Goal: Task Accomplishment & Management: Complete application form

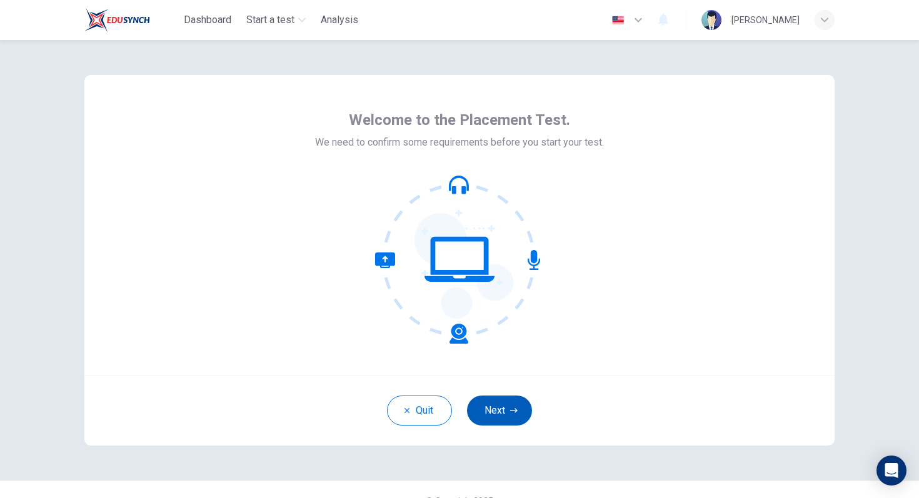
click at [502, 409] on button "Next" at bounding box center [499, 411] width 65 height 30
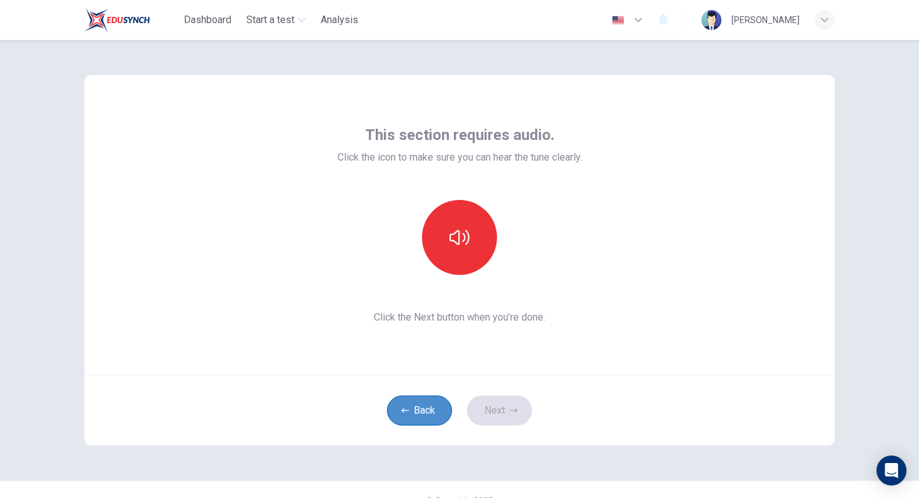
click at [408, 417] on button "Back" at bounding box center [419, 411] width 65 height 30
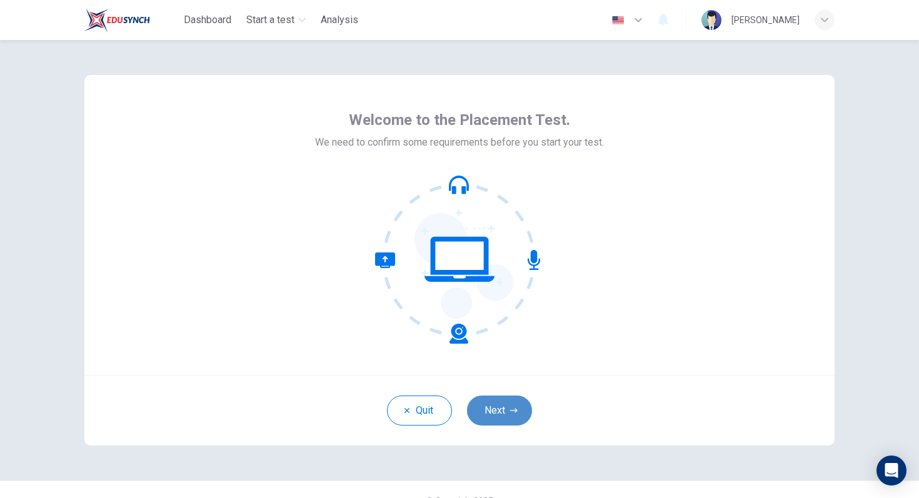
click at [510, 414] on icon "button" at bounding box center [514, 411] width 8 height 8
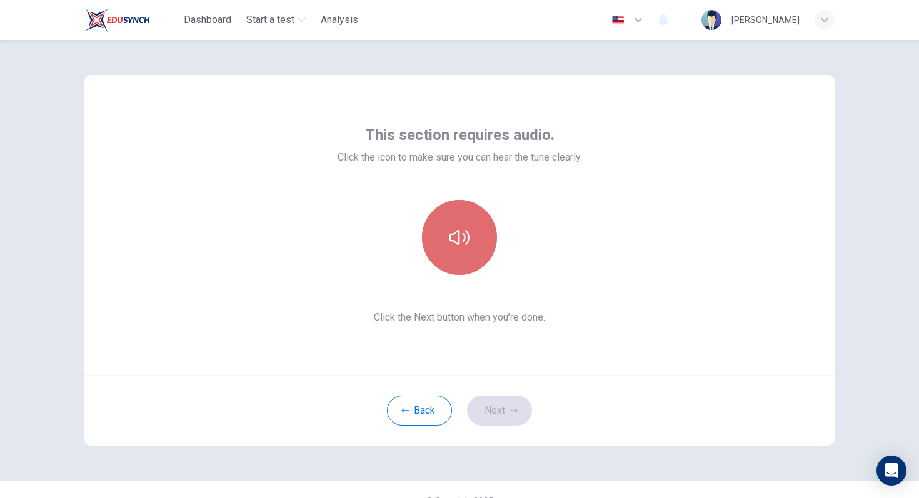
click at [455, 239] on icon "button" at bounding box center [460, 238] width 20 height 20
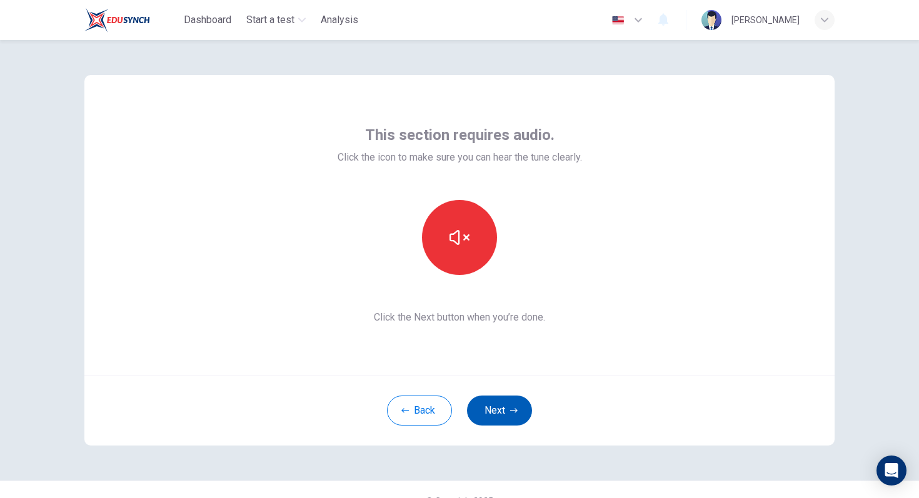
click at [516, 415] on button "Next" at bounding box center [499, 411] width 65 height 30
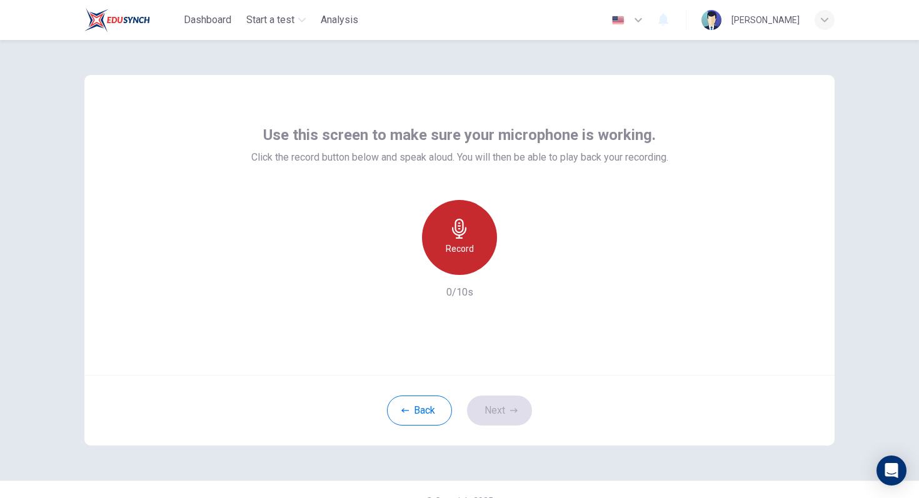
click at [463, 247] on h6 "Record" at bounding box center [460, 248] width 28 height 15
click at [453, 237] on icon "button" at bounding box center [460, 229] width 20 height 20
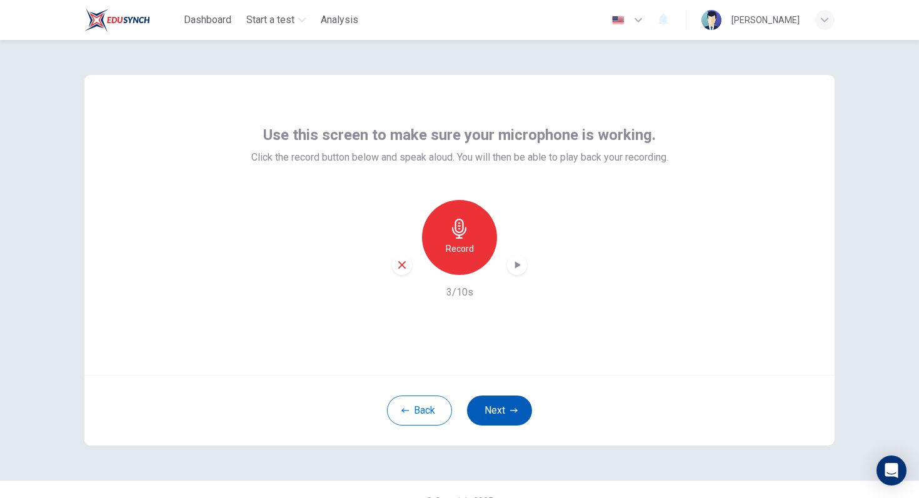
click at [495, 406] on button "Next" at bounding box center [499, 411] width 65 height 30
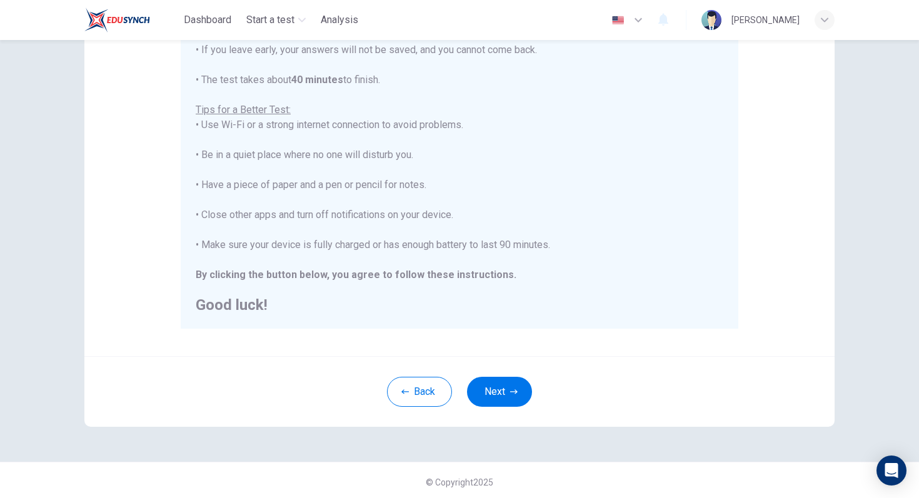
scroll to position [197, 0]
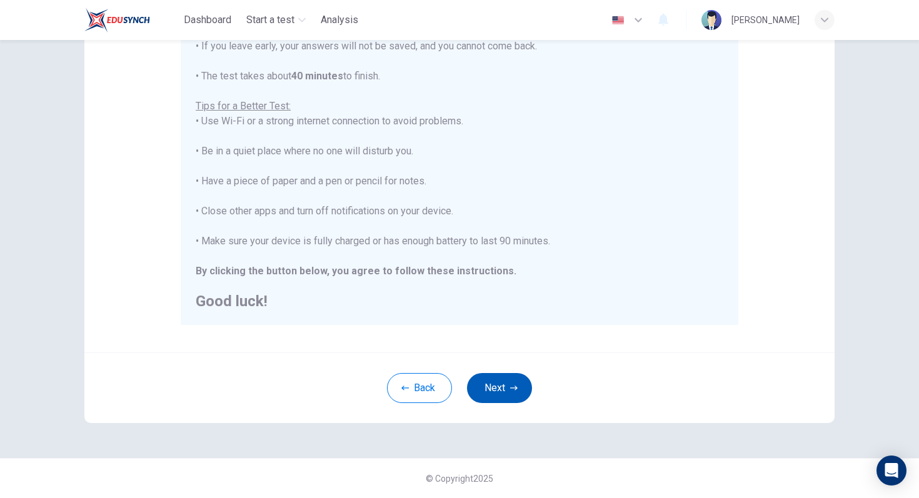
click at [489, 388] on button "Next" at bounding box center [499, 388] width 65 height 30
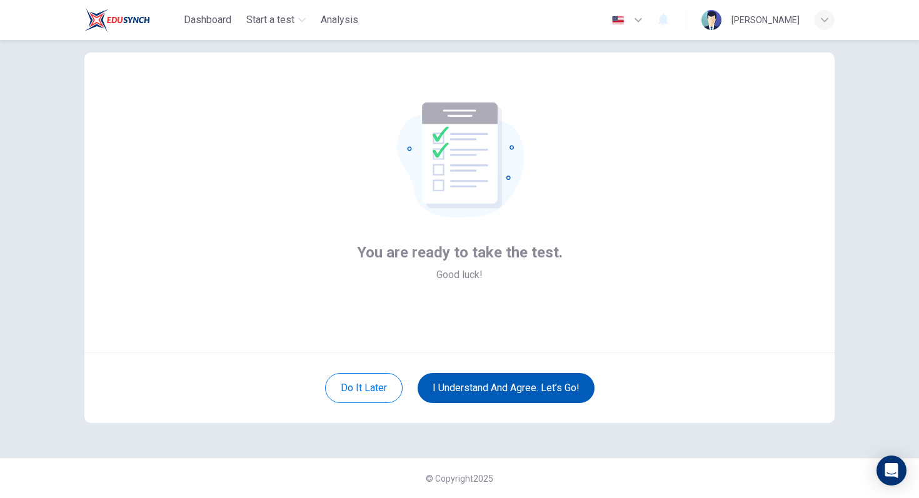
scroll to position [23, 0]
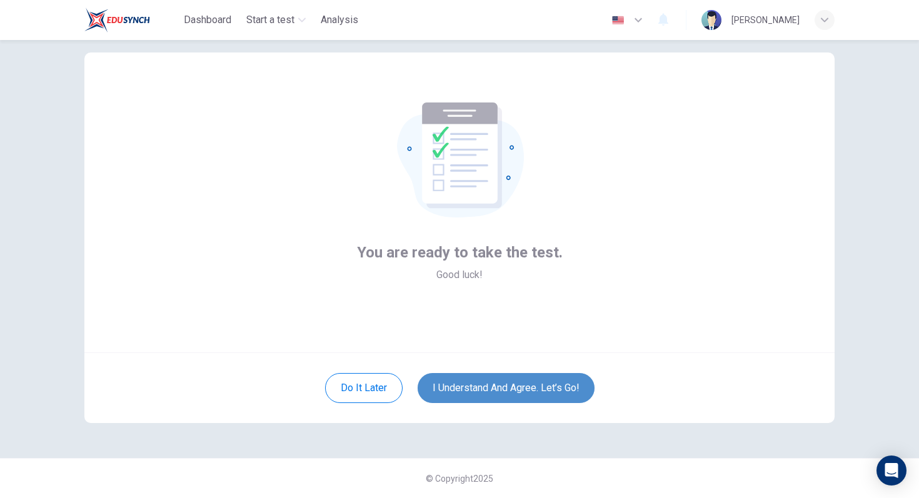
click at [480, 391] on button "I understand and agree. Let’s go!" at bounding box center [506, 388] width 177 height 30
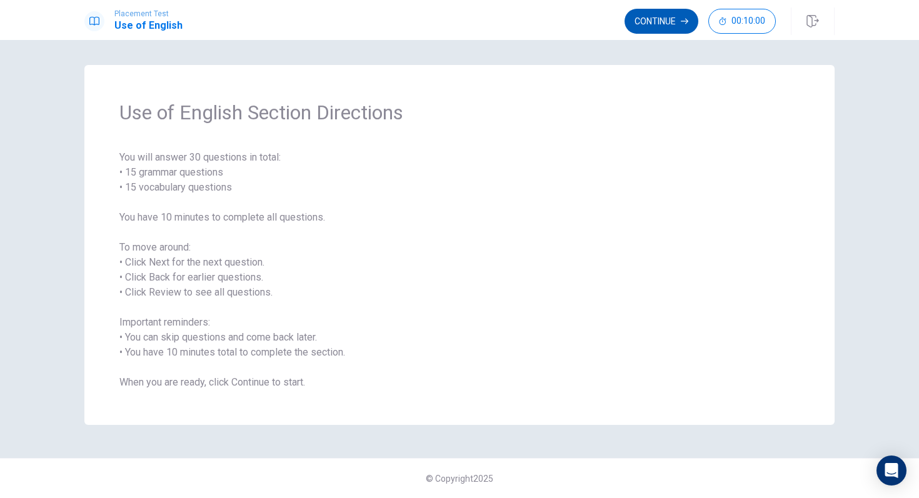
click at [657, 24] on button "Continue" at bounding box center [662, 21] width 74 height 25
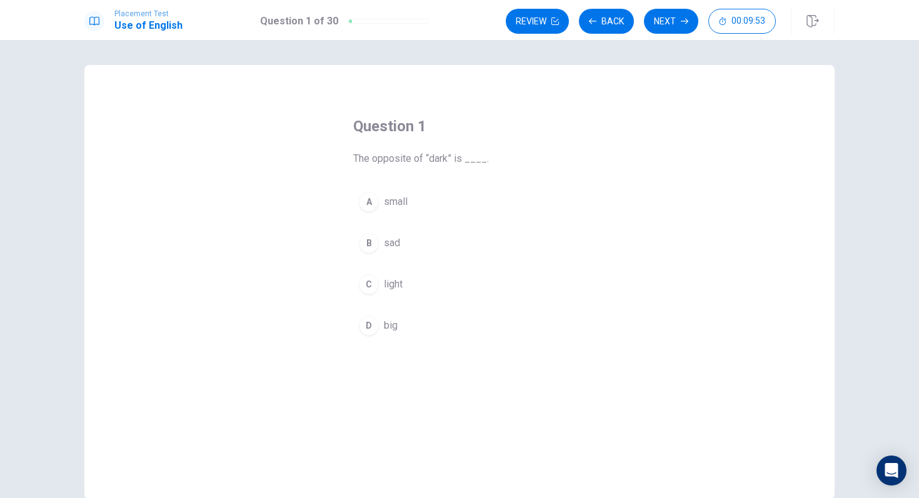
click at [376, 285] on div "C" at bounding box center [369, 285] width 20 height 20
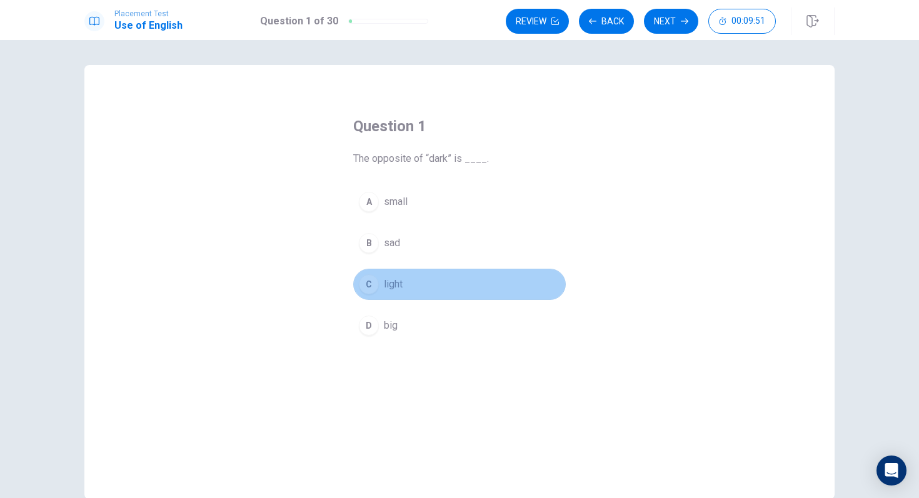
click at [378, 284] on div "C" at bounding box center [369, 285] width 20 height 20
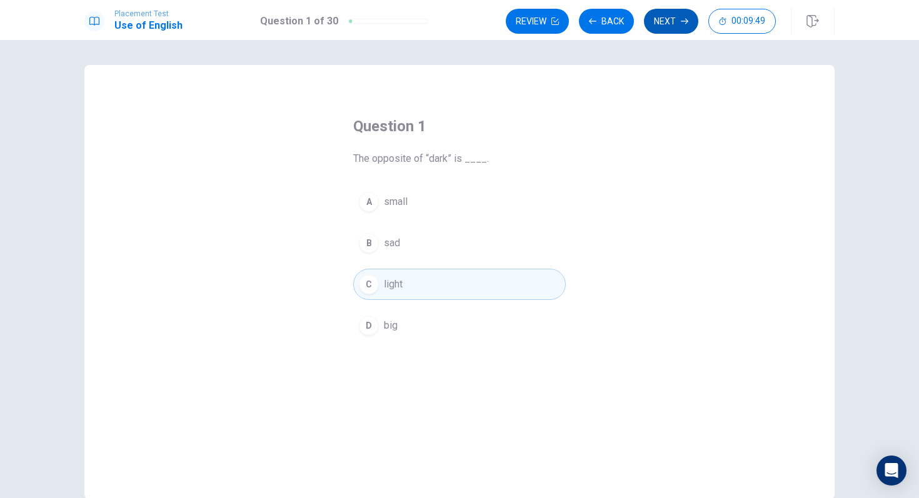
click at [662, 17] on button "Next" at bounding box center [671, 21] width 54 height 25
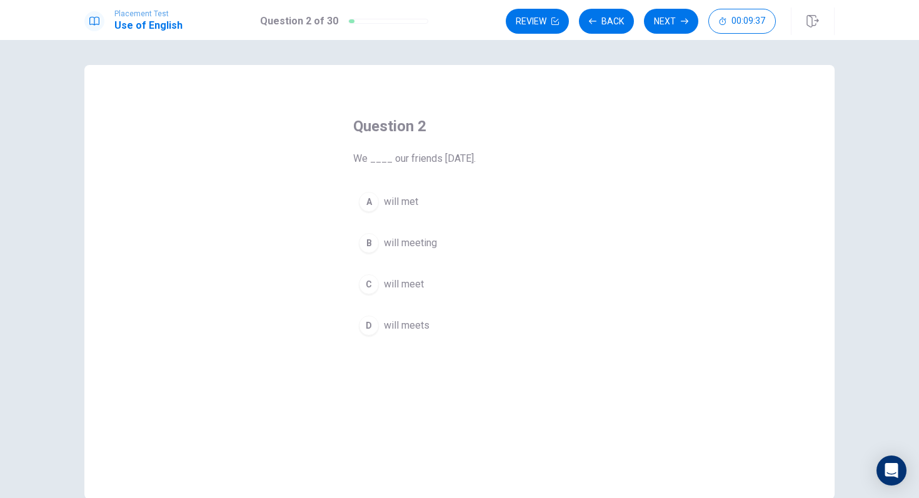
click at [369, 247] on div "B" at bounding box center [369, 243] width 20 height 20
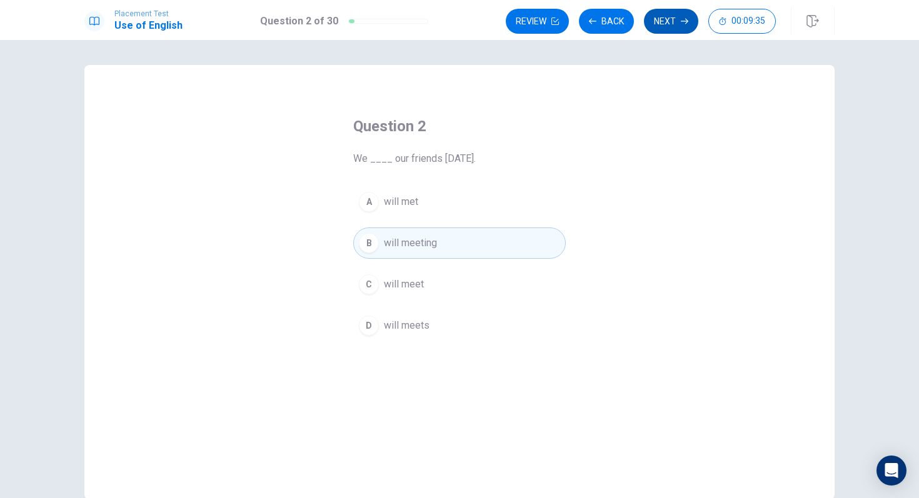
click at [659, 18] on button "Next" at bounding box center [671, 21] width 54 height 25
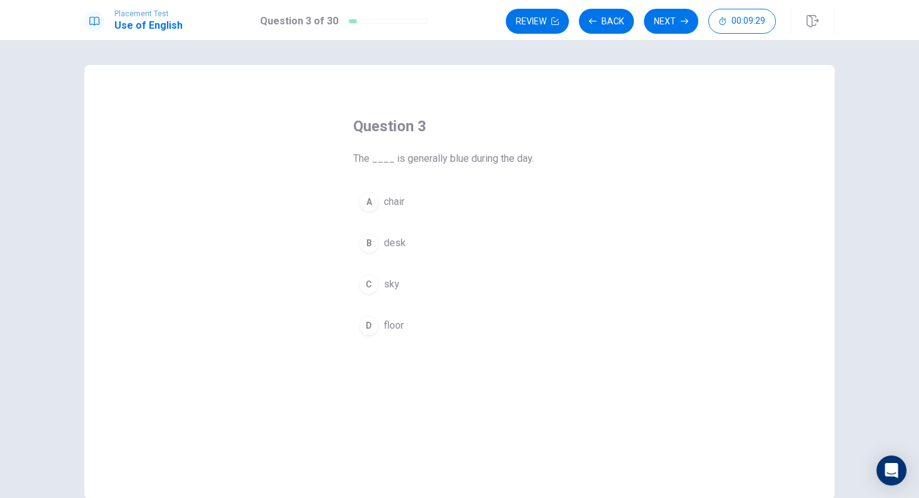
click at [371, 289] on div "C" at bounding box center [369, 285] width 20 height 20
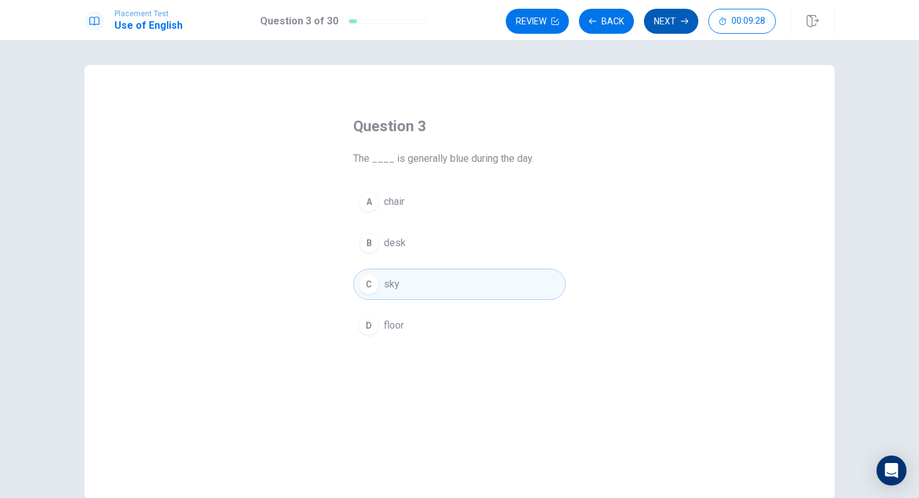
click at [679, 23] on button "Next" at bounding box center [671, 21] width 54 height 25
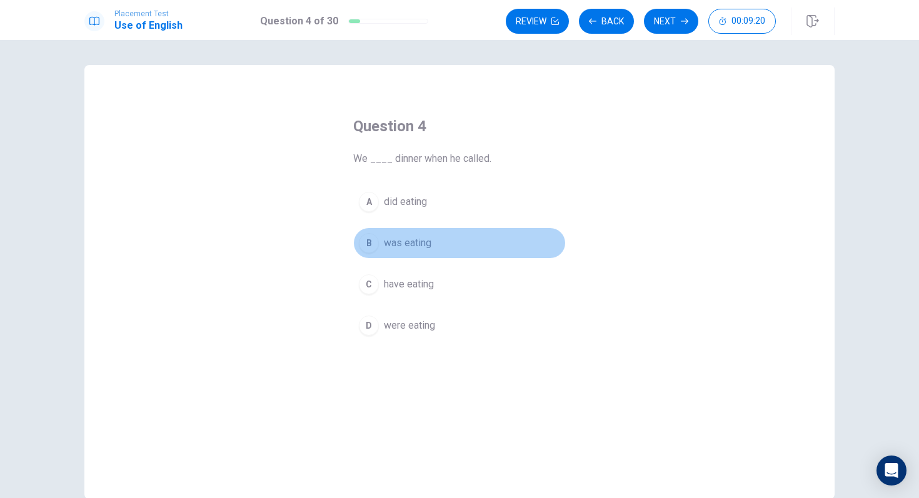
click at [372, 246] on div "B" at bounding box center [369, 243] width 20 height 20
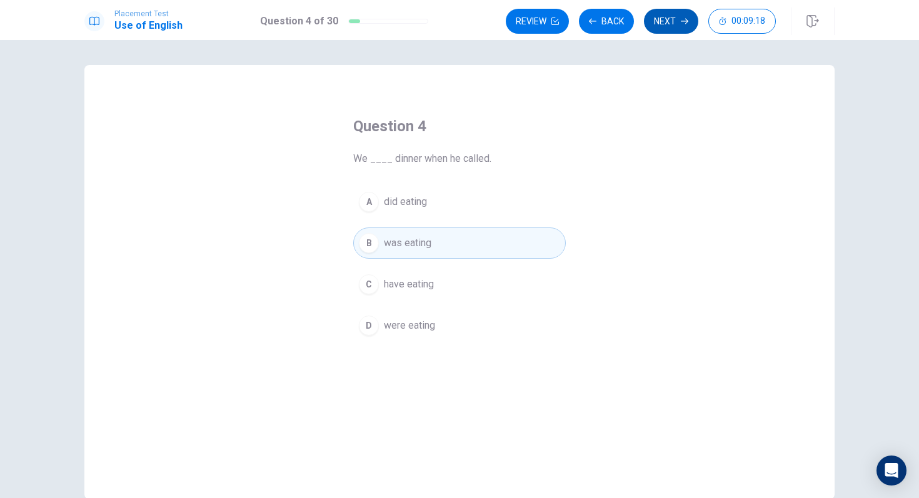
click at [669, 22] on button "Next" at bounding box center [671, 21] width 54 height 25
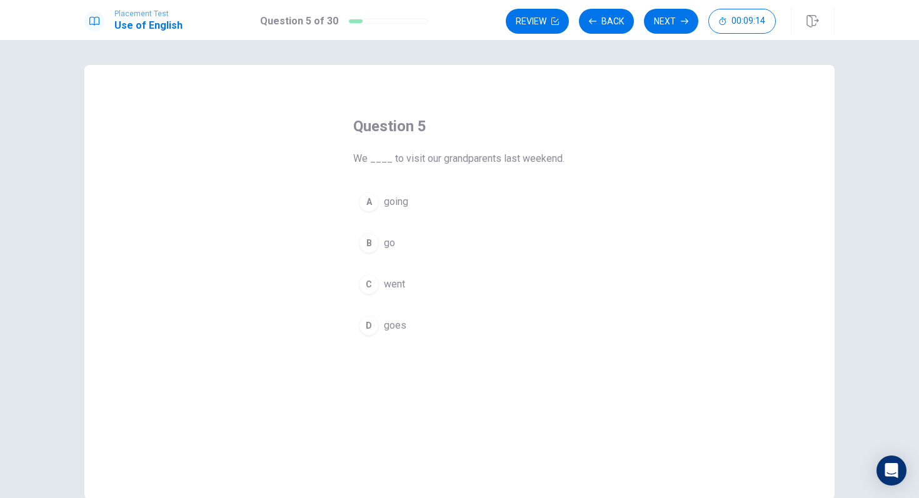
click at [370, 240] on div "B" at bounding box center [369, 243] width 20 height 20
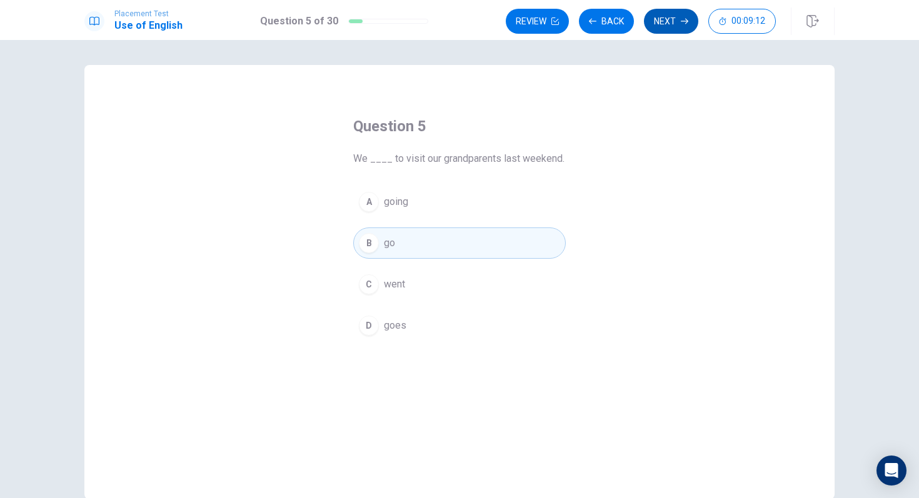
click at [677, 20] on button "Next" at bounding box center [671, 21] width 54 height 25
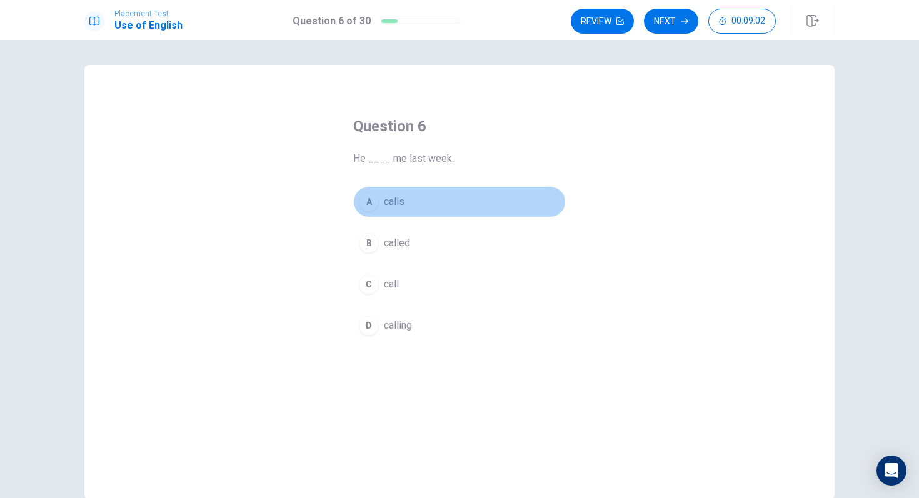
click at [369, 206] on div "A" at bounding box center [369, 202] width 20 height 20
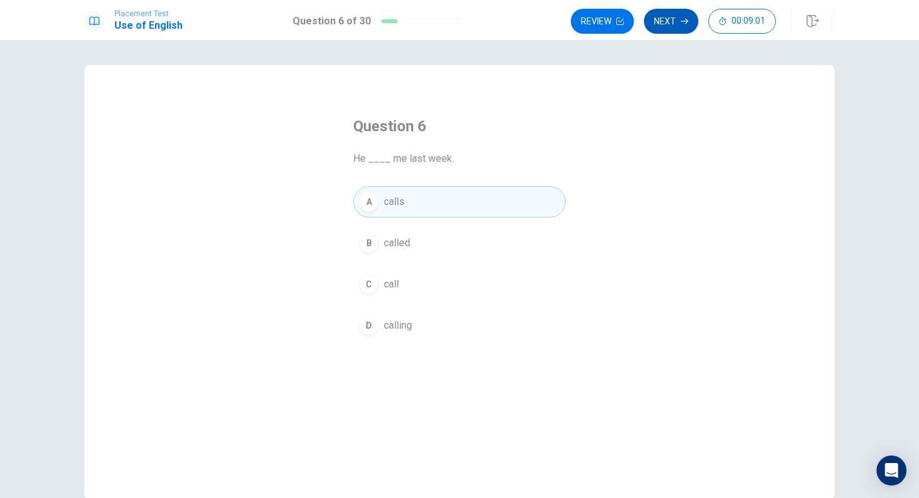
click at [663, 26] on button "Next" at bounding box center [671, 21] width 54 height 25
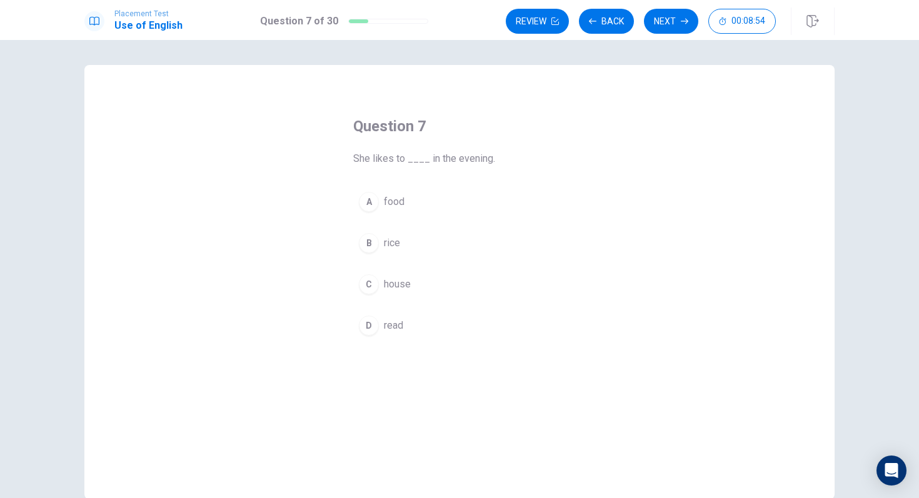
click at [367, 325] on div "D" at bounding box center [369, 326] width 20 height 20
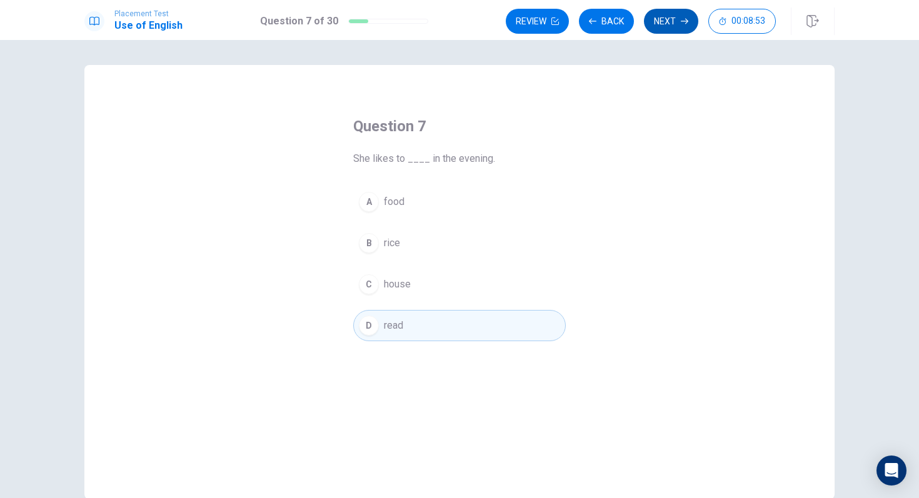
click at [667, 18] on button "Next" at bounding box center [671, 21] width 54 height 25
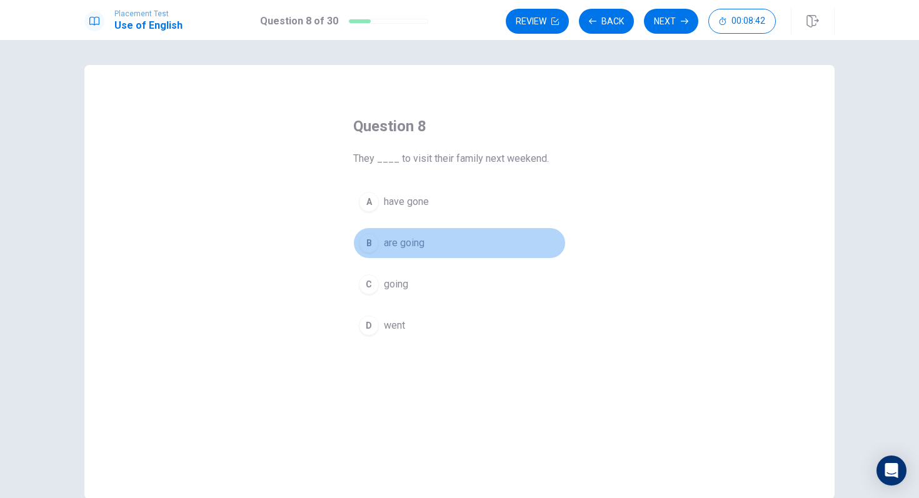
click at [369, 249] on div "B" at bounding box center [369, 243] width 20 height 20
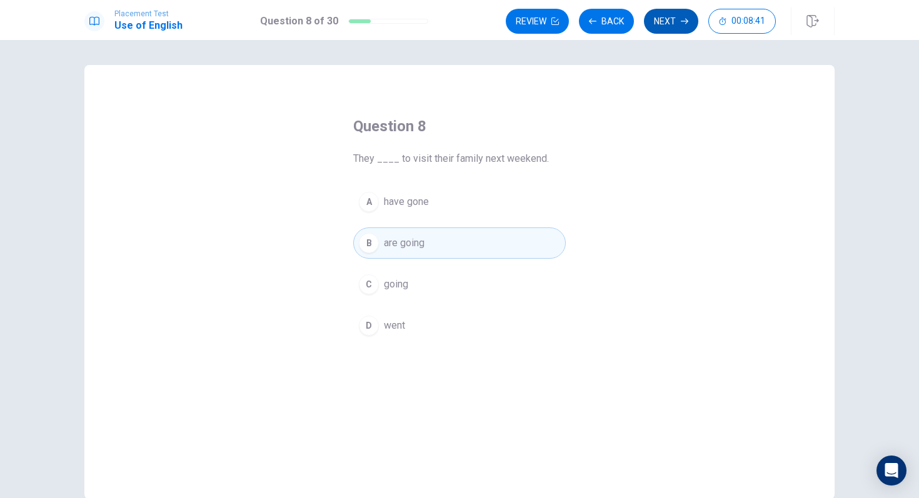
click at [670, 17] on button "Next" at bounding box center [671, 21] width 54 height 25
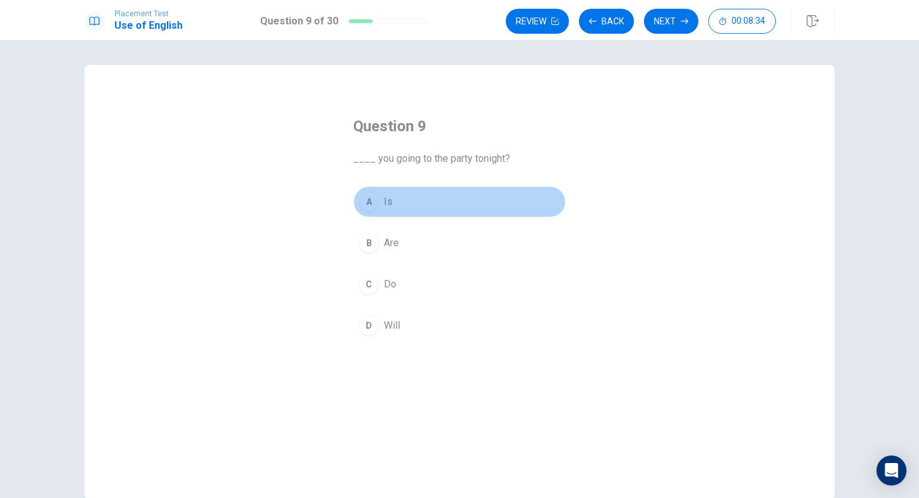
click at [368, 206] on div "A" at bounding box center [369, 202] width 20 height 20
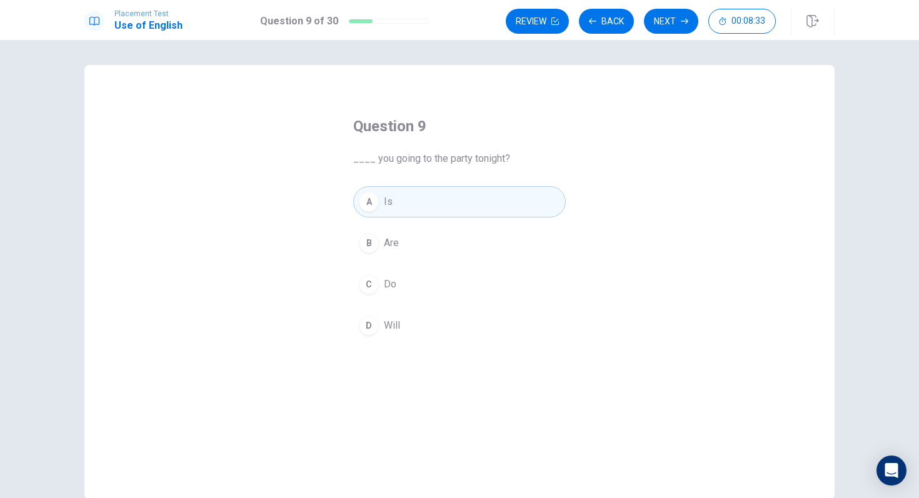
click at [367, 240] on div "B" at bounding box center [369, 243] width 20 height 20
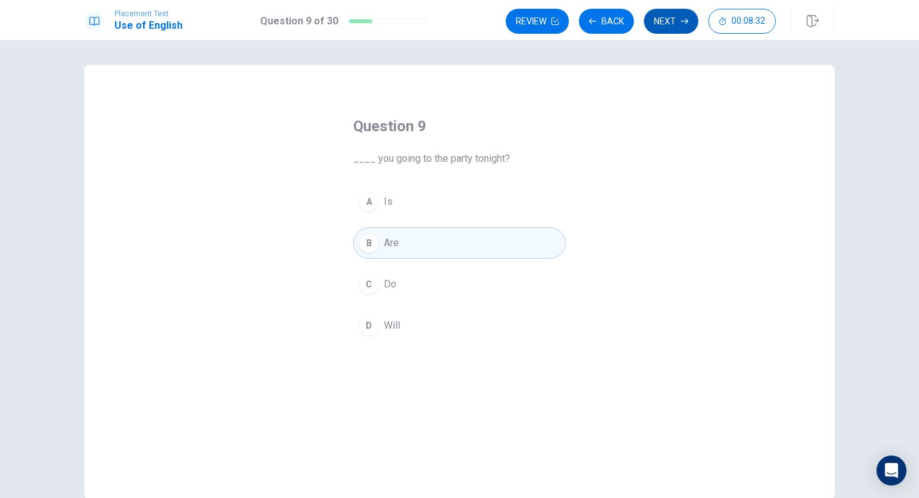
click at [657, 19] on button "Next" at bounding box center [671, 21] width 54 height 25
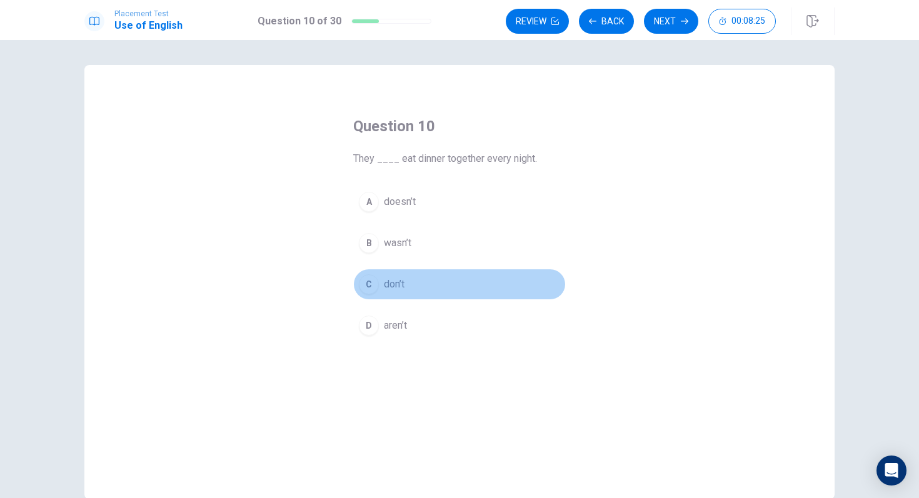
click at [371, 285] on div "C" at bounding box center [369, 285] width 20 height 20
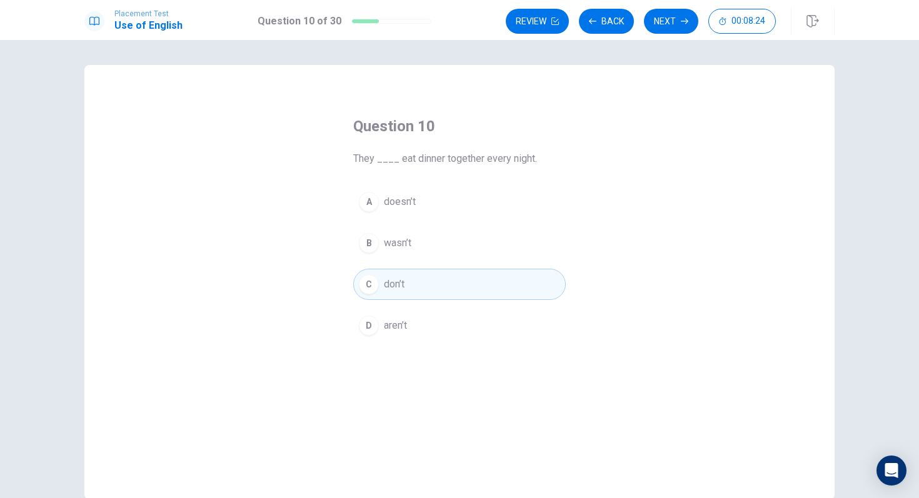
click at [370, 196] on div "A" at bounding box center [369, 202] width 20 height 20
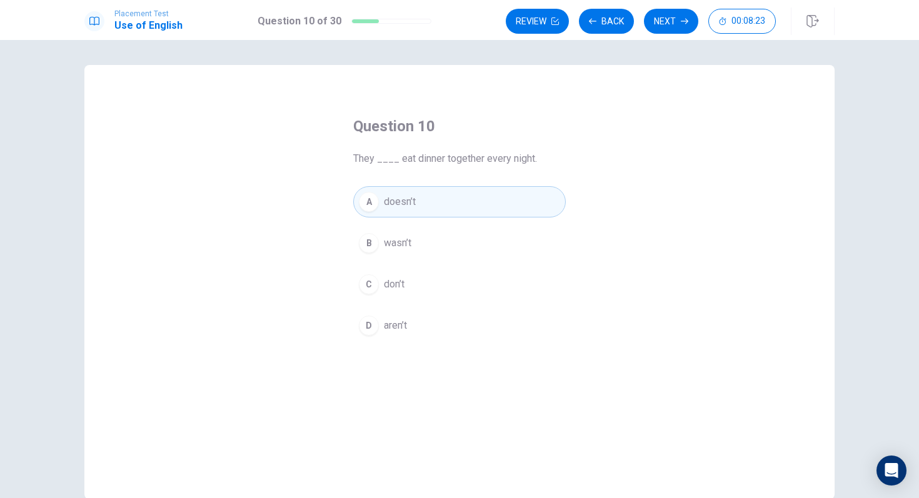
click at [381, 299] on button "C don’t" at bounding box center [459, 284] width 213 height 31
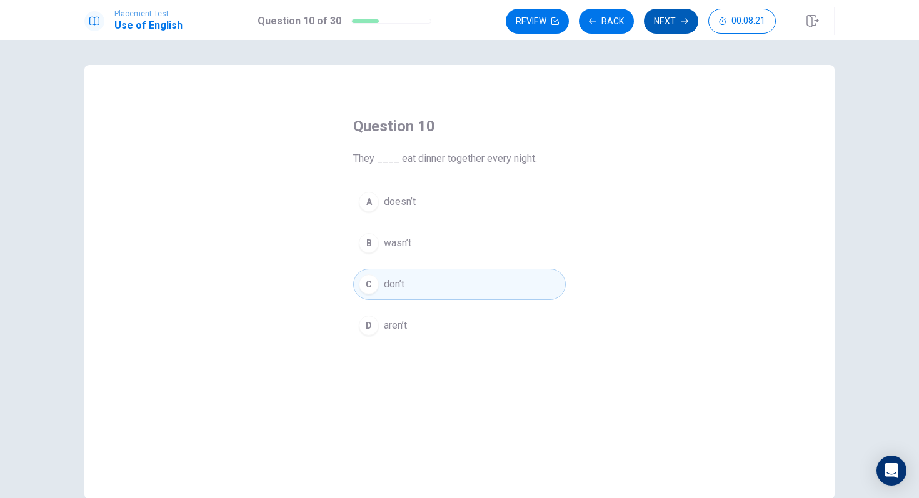
click at [666, 28] on button "Next" at bounding box center [671, 21] width 54 height 25
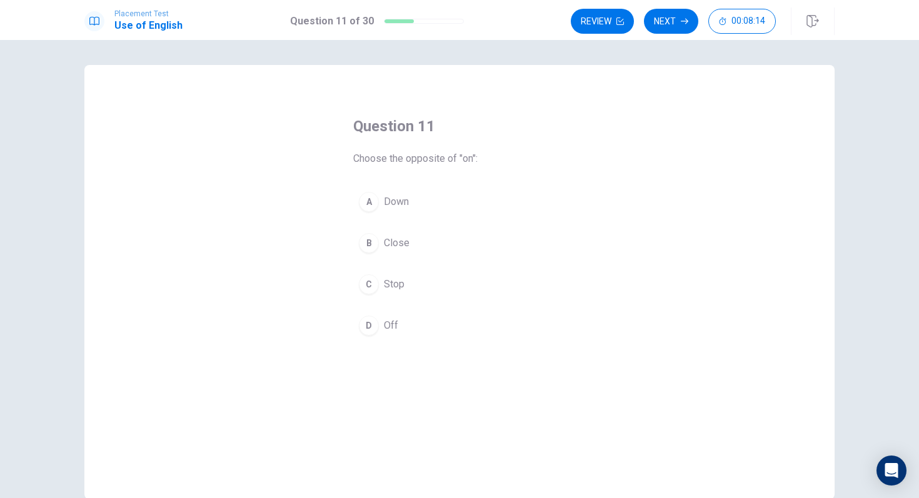
click at [361, 318] on div "D" at bounding box center [369, 326] width 20 height 20
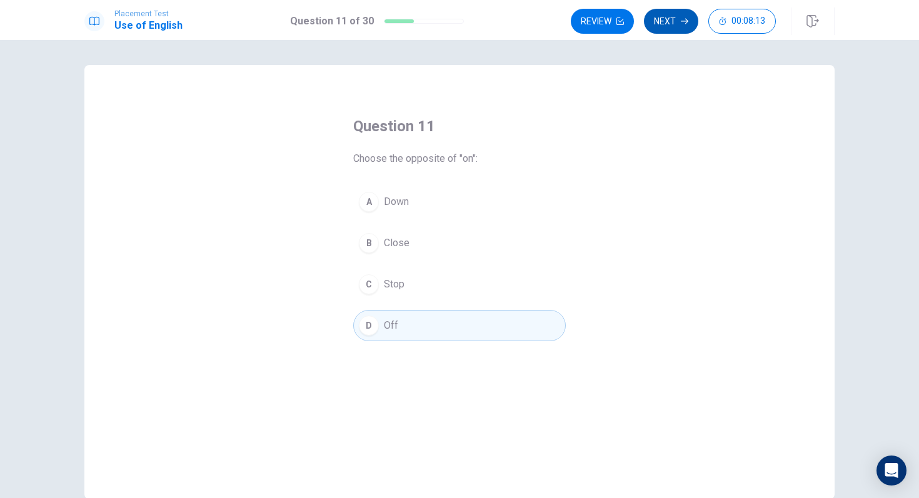
click at [684, 15] on button "Next" at bounding box center [671, 21] width 54 height 25
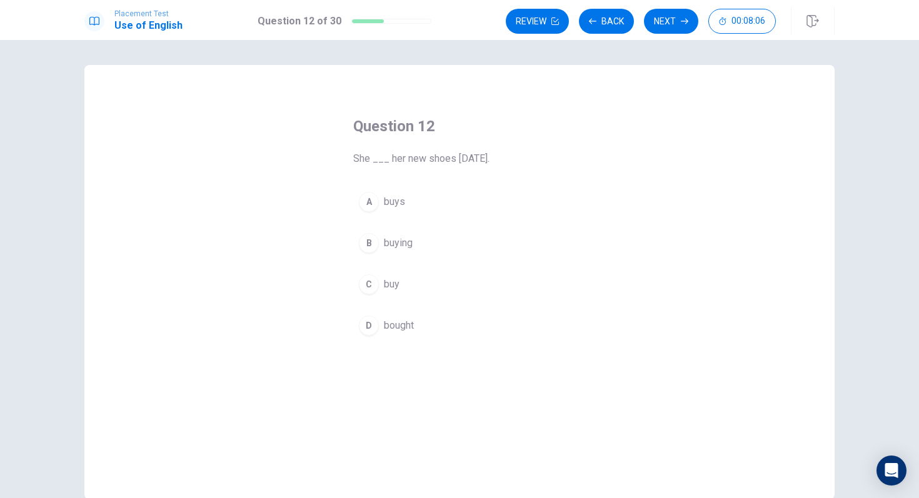
click at [382, 203] on button "A buys" at bounding box center [459, 201] width 213 height 31
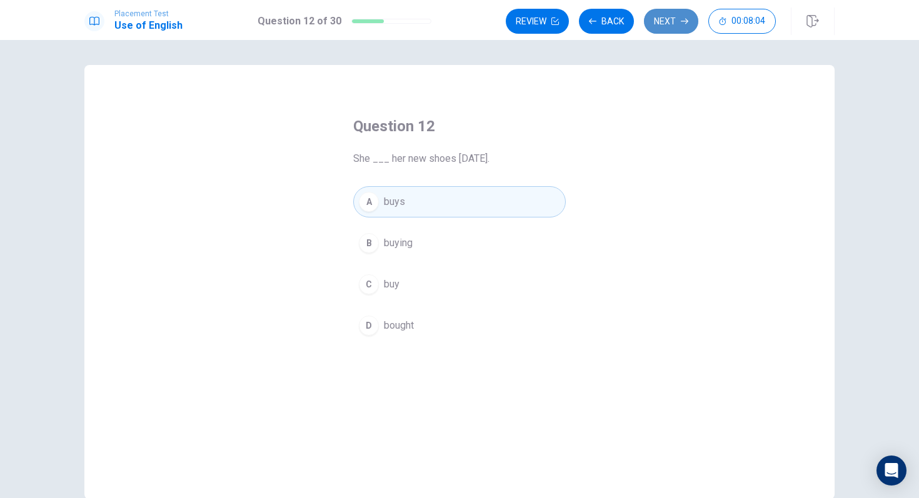
click at [675, 14] on button "Next" at bounding box center [671, 21] width 54 height 25
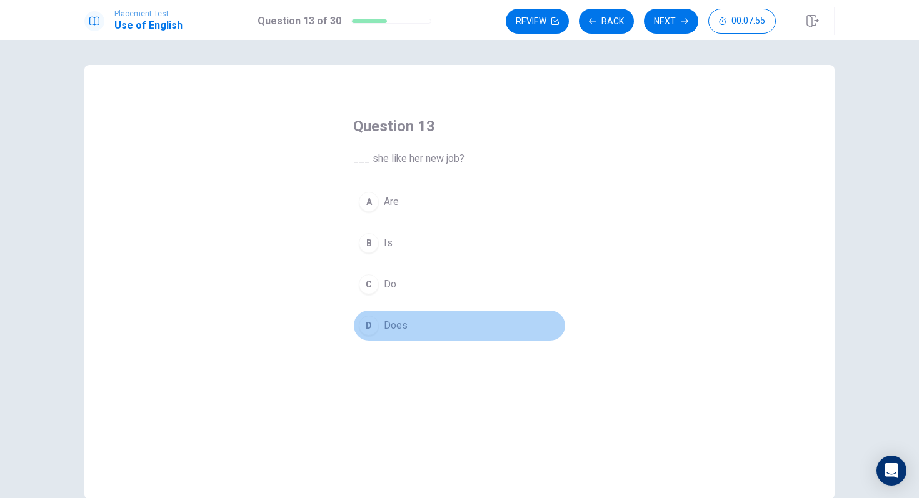
click at [363, 324] on div "D" at bounding box center [369, 326] width 20 height 20
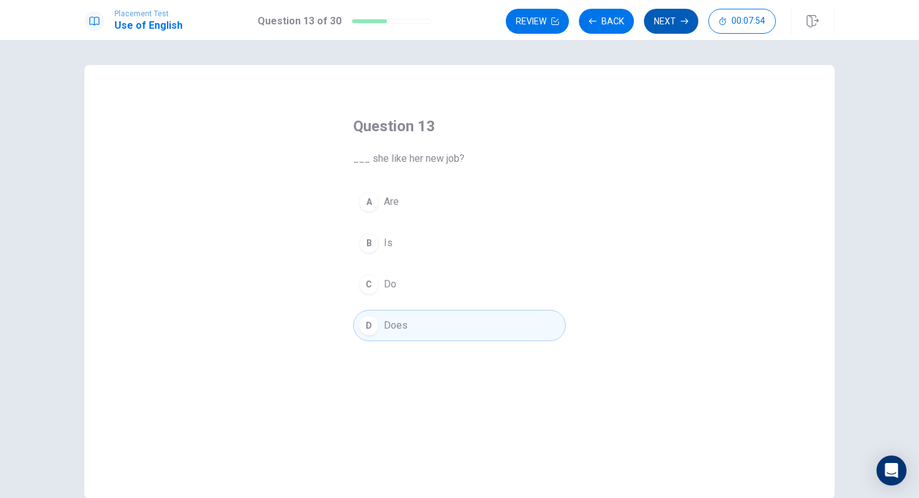
click at [681, 21] on icon "button" at bounding box center [685, 22] width 8 height 6
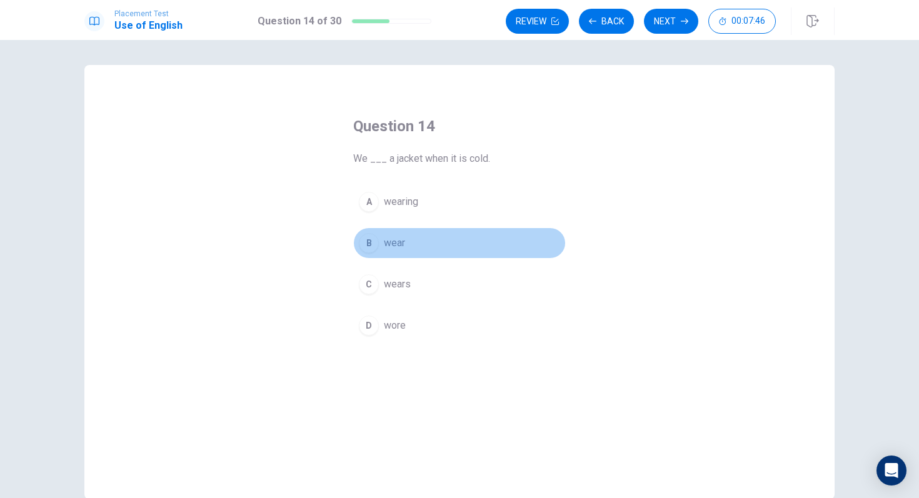
click at [388, 241] on span "wear" at bounding box center [394, 243] width 21 height 15
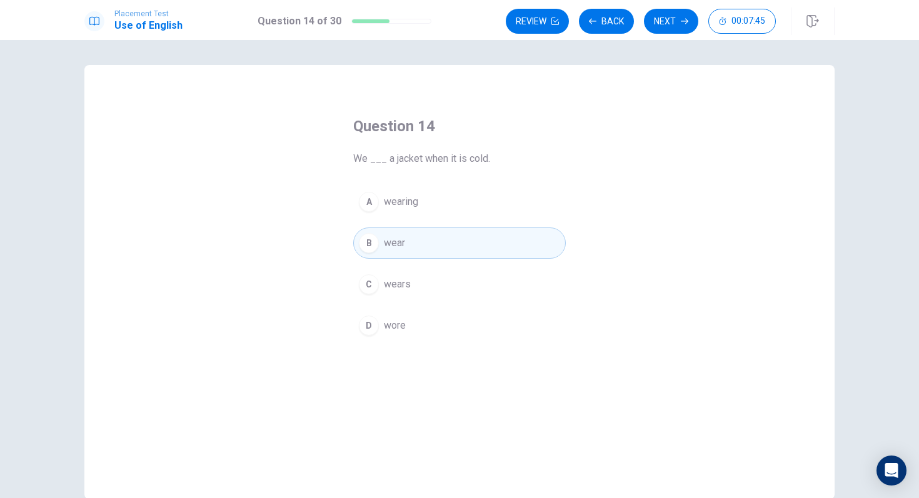
click at [428, 194] on button "A wearing" at bounding box center [459, 201] width 213 height 31
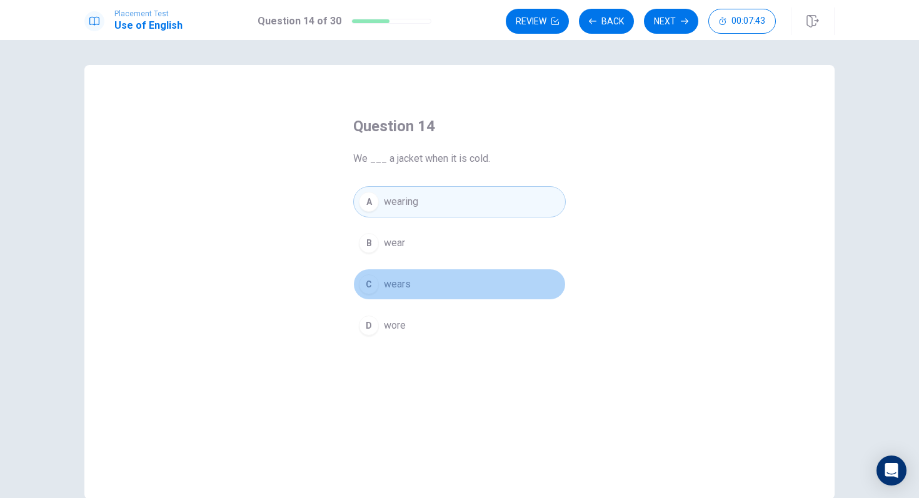
click at [422, 299] on button "C wears" at bounding box center [459, 284] width 213 height 31
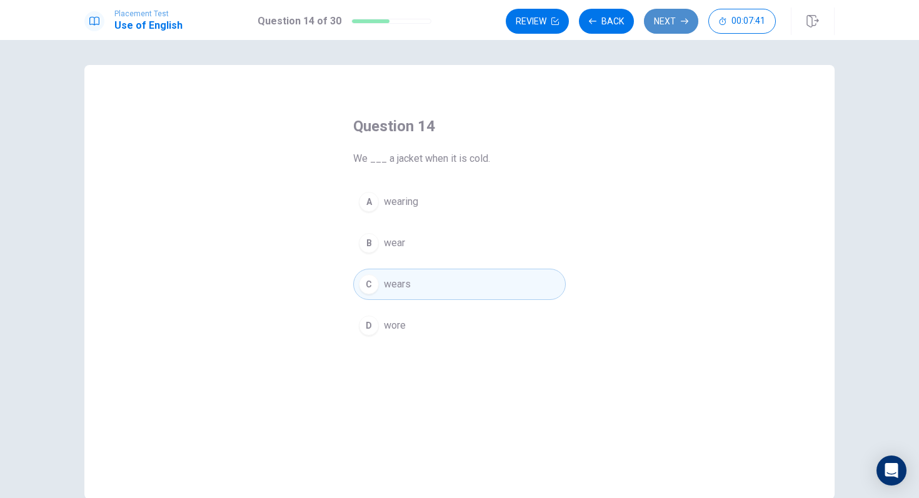
click at [673, 16] on button "Next" at bounding box center [671, 21] width 54 height 25
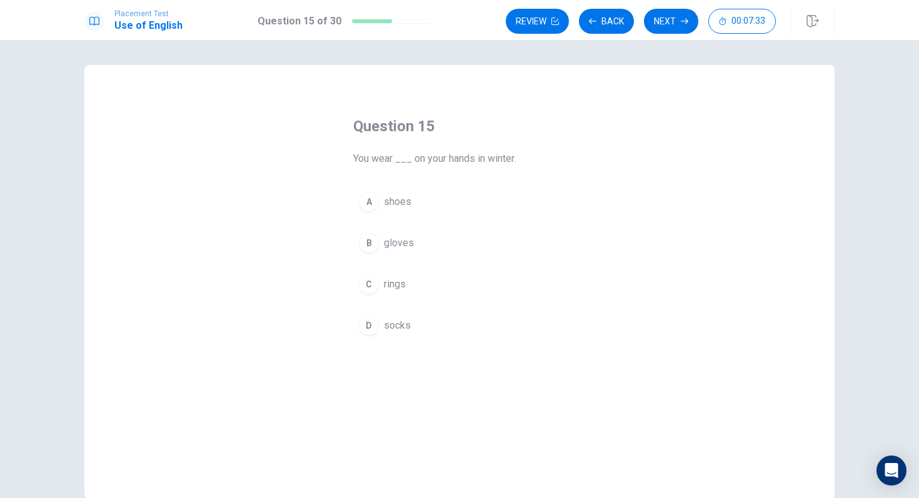
click at [405, 325] on span "socks" at bounding box center [397, 325] width 27 height 15
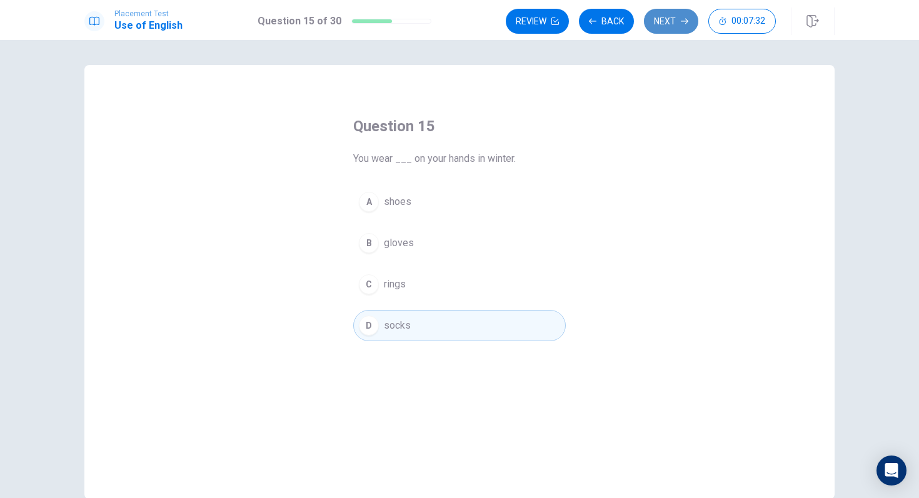
click at [663, 23] on button "Next" at bounding box center [671, 21] width 54 height 25
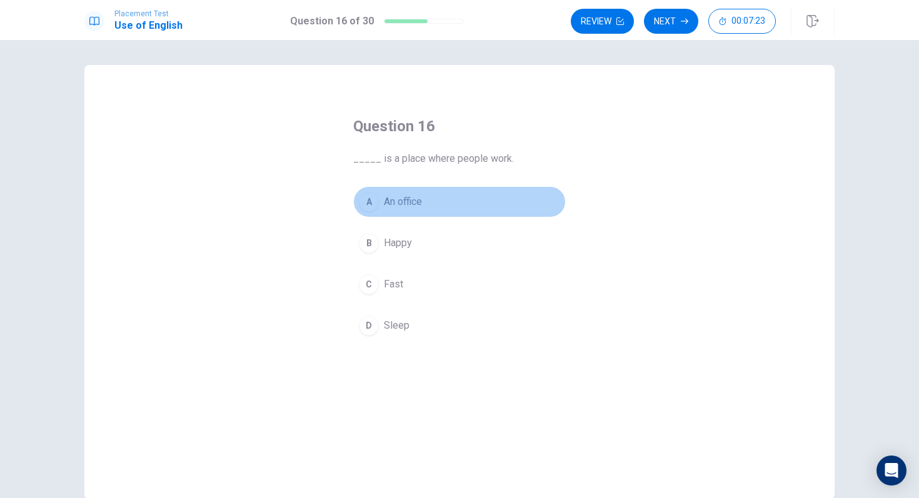
click at [395, 199] on span "An office" at bounding box center [403, 201] width 38 height 15
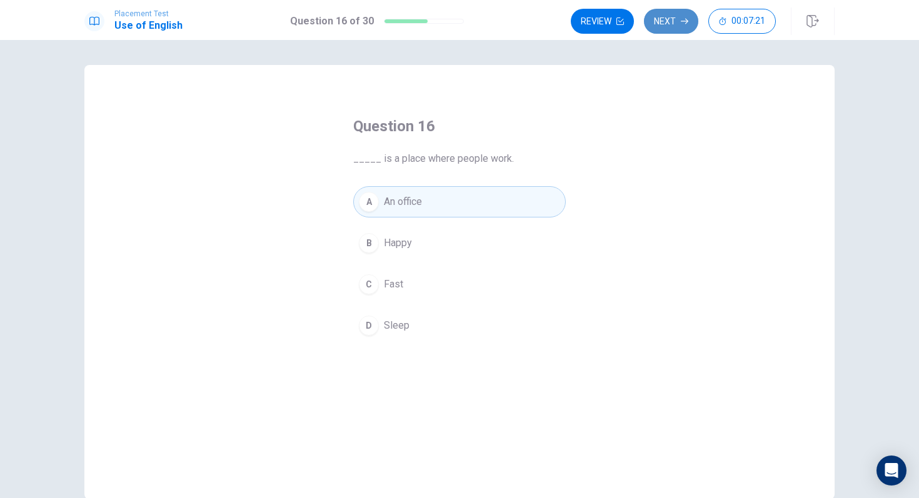
click at [667, 21] on button "Next" at bounding box center [671, 21] width 54 height 25
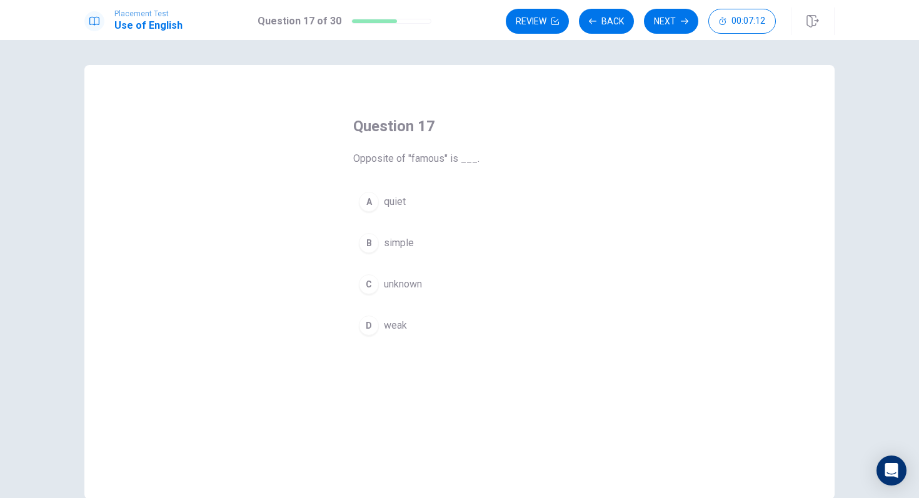
click at [368, 287] on div "C" at bounding box center [369, 285] width 20 height 20
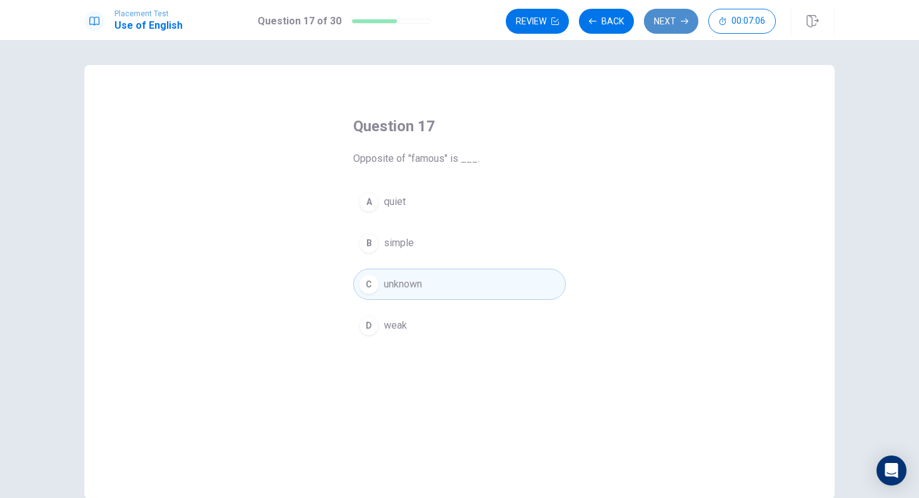
click at [675, 22] on button "Next" at bounding box center [671, 21] width 54 height 25
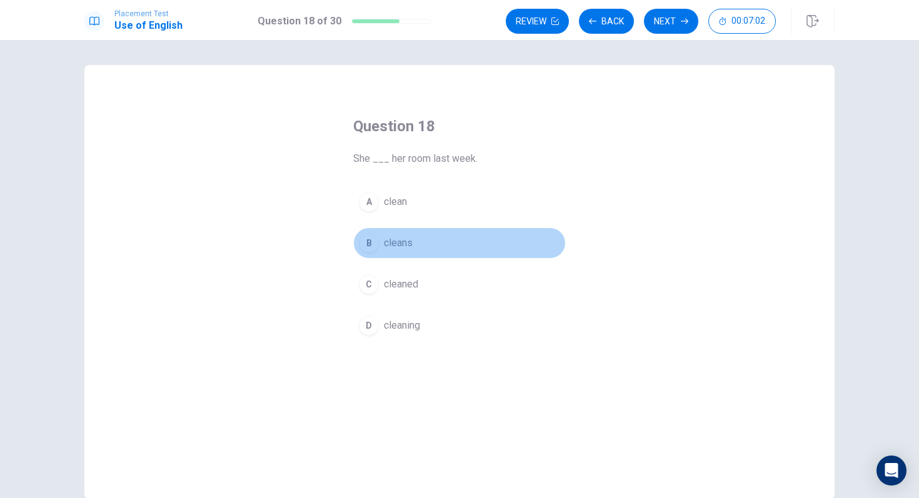
click at [372, 240] on div "B" at bounding box center [369, 243] width 20 height 20
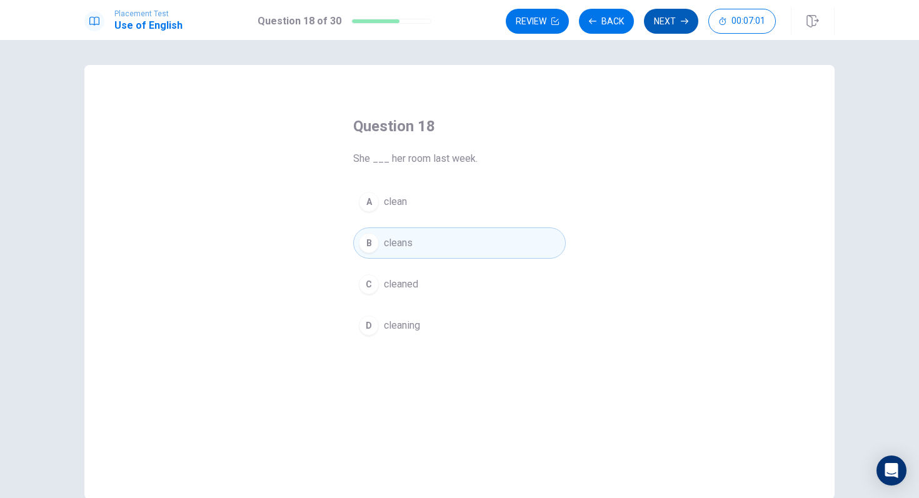
click at [676, 21] on button "Next" at bounding box center [671, 21] width 54 height 25
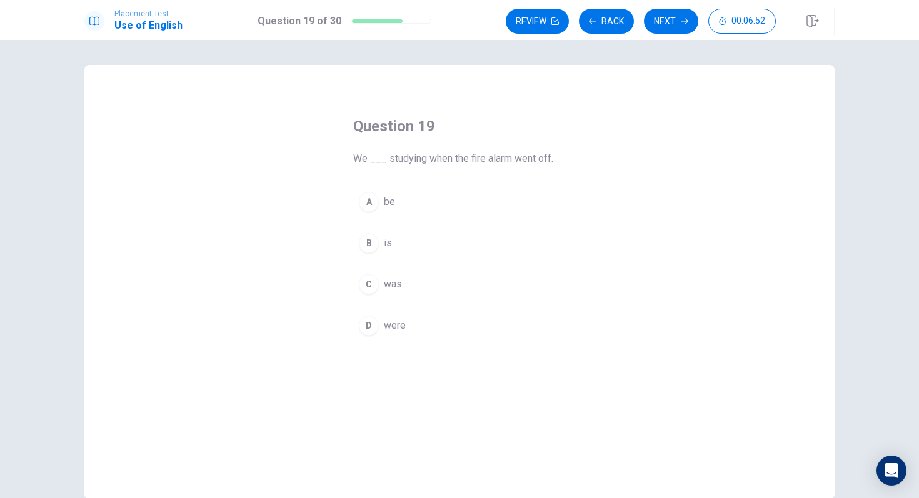
click at [375, 332] on div "D" at bounding box center [369, 326] width 20 height 20
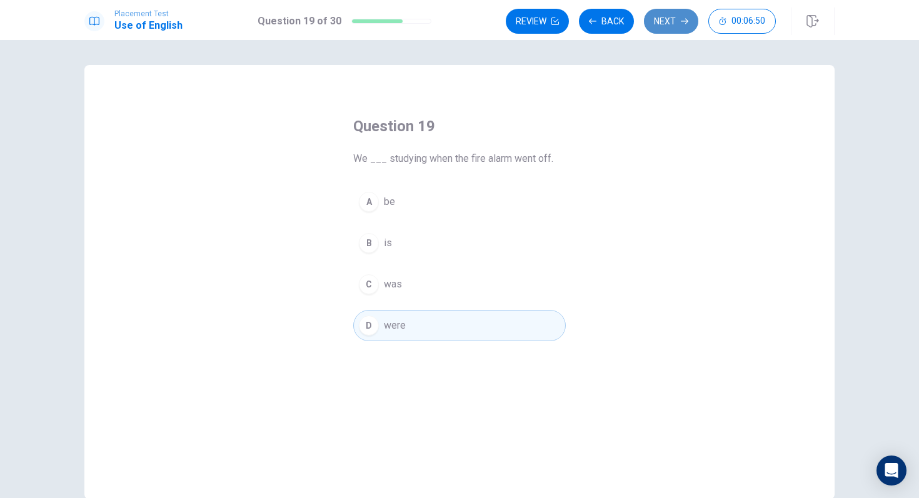
click at [674, 21] on button "Next" at bounding box center [671, 21] width 54 height 25
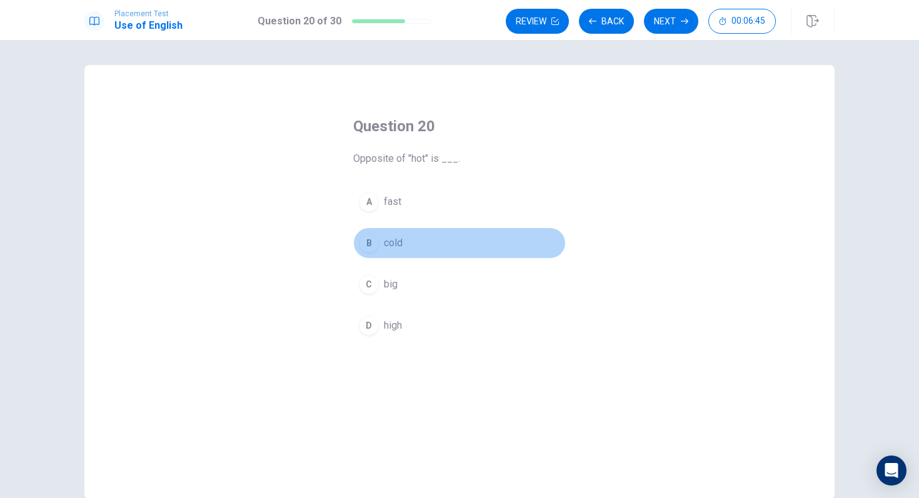
click at [370, 245] on div "B" at bounding box center [369, 243] width 20 height 20
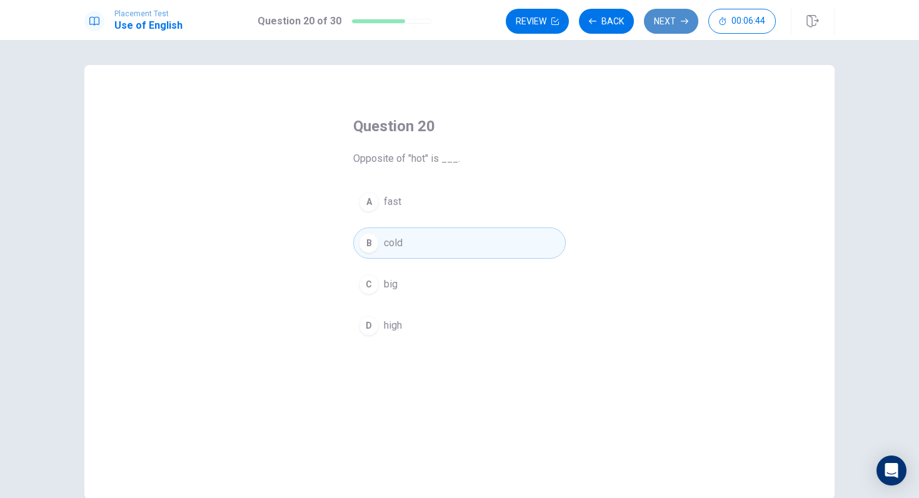
click at [669, 13] on button "Next" at bounding box center [671, 21] width 54 height 25
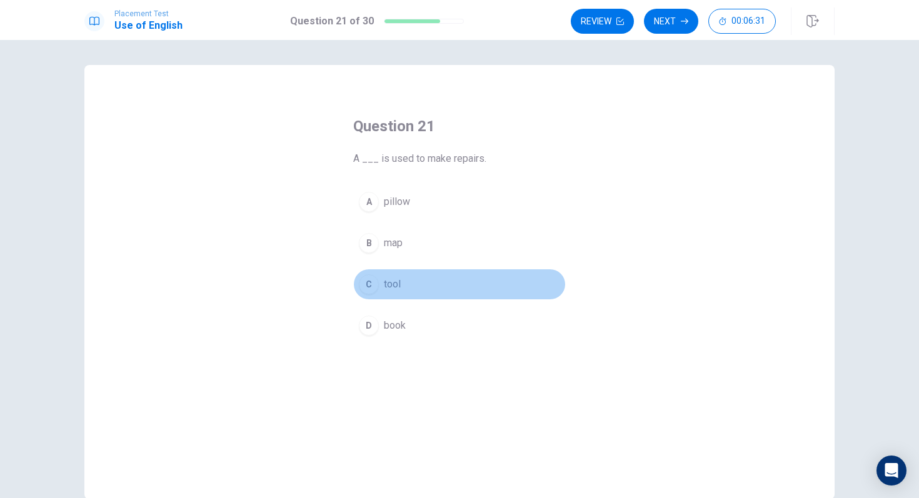
click at [373, 284] on div "C" at bounding box center [369, 285] width 20 height 20
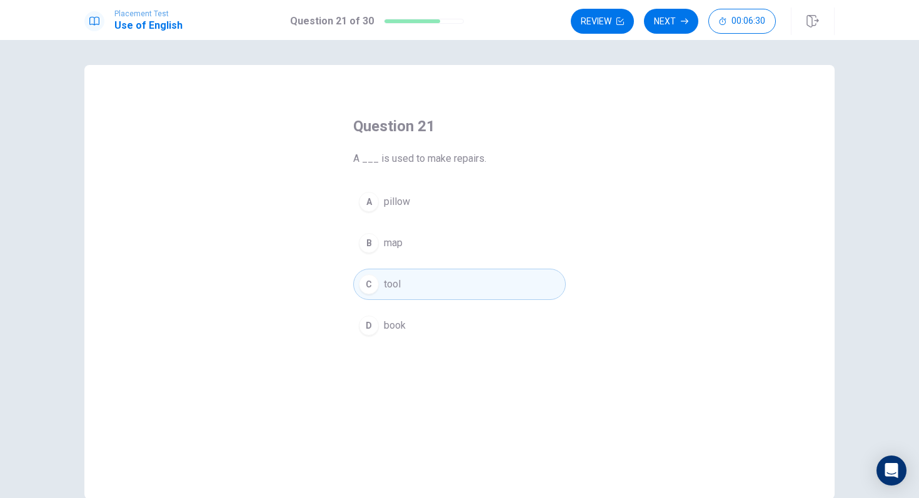
click at [370, 244] on div "B" at bounding box center [369, 243] width 20 height 20
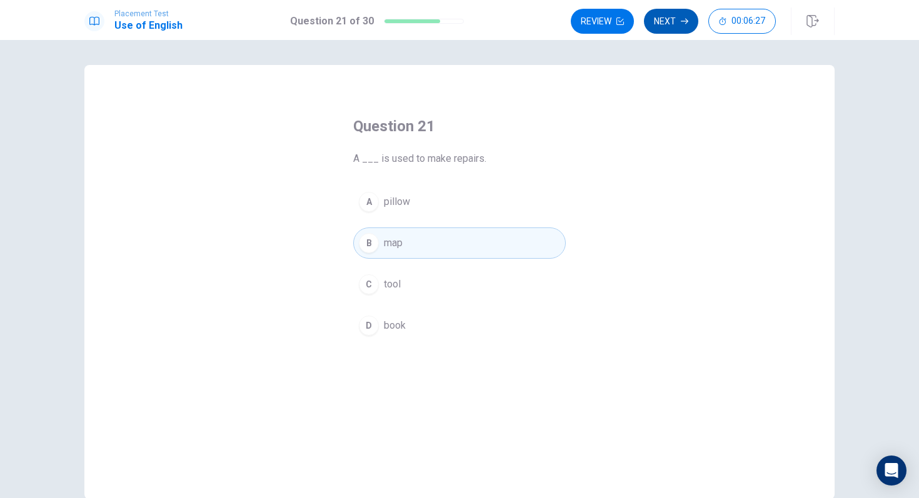
click at [661, 33] on button "Next" at bounding box center [671, 21] width 54 height 25
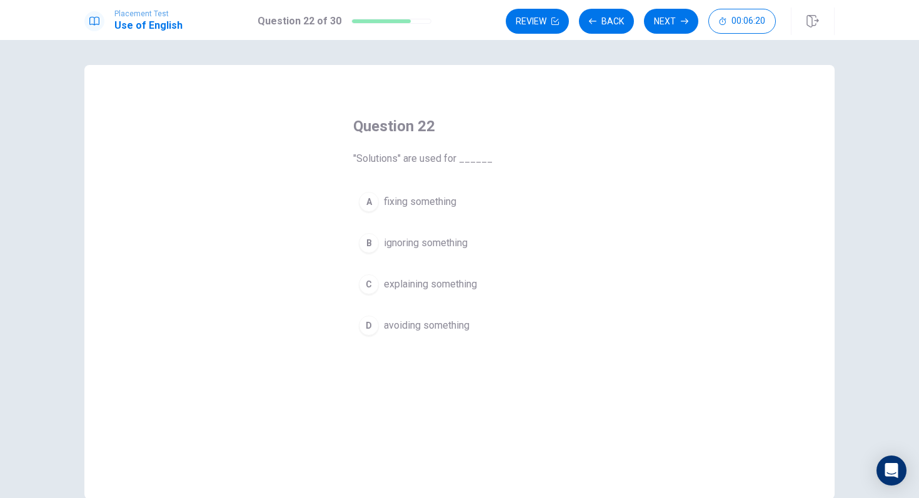
click at [411, 199] on span "fixing something" at bounding box center [420, 201] width 73 height 15
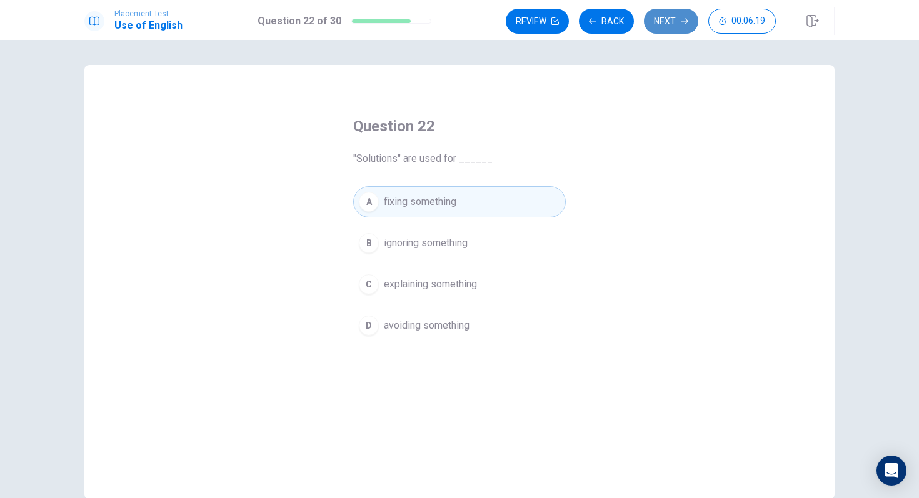
click at [659, 21] on button "Next" at bounding box center [671, 21] width 54 height 25
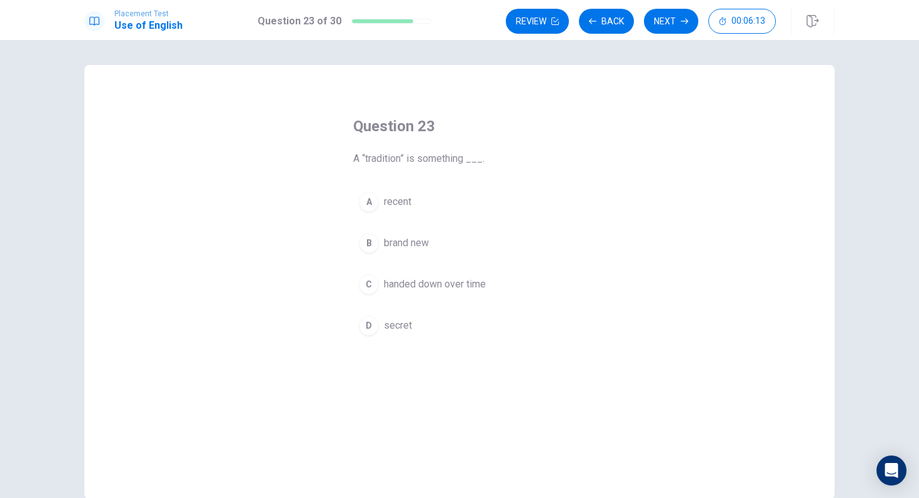
click at [404, 199] on span "recent" at bounding box center [398, 201] width 28 height 15
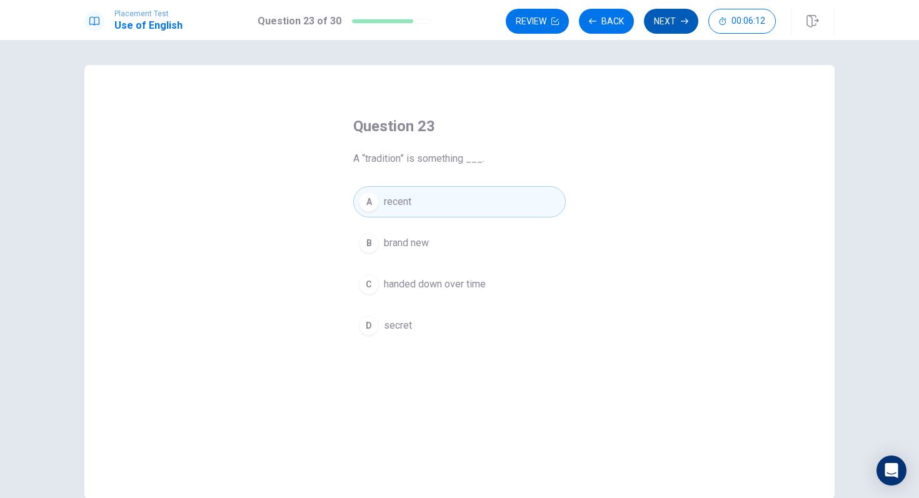
click at [681, 16] on button "Next" at bounding box center [671, 21] width 54 height 25
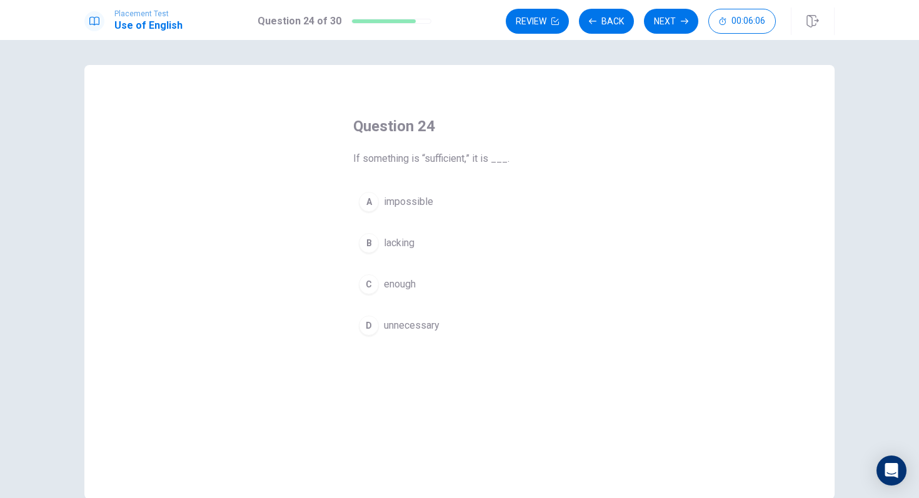
click at [410, 330] on span "unnecessary" at bounding box center [412, 325] width 56 height 15
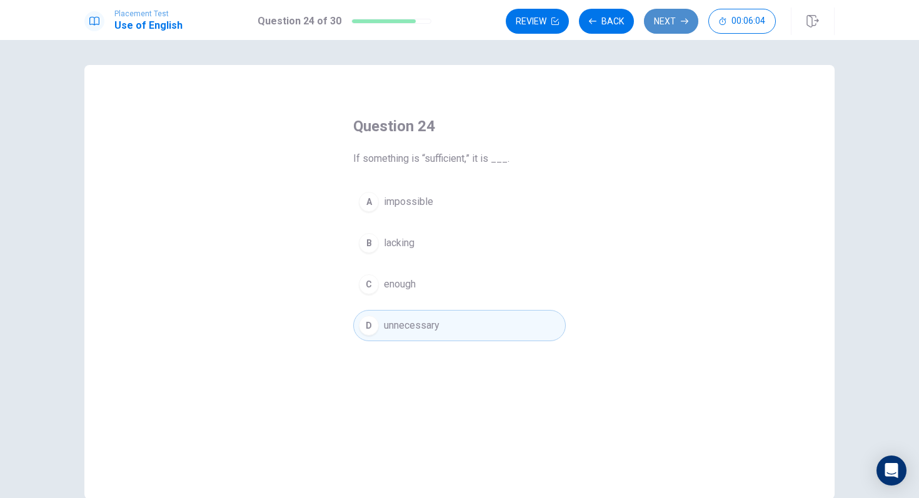
click at [667, 23] on button "Next" at bounding box center [671, 21] width 54 height 25
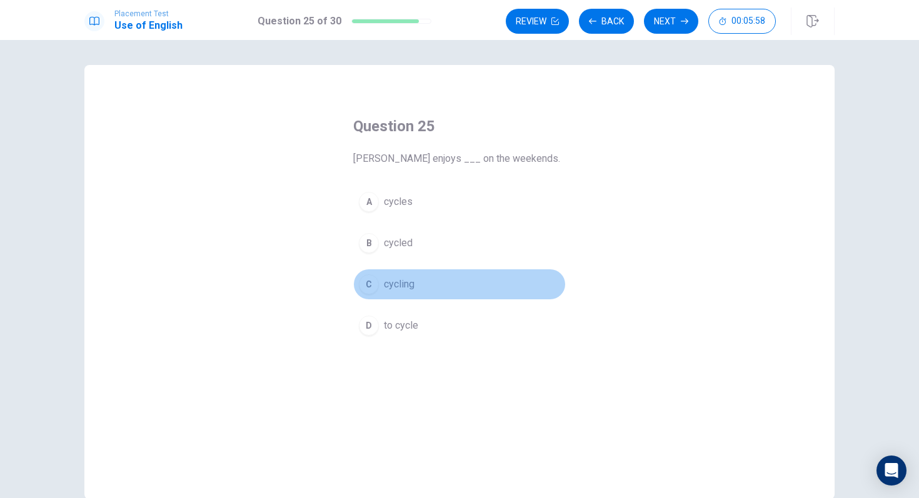
click at [390, 285] on span "cycling" at bounding box center [399, 284] width 31 height 15
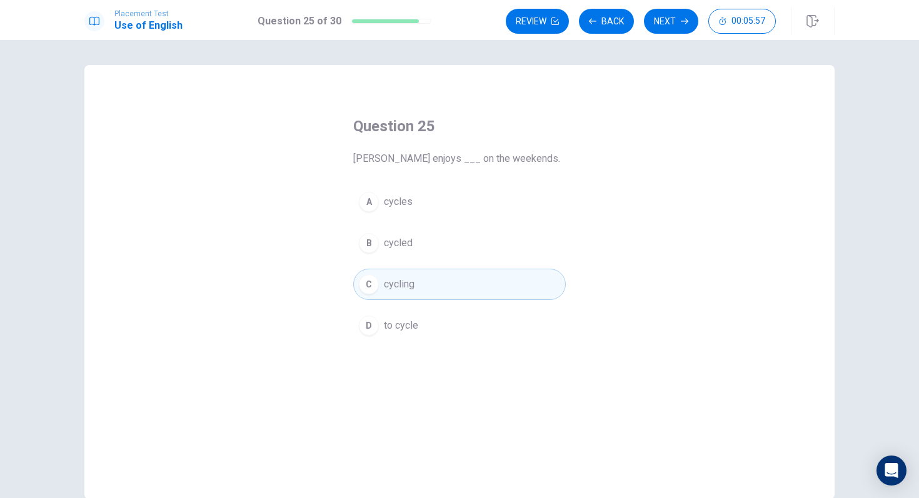
click at [405, 343] on div "Question 25 [PERSON_NAME] enjoys ___ on the weekends. A cycles B cycled C cycli…" at bounding box center [459, 228] width 263 height 265
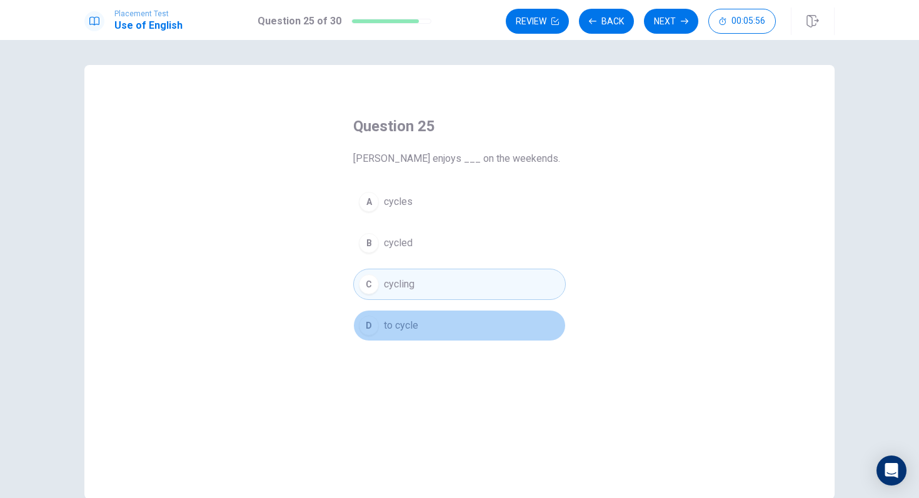
click at [415, 316] on button "D to cycle" at bounding box center [459, 325] width 213 height 31
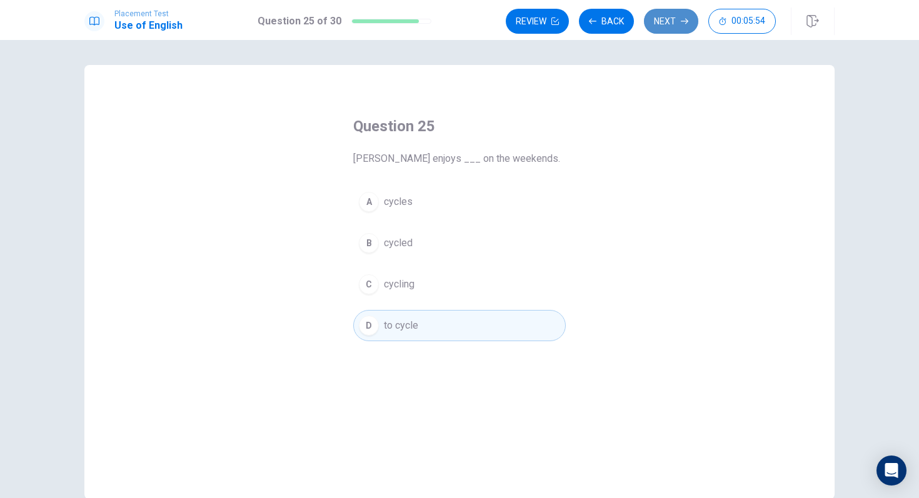
click at [666, 23] on button "Next" at bounding box center [671, 21] width 54 height 25
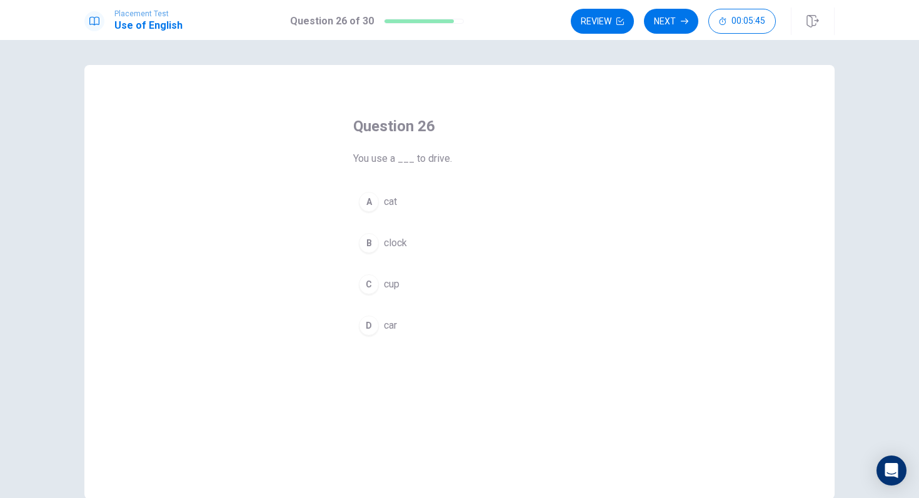
click at [383, 322] on button "D car" at bounding box center [459, 325] width 213 height 31
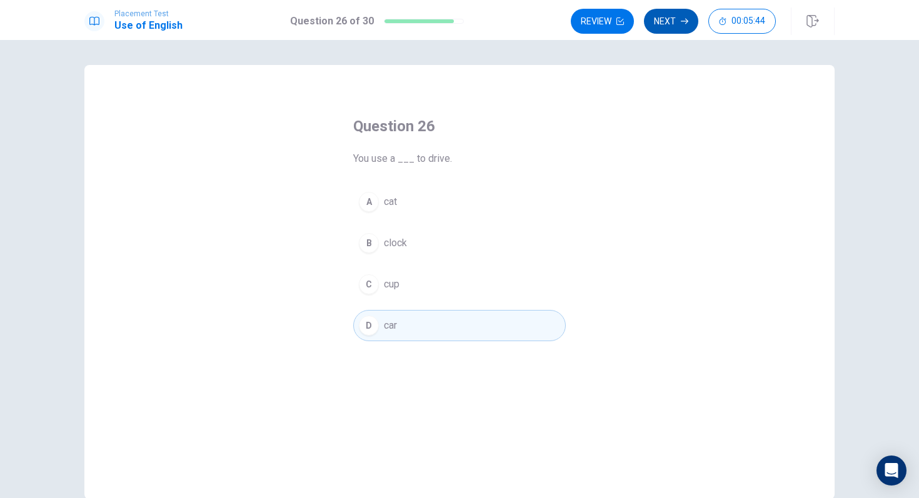
click at [669, 17] on button "Next" at bounding box center [671, 21] width 54 height 25
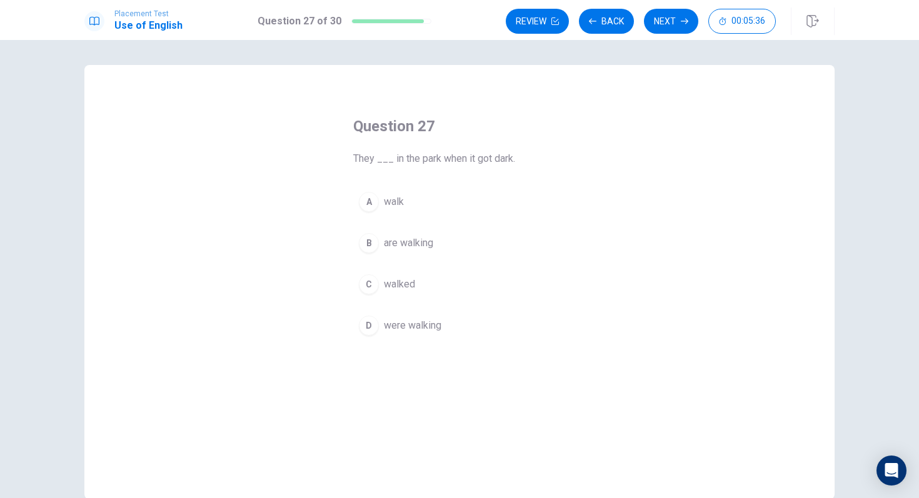
click at [424, 322] on span "were walking" at bounding box center [413, 325] width 58 height 15
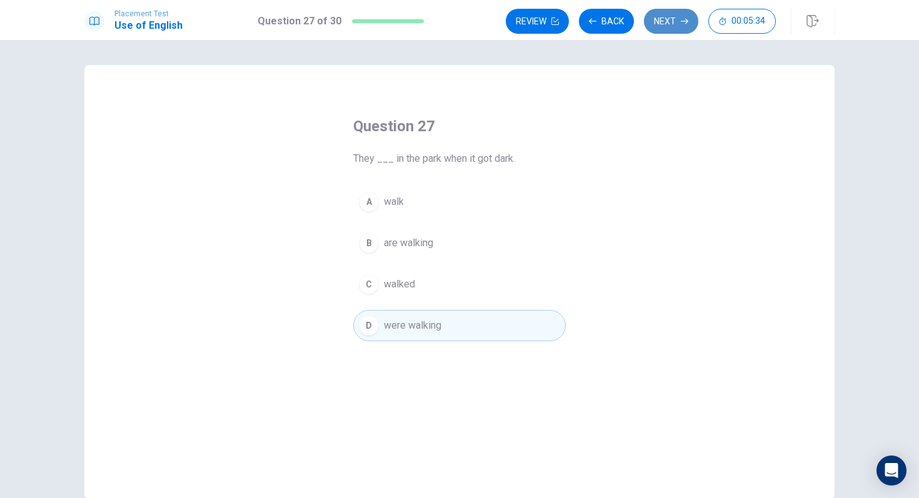
click at [668, 23] on button "Next" at bounding box center [671, 21] width 54 height 25
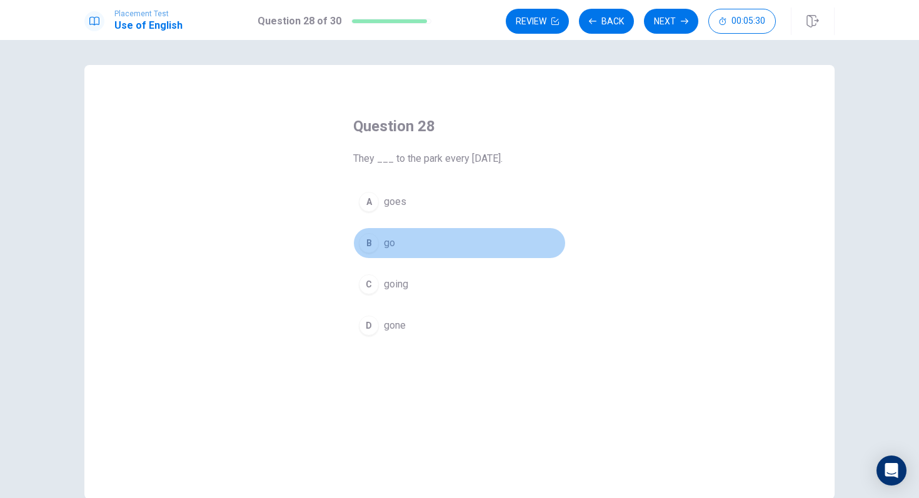
click at [384, 240] on span "go" at bounding box center [389, 243] width 11 height 15
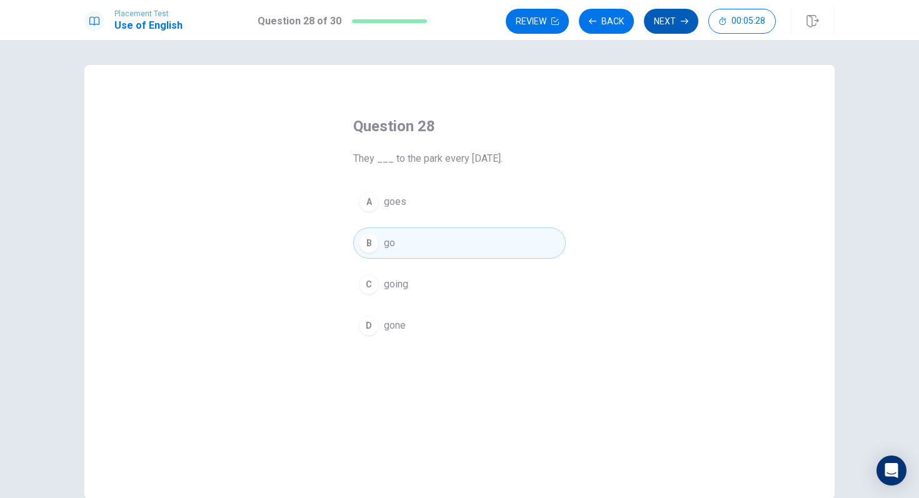
click at [675, 20] on button "Next" at bounding box center [671, 21] width 54 height 25
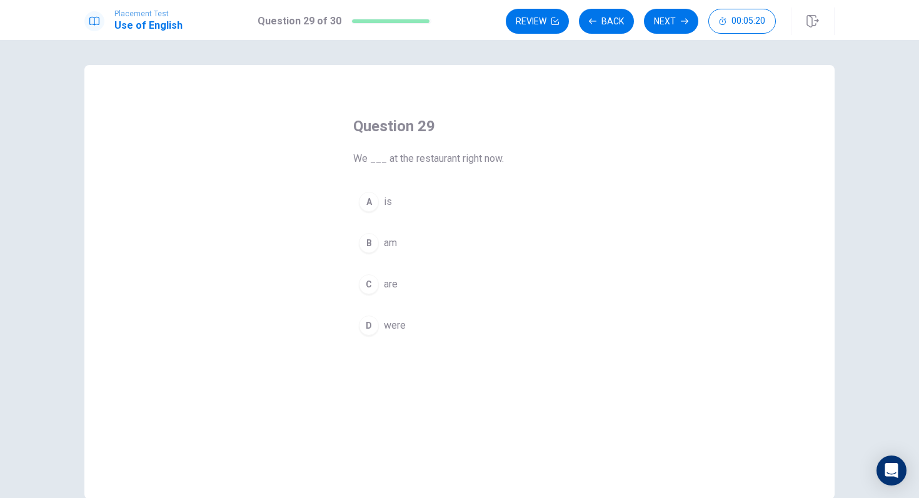
click at [389, 290] on span "are" at bounding box center [391, 284] width 14 height 15
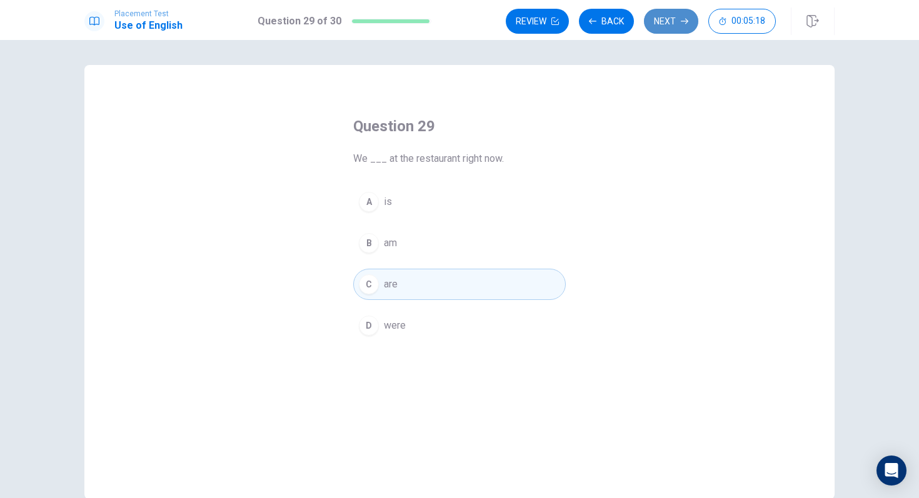
click at [666, 23] on button "Next" at bounding box center [671, 21] width 54 height 25
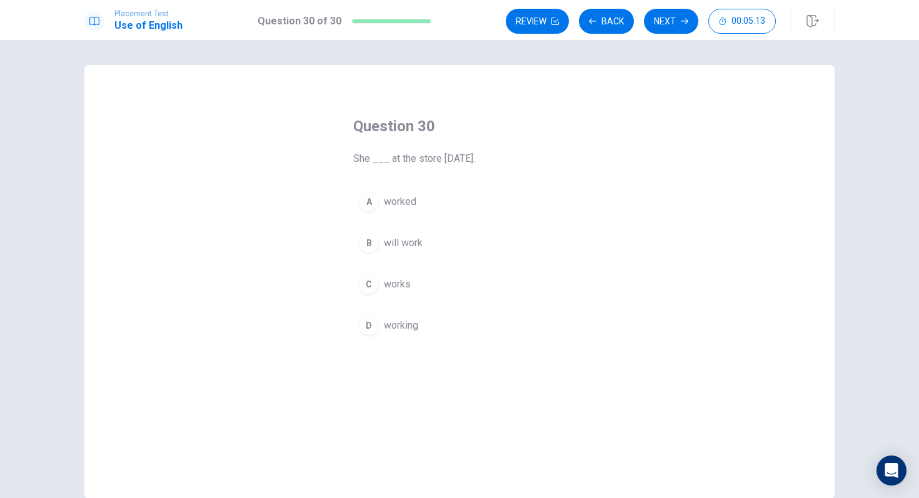
click at [395, 285] on span "works" at bounding box center [397, 284] width 27 height 15
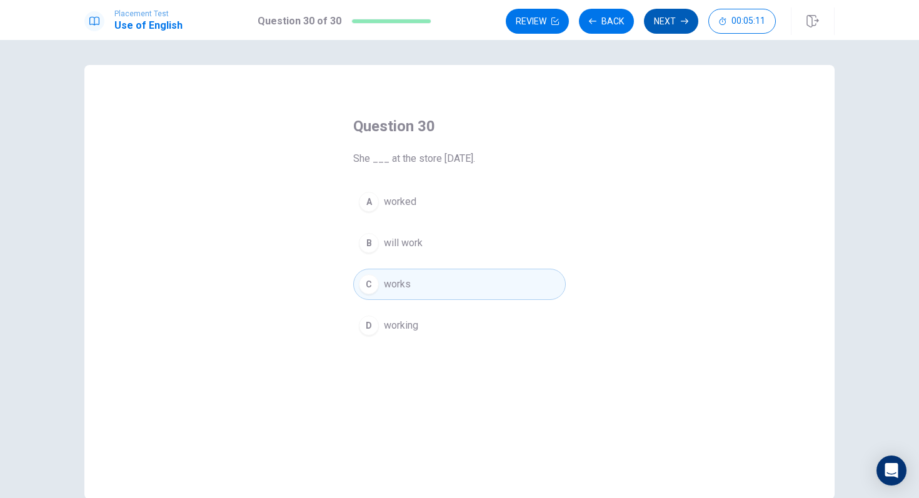
click at [674, 24] on button "Next" at bounding box center [671, 21] width 54 height 25
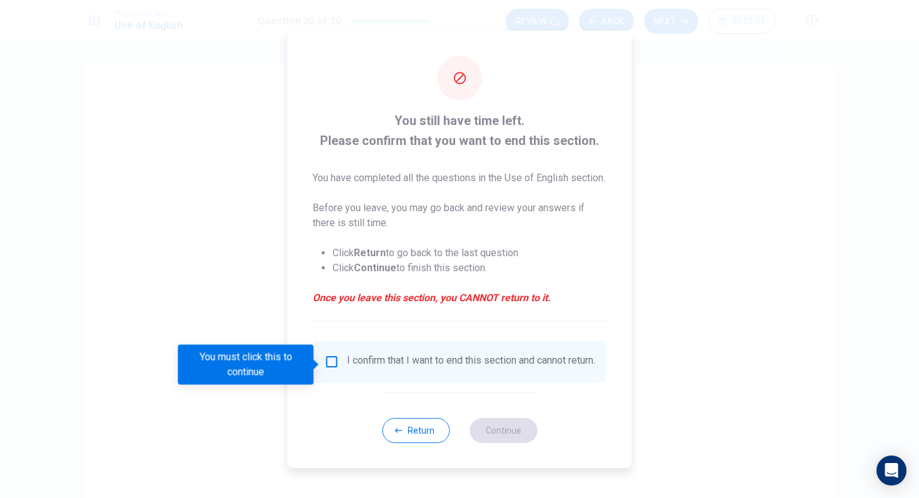
click at [331, 365] on input "You must click this to continue" at bounding box center [332, 362] width 15 height 15
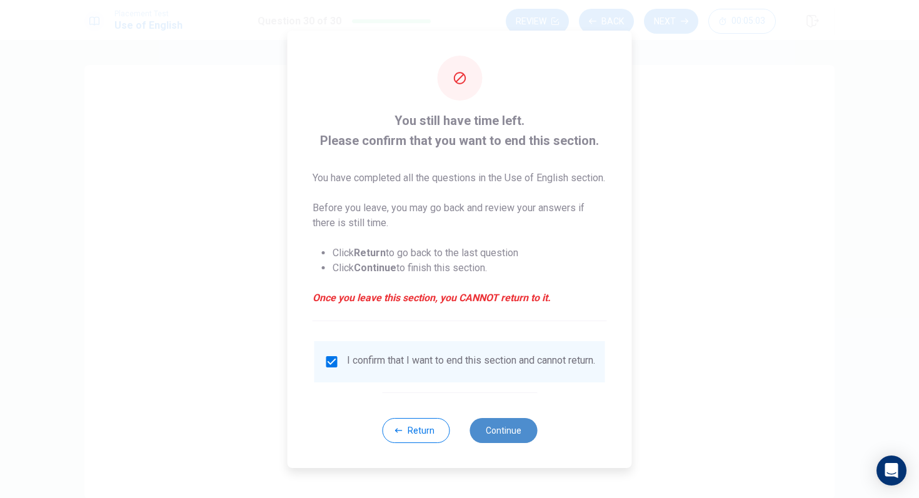
click at [513, 443] on button "Continue" at bounding box center [504, 430] width 68 height 25
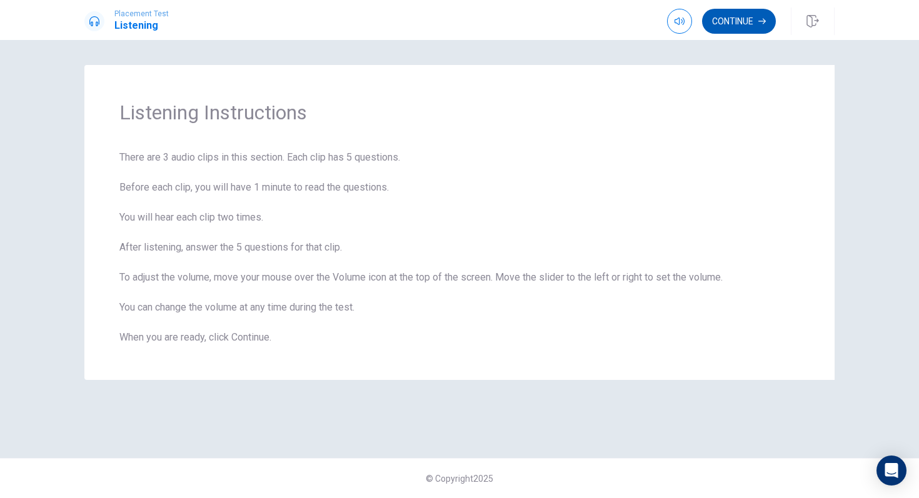
click at [729, 18] on button "Continue" at bounding box center [739, 21] width 74 height 25
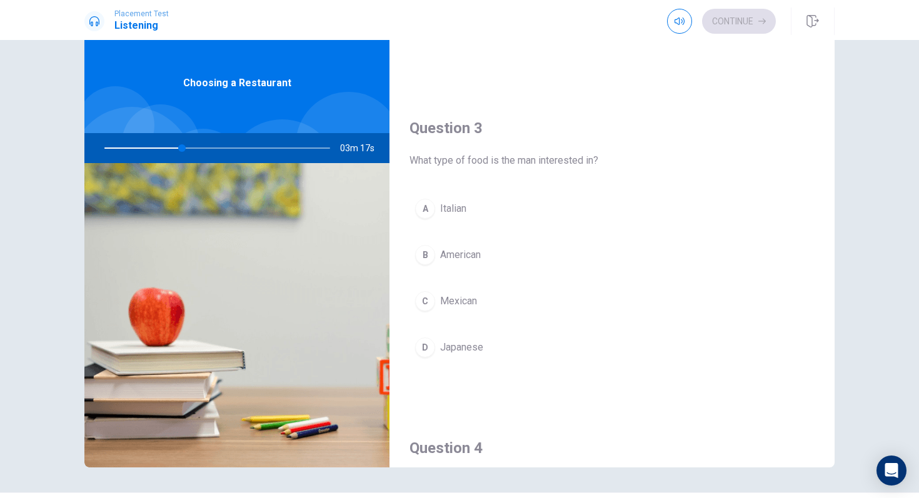
scroll to position [573, 0]
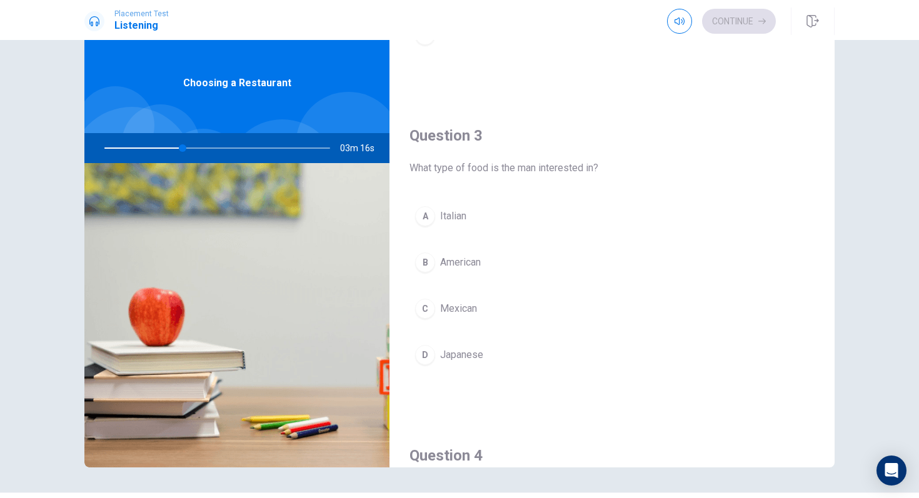
click at [427, 220] on div "A" at bounding box center [425, 216] width 20 height 20
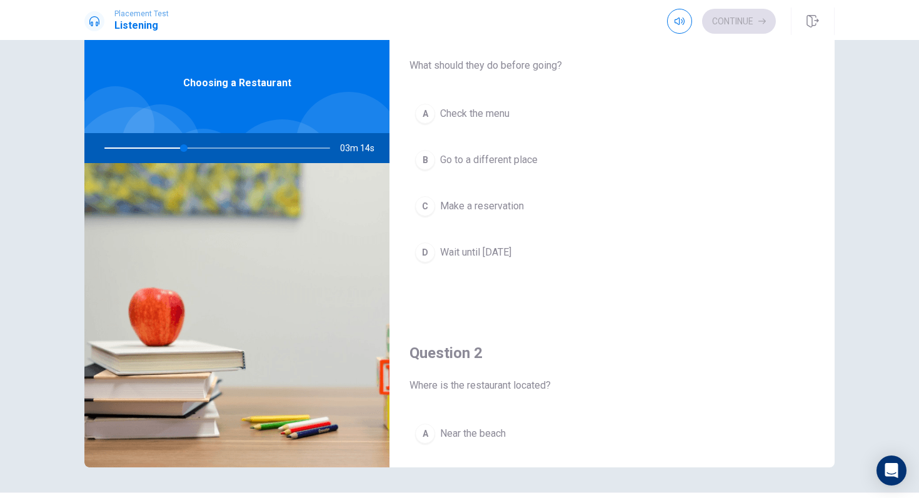
scroll to position [0, 0]
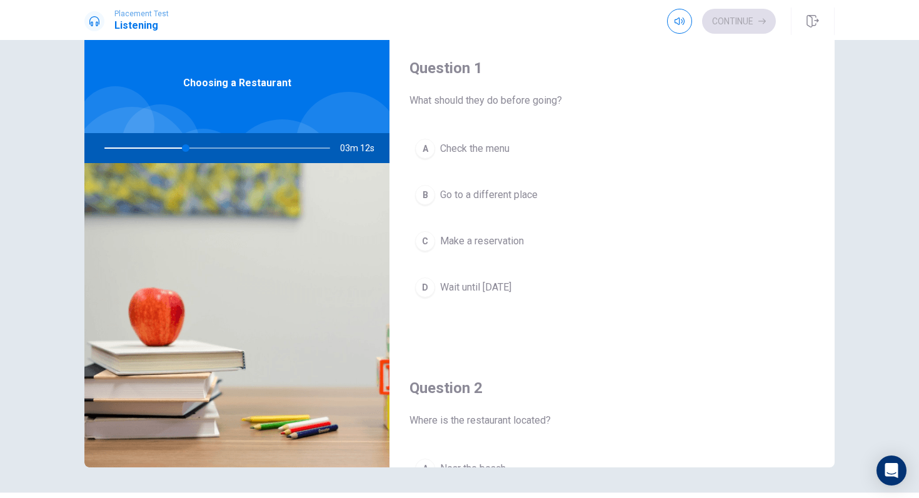
click at [430, 245] on div "C" at bounding box center [425, 241] width 20 height 20
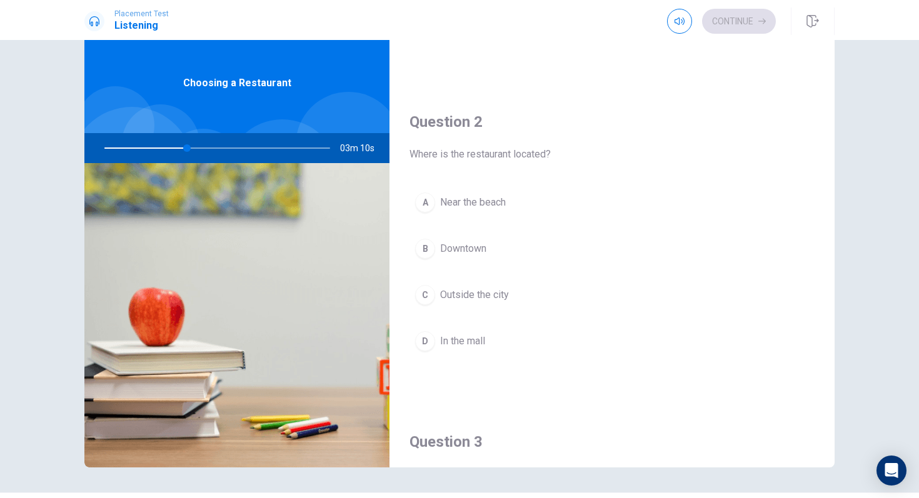
scroll to position [266, 0]
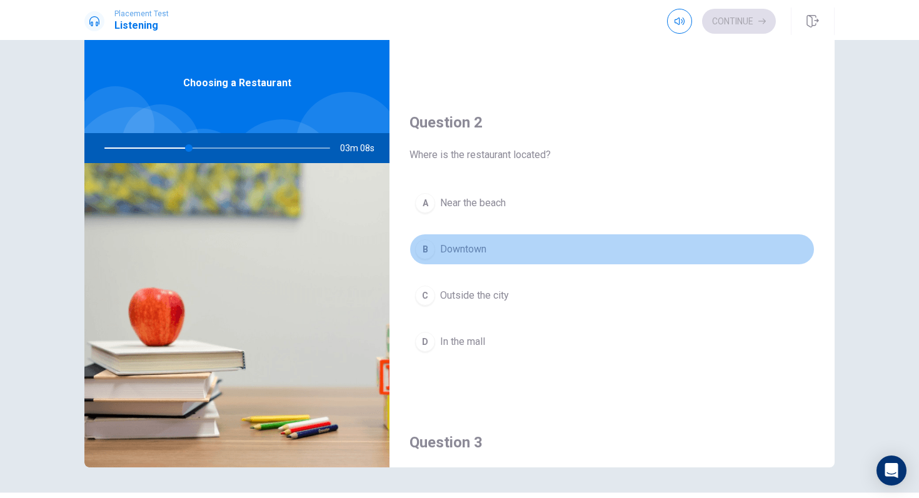
click at [429, 250] on div "B" at bounding box center [425, 250] width 20 height 20
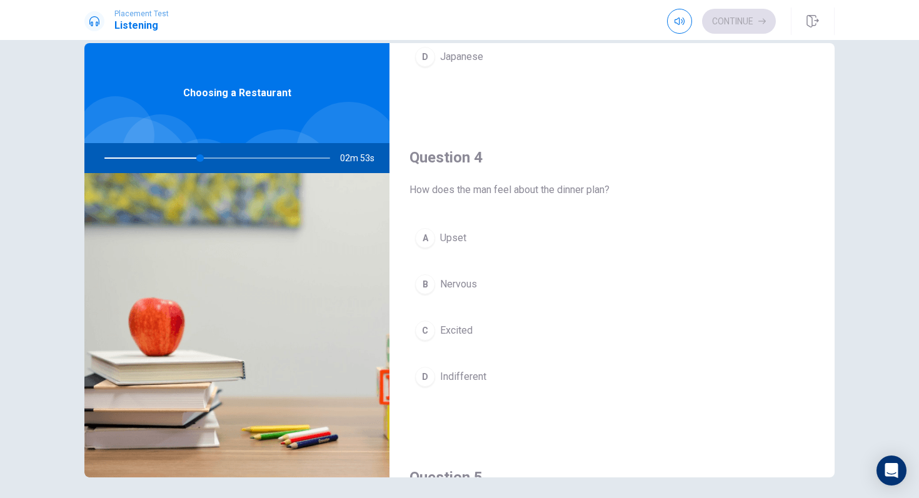
scroll to position [882, 0]
click at [447, 329] on span "Excited" at bounding box center [456, 330] width 33 height 15
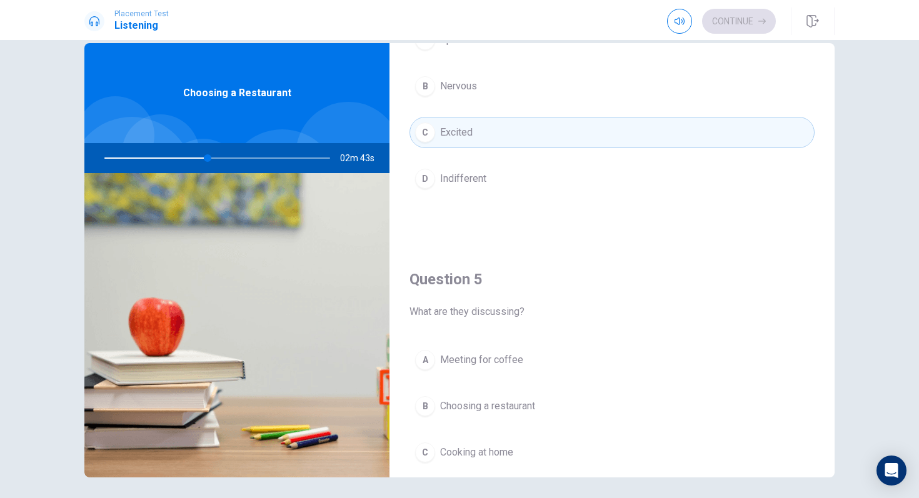
scroll to position [1166, 0]
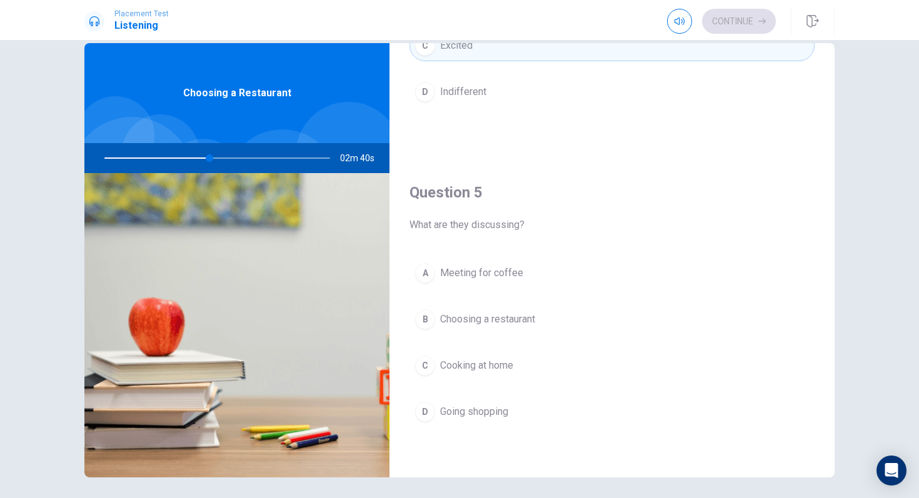
click at [460, 316] on span "Choosing a restaurant" at bounding box center [487, 319] width 95 height 15
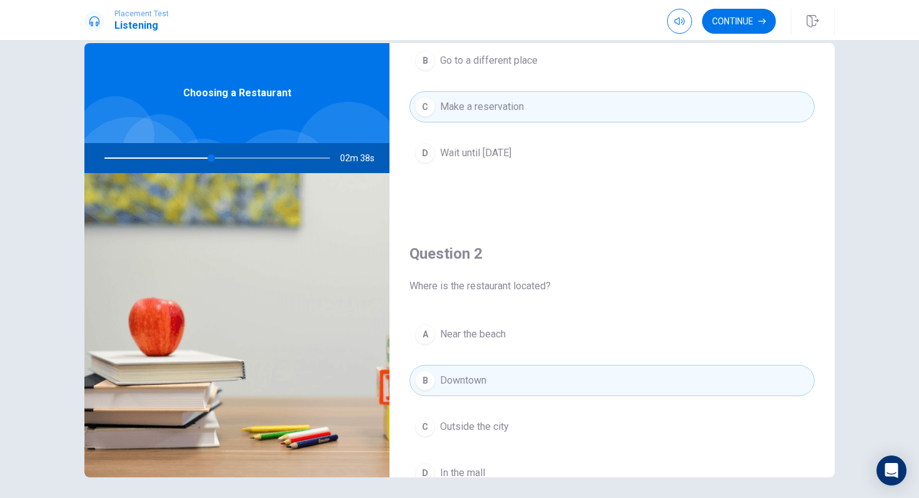
scroll to position [91, 0]
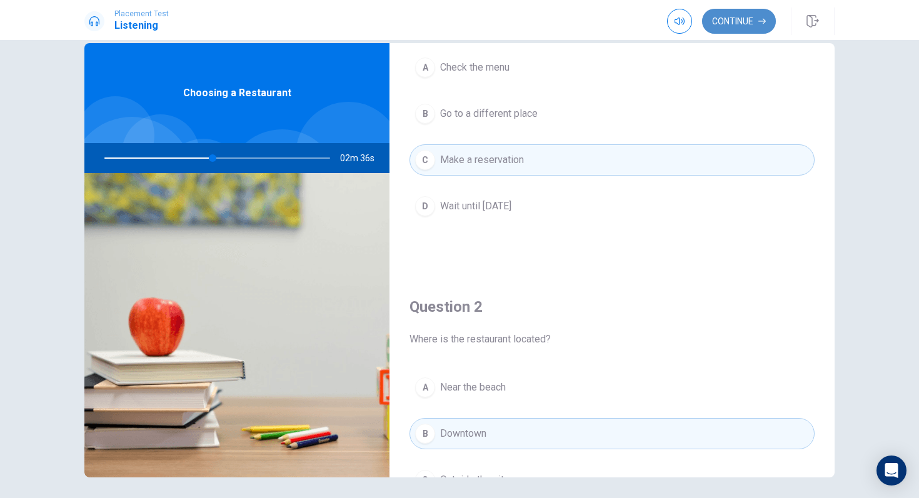
click at [734, 20] on button "Continue" at bounding box center [739, 21] width 74 height 25
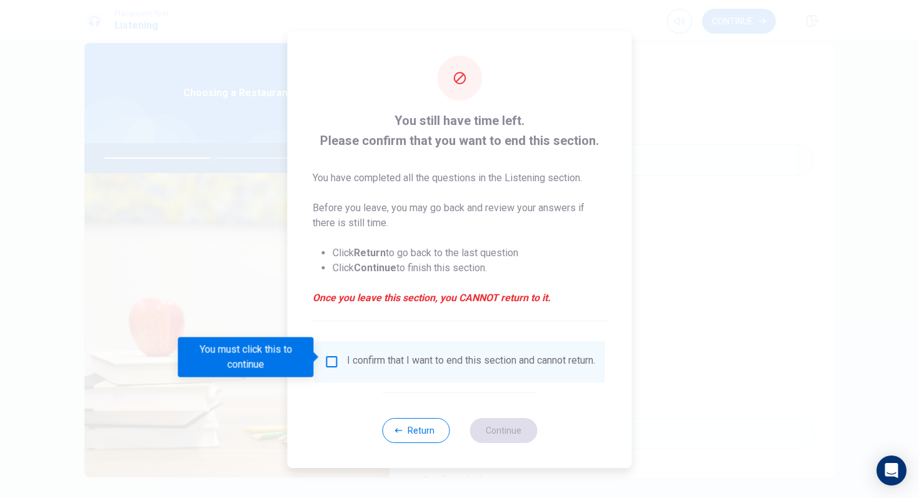
click at [340, 364] on div "I confirm that I want to end this section and cannot return." at bounding box center [460, 362] width 271 height 15
click at [329, 355] on input "You must click this to continue" at bounding box center [332, 362] width 15 height 15
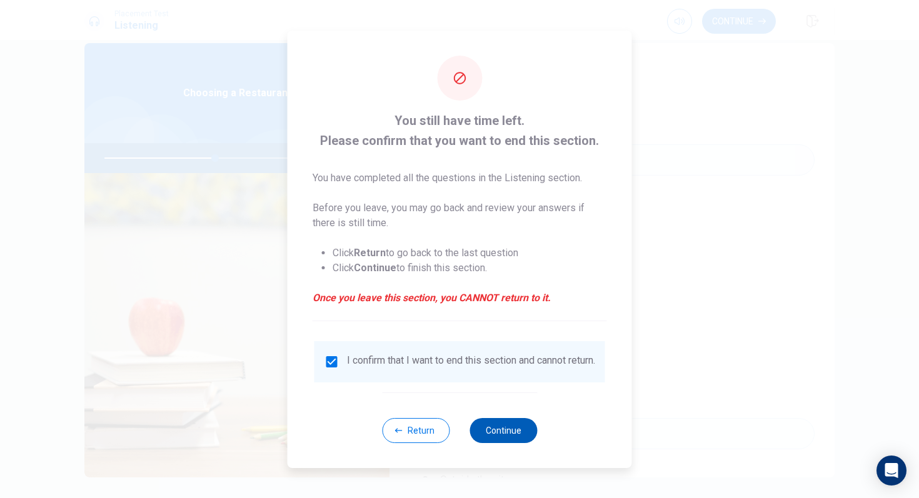
click at [510, 430] on button "Continue" at bounding box center [504, 430] width 68 height 25
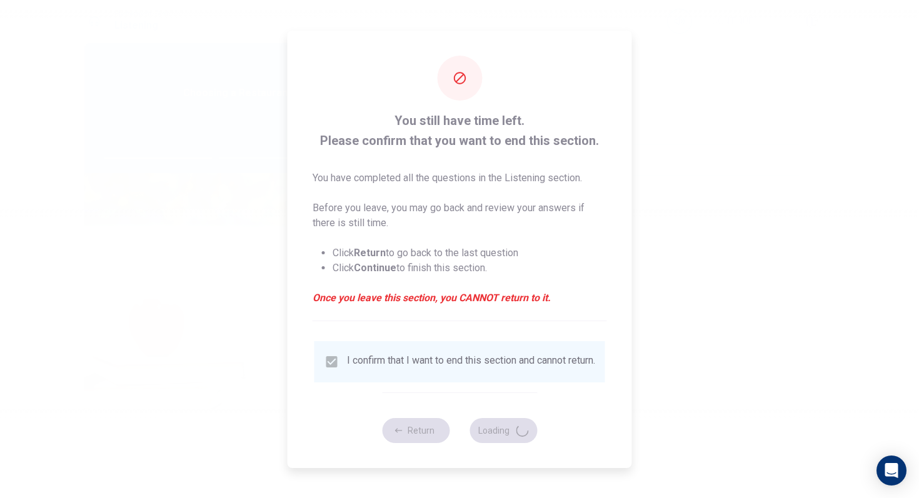
type input "50"
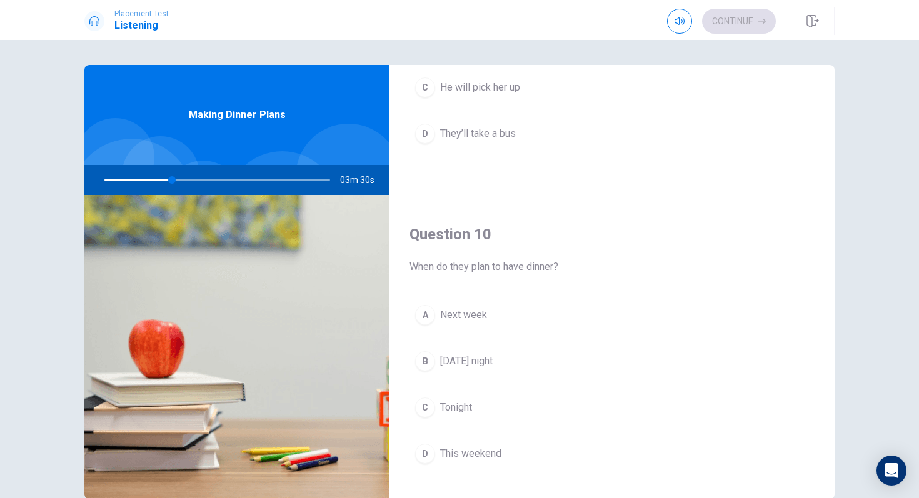
scroll to position [1159, 0]
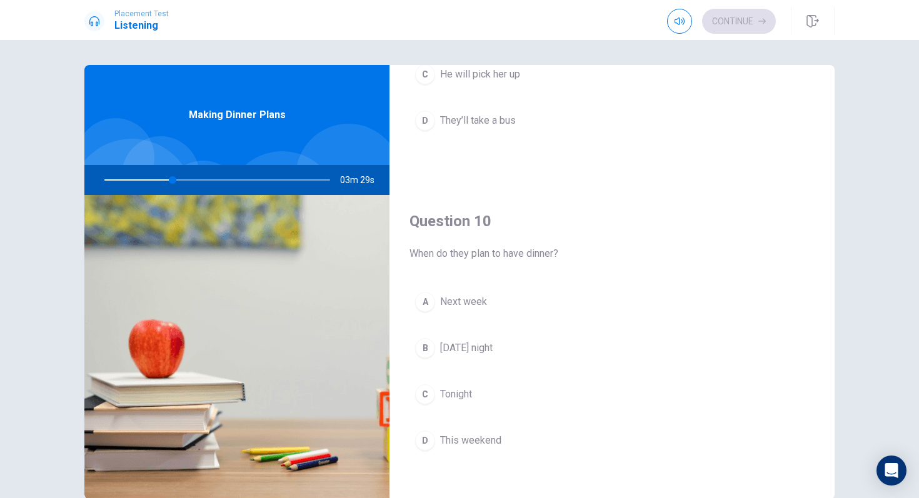
click at [475, 352] on span "[DATE] night" at bounding box center [466, 348] width 53 height 15
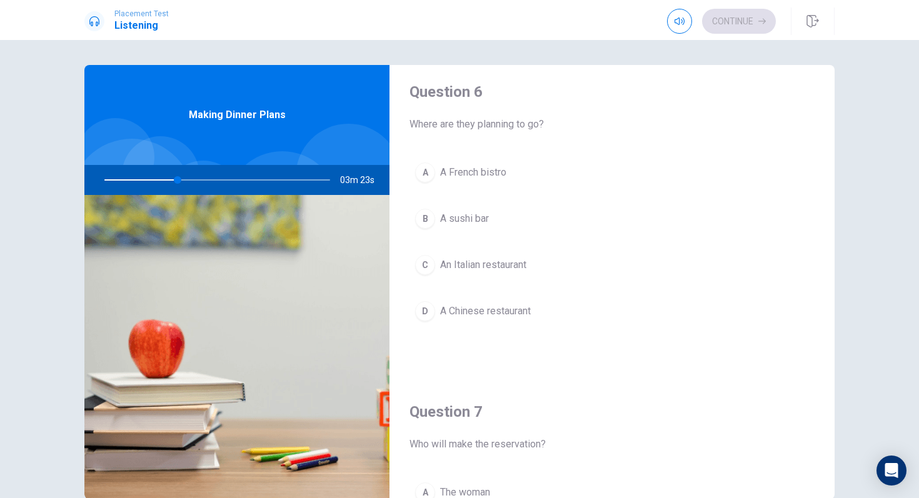
scroll to position [0, 0]
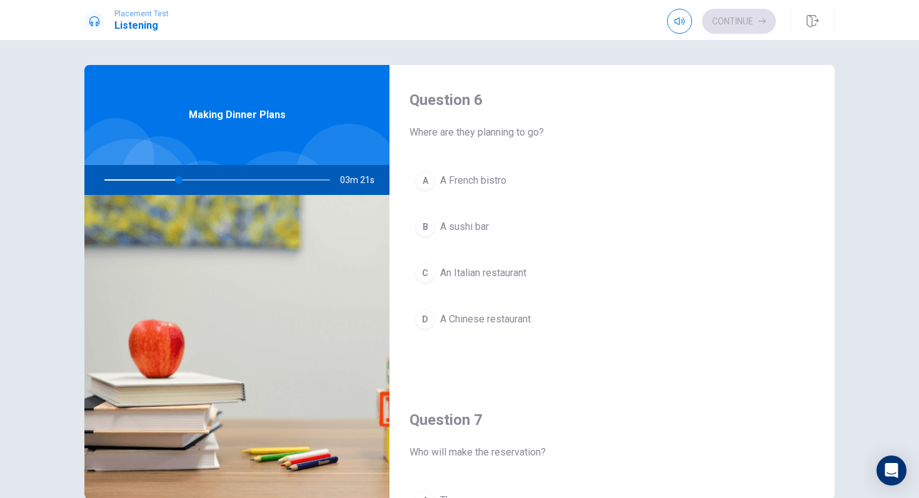
click at [482, 272] on span "An Italian restaurant" at bounding box center [483, 273] width 86 height 15
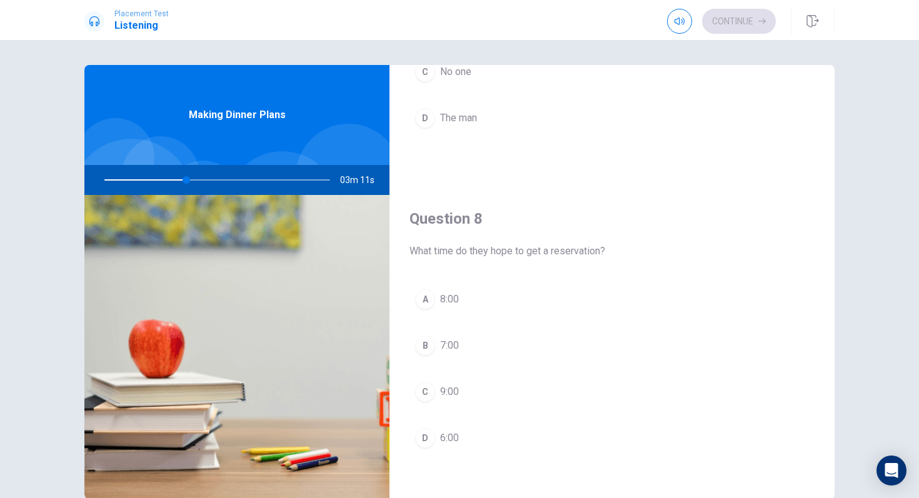
scroll to position [510, 0]
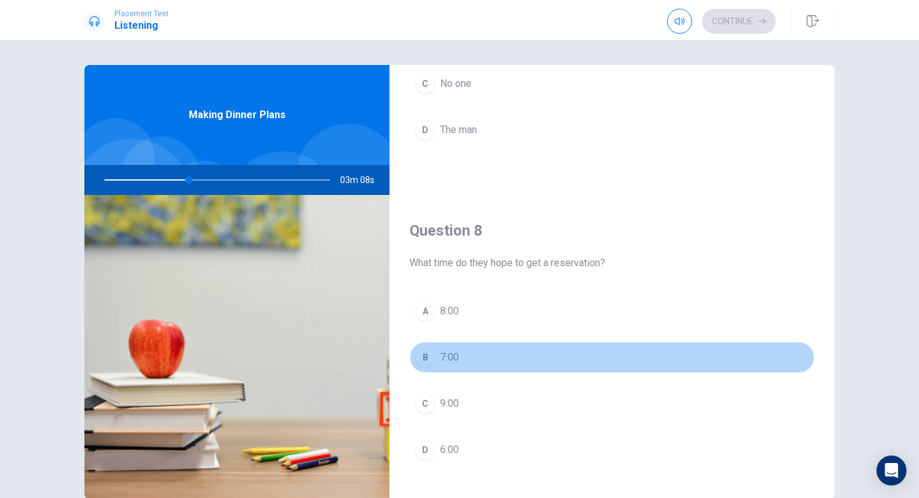
click at [441, 355] on span "7:00" at bounding box center [449, 357] width 19 height 15
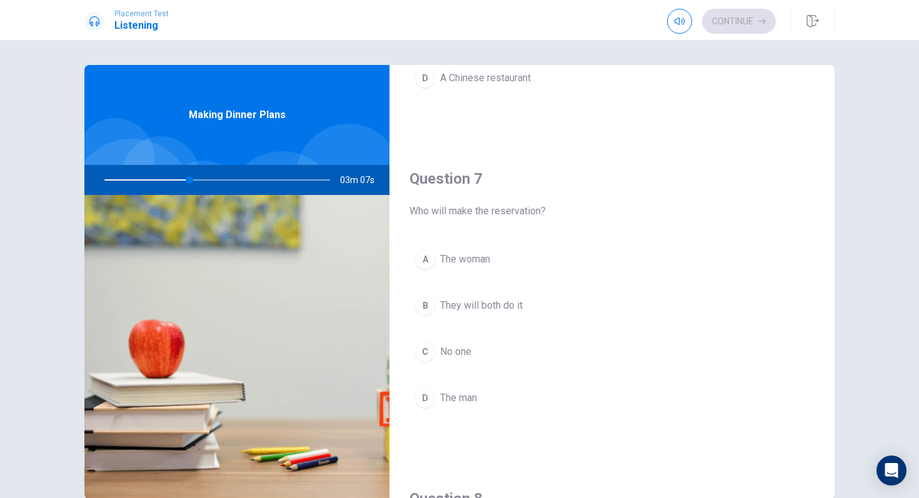
scroll to position [238, 0]
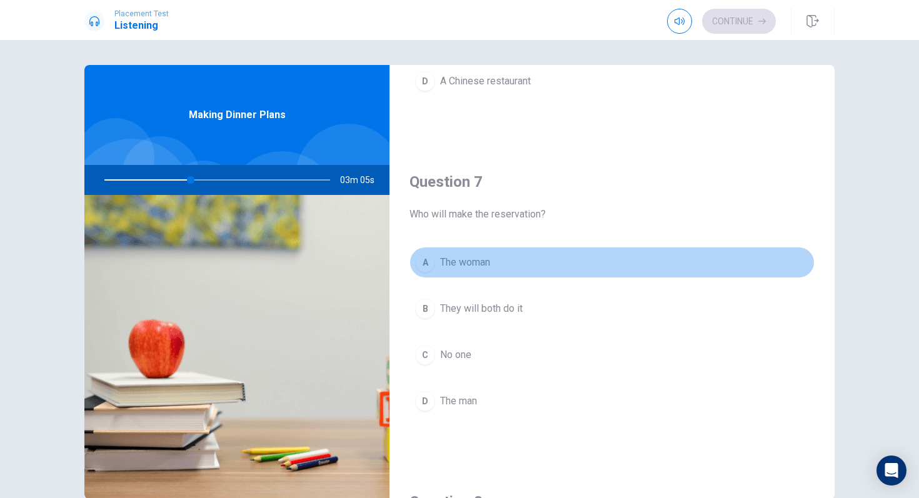
click at [458, 262] on span "The woman" at bounding box center [465, 262] width 50 height 15
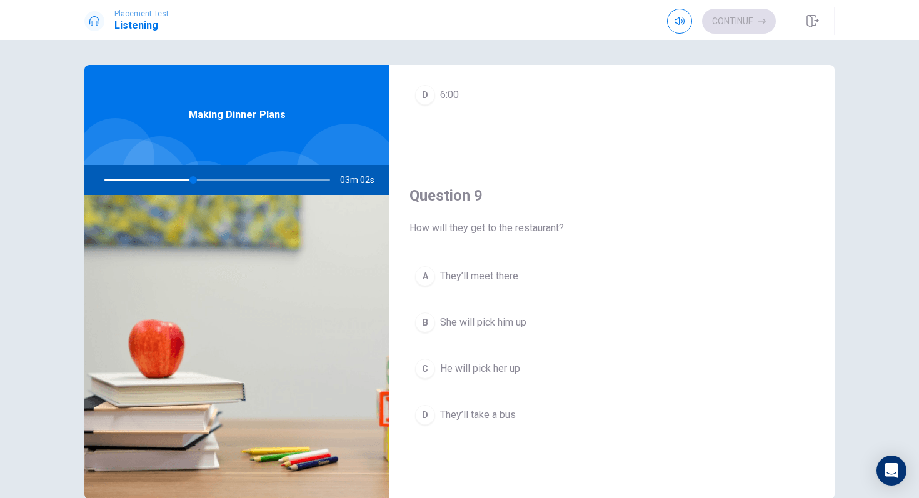
scroll to position [879, 0]
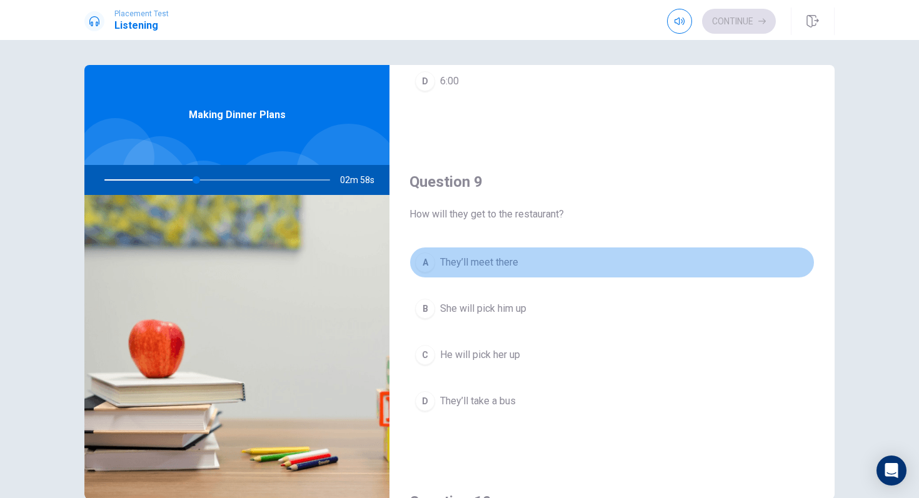
click at [458, 258] on span "They’ll meet there" at bounding box center [479, 262] width 78 height 15
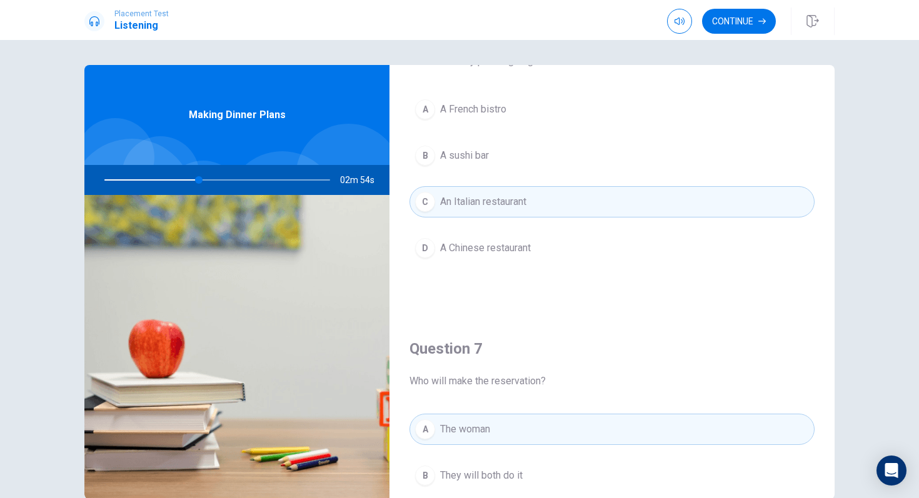
scroll to position [0, 0]
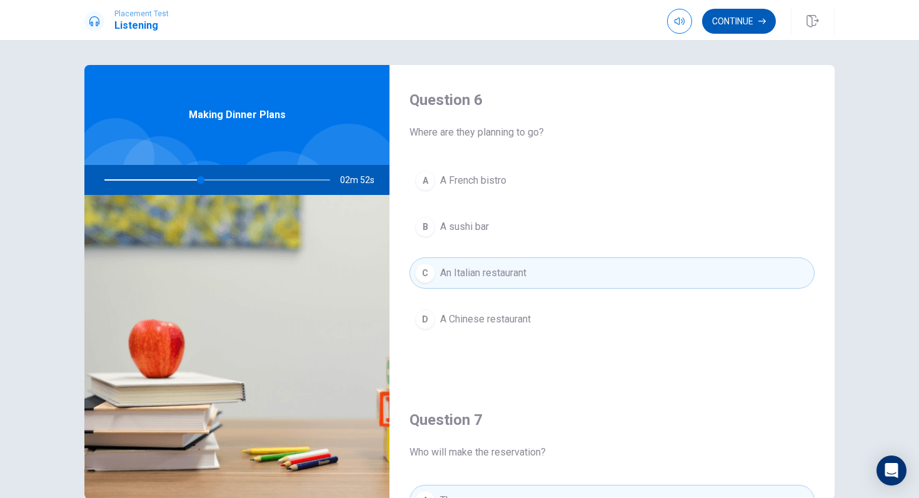
click at [720, 21] on button "Continue" at bounding box center [739, 21] width 74 height 25
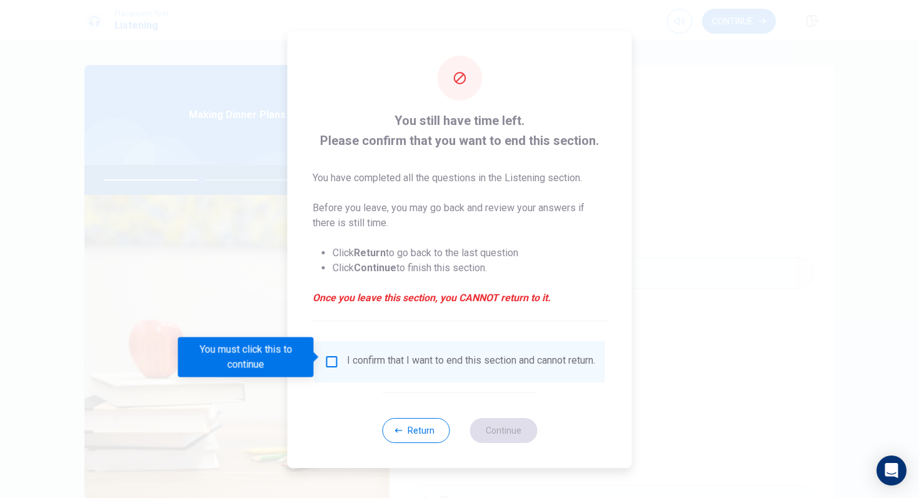
click at [334, 361] on input "You must click this to continue" at bounding box center [332, 362] width 15 height 15
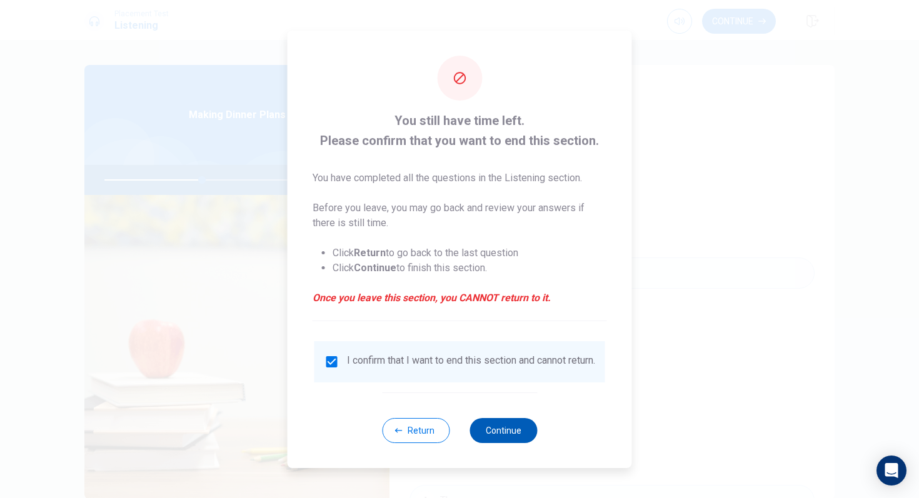
click at [518, 435] on button "Continue" at bounding box center [504, 430] width 68 height 25
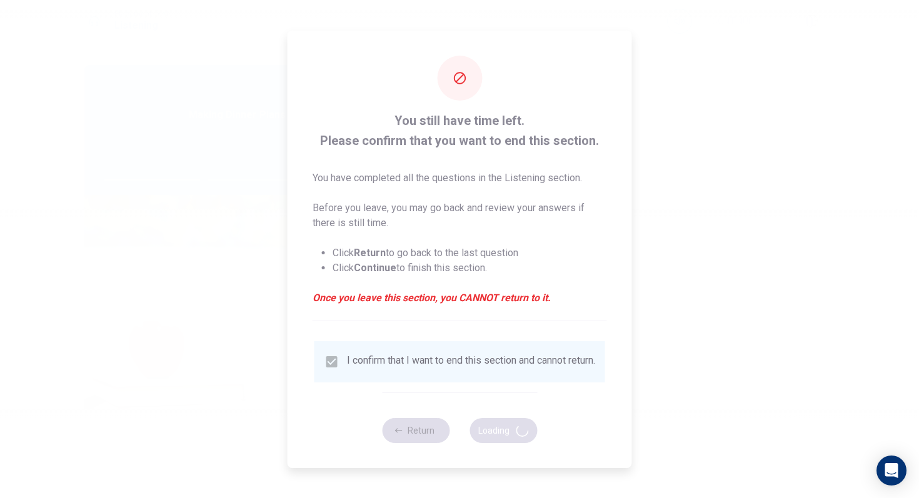
type input "44"
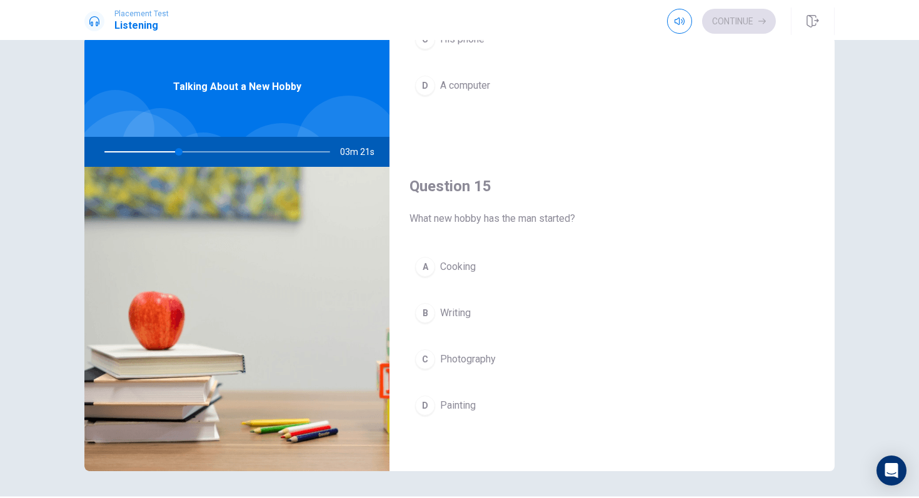
scroll to position [42, 0]
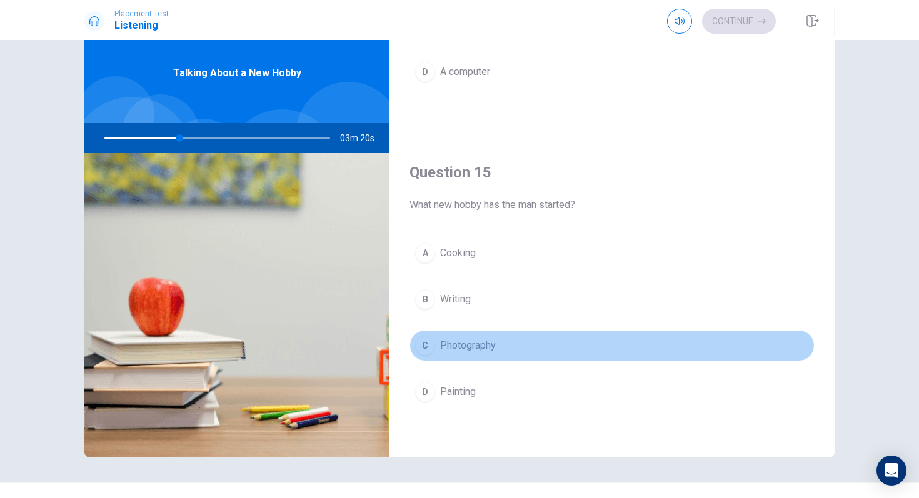
click at [427, 344] on div "C" at bounding box center [425, 346] width 20 height 20
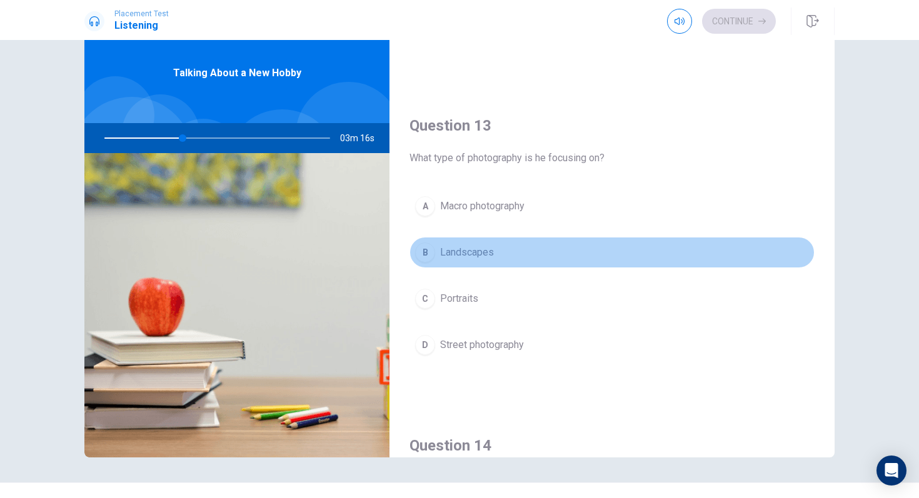
click at [472, 253] on span "Landscapes" at bounding box center [467, 252] width 54 height 15
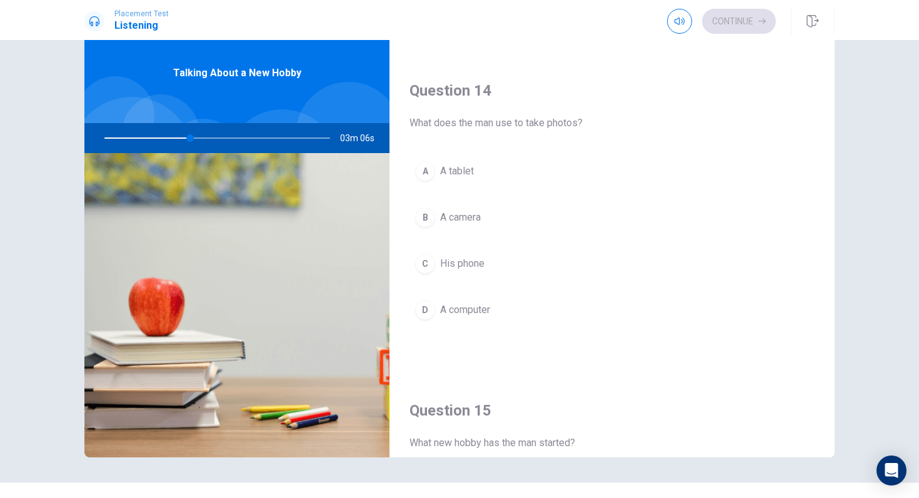
scroll to position [924, 0]
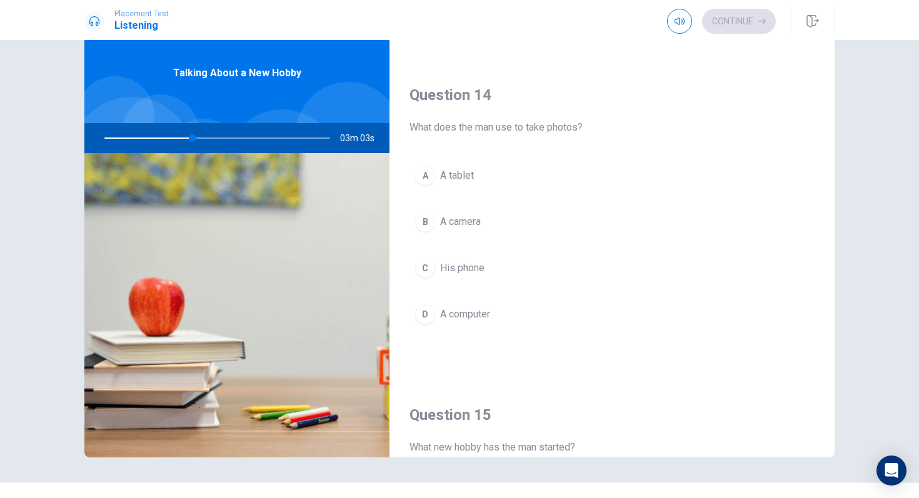
click at [450, 269] on span "His phone" at bounding box center [462, 268] width 44 height 15
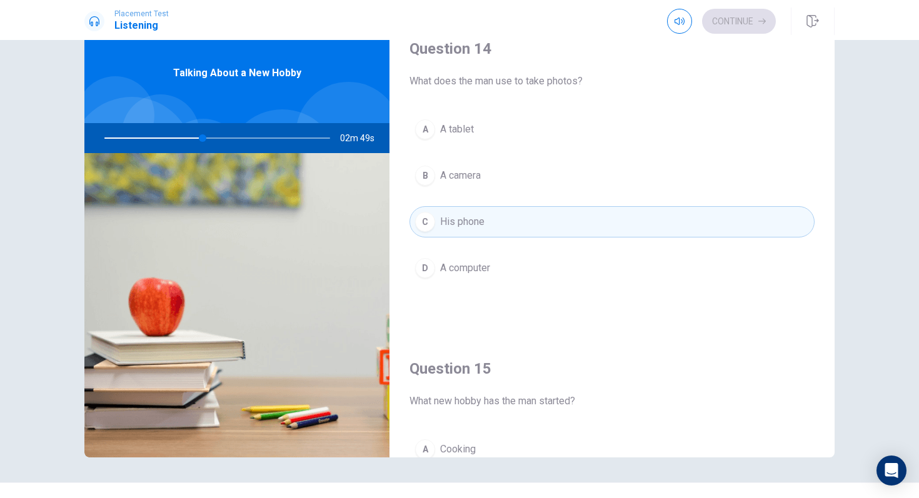
scroll to position [967, 0]
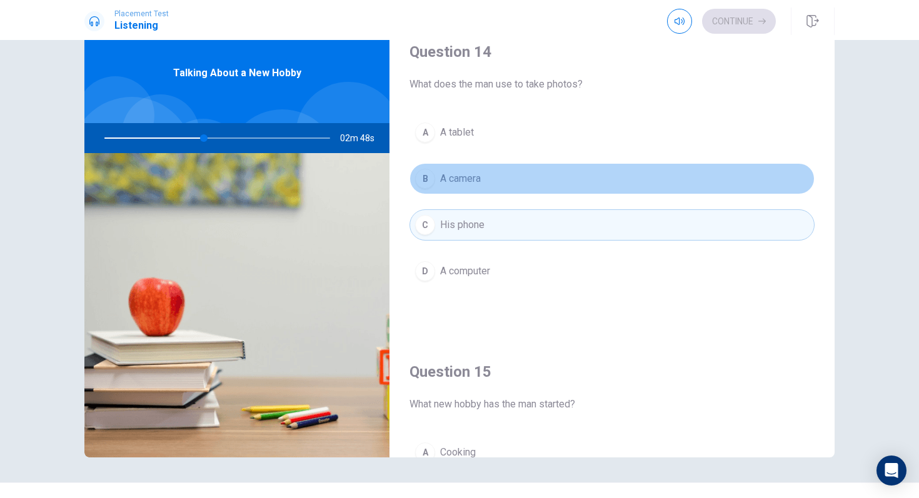
click at [477, 181] on span "A camera" at bounding box center [460, 178] width 41 height 15
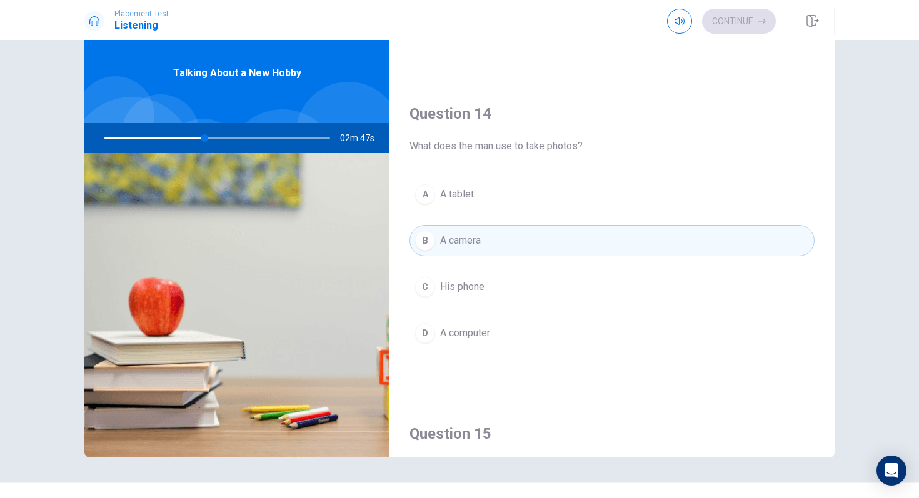
scroll to position [915, 0]
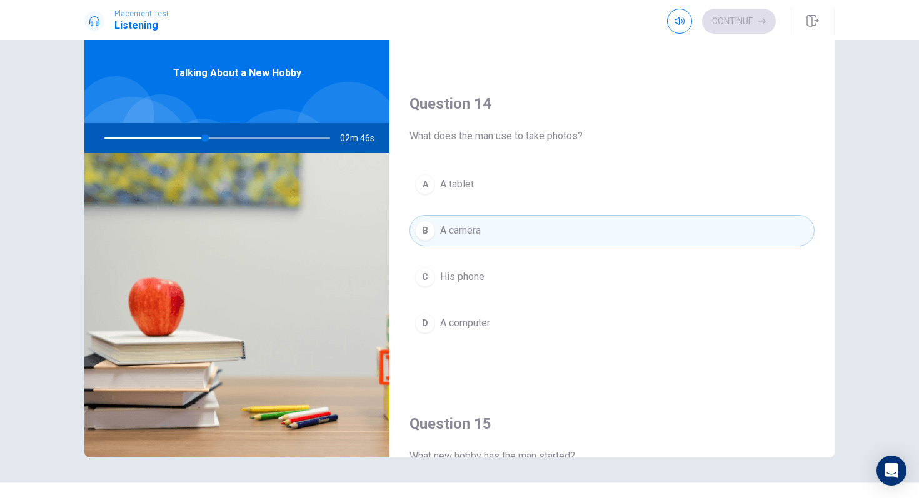
click at [452, 268] on button "C His phone" at bounding box center [612, 276] width 405 height 31
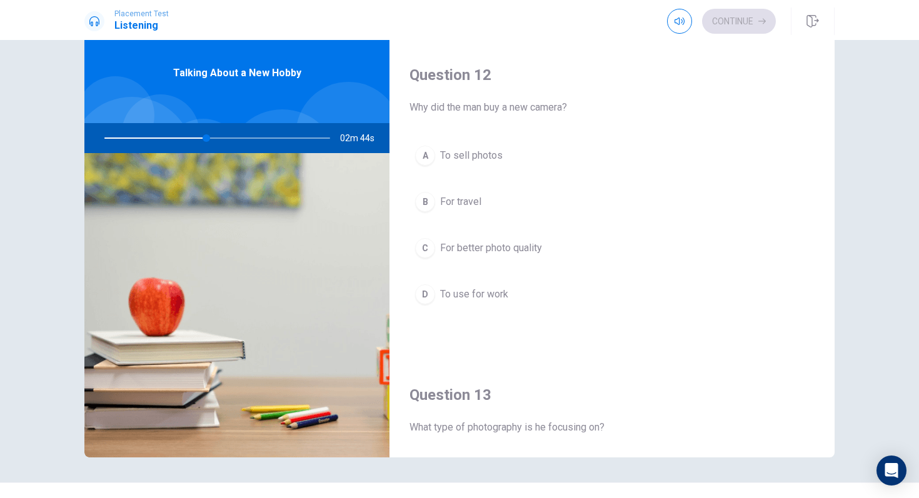
scroll to position [301, 0]
click at [491, 253] on span "For better photo quality" at bounding box center [491, 250] width 102 height 15
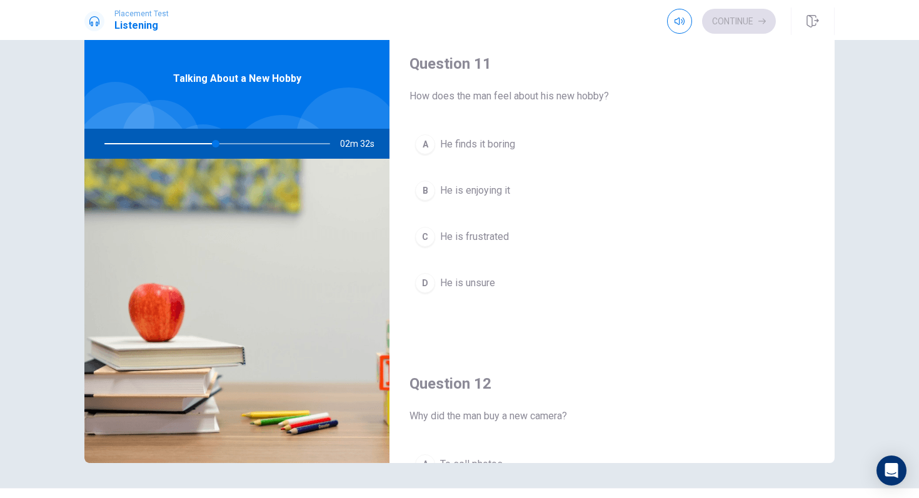
scroll to position [31, 0]
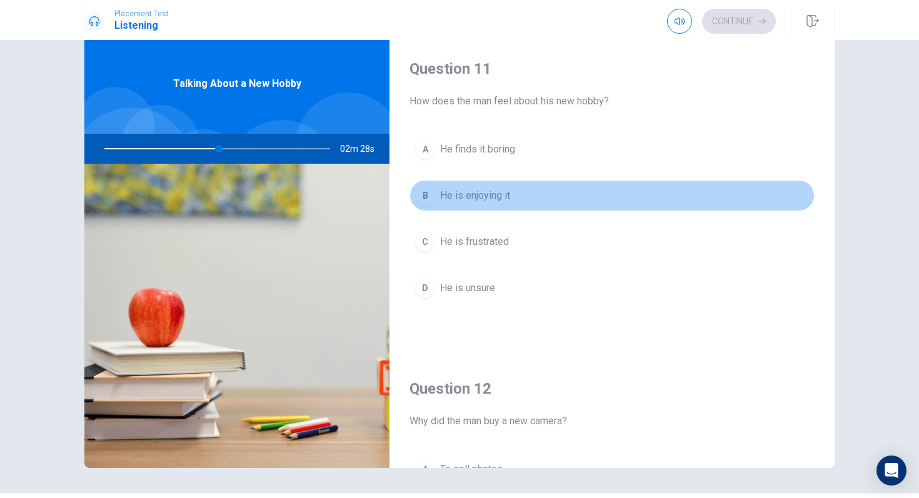
click at [487, 195] on span "He is enjoying it" at bounding box center [475, 195] width 70 height 15
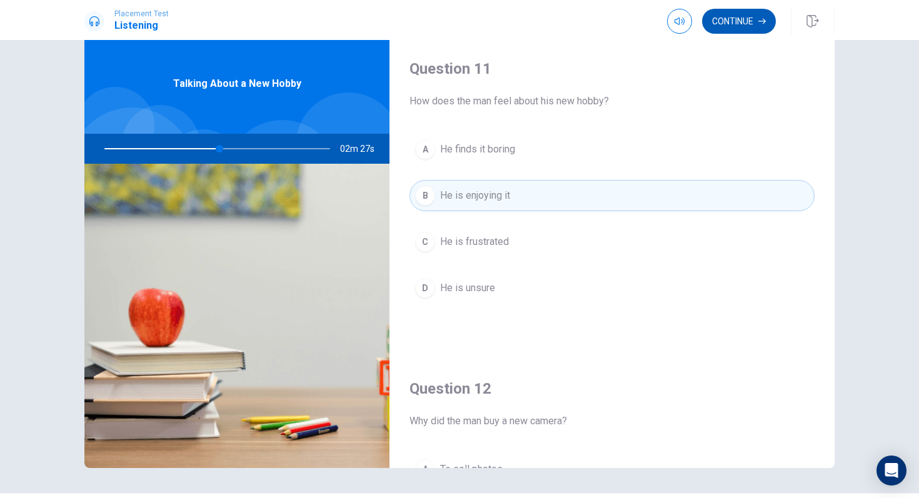
click at [737, 21] on button "Continue" at bounding box center [739, 21] width 74 height 25
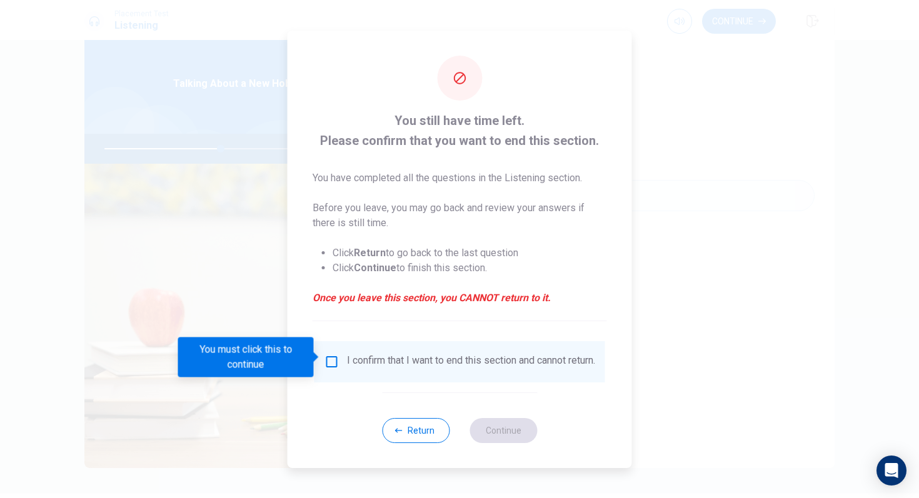
click at [333, 360] on input "You must click this to continue" at bounding box center [332, 362] width 15 height 15
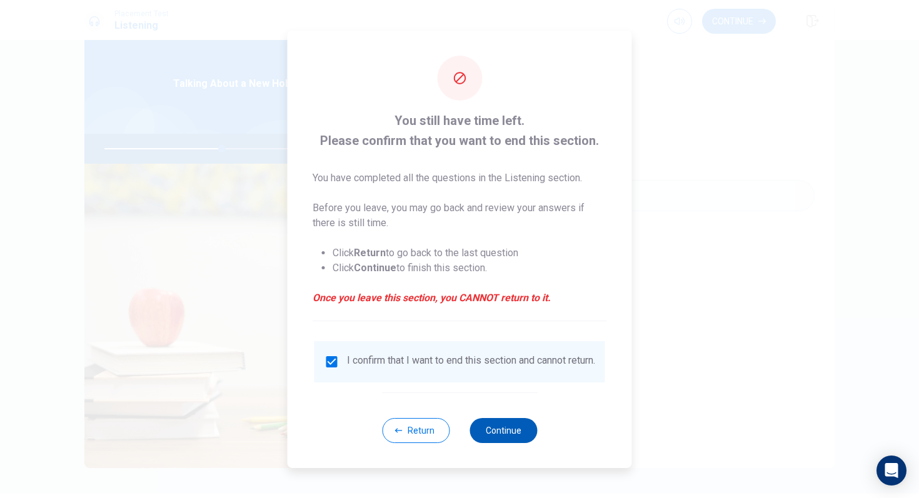
click at [490, 434] on button "Continue" at bounding box center [504, 430] width 68 height 25
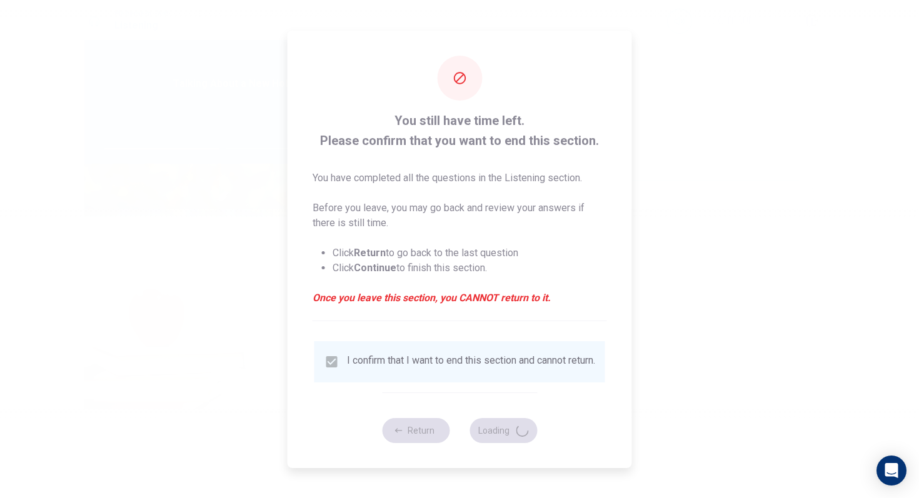
type input "53"
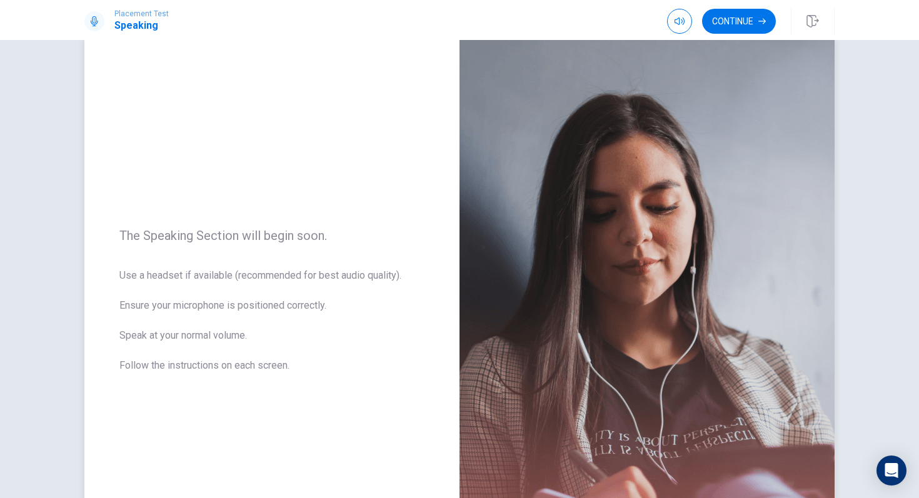
scroll to position [31, 0]
click at [736, 31] on button "Continue" at bounding box center [739, 21] width 74 height 25
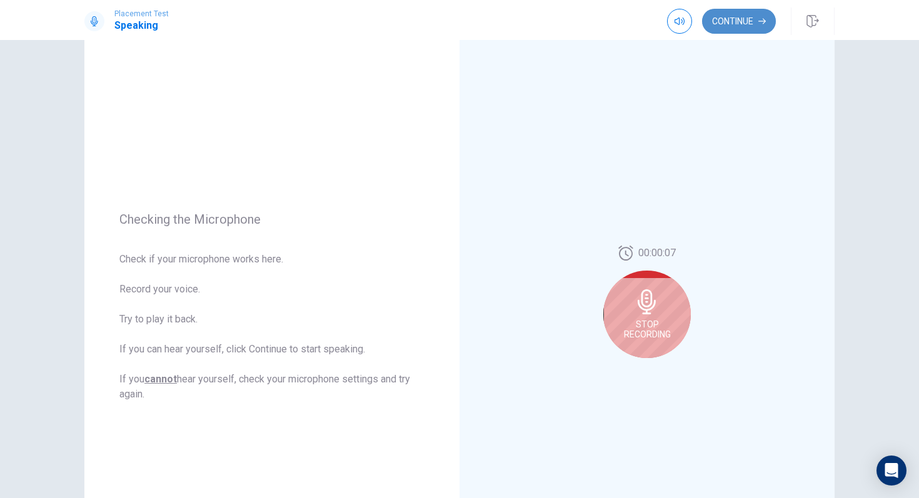
click at [739, 22] on button "Continue" at bounding box center [739, 21] width 74 height 25
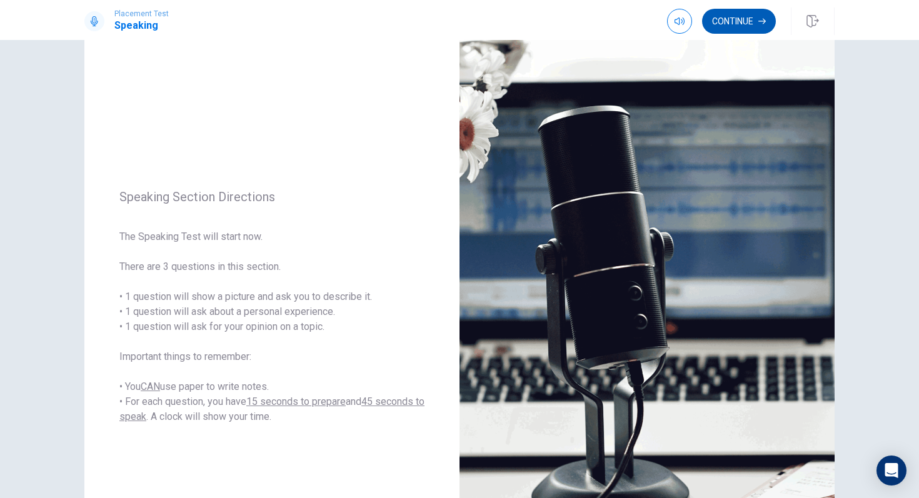
click at [745, 16] on button "Continue" at bounding box center [739, 21] width 74 height 25
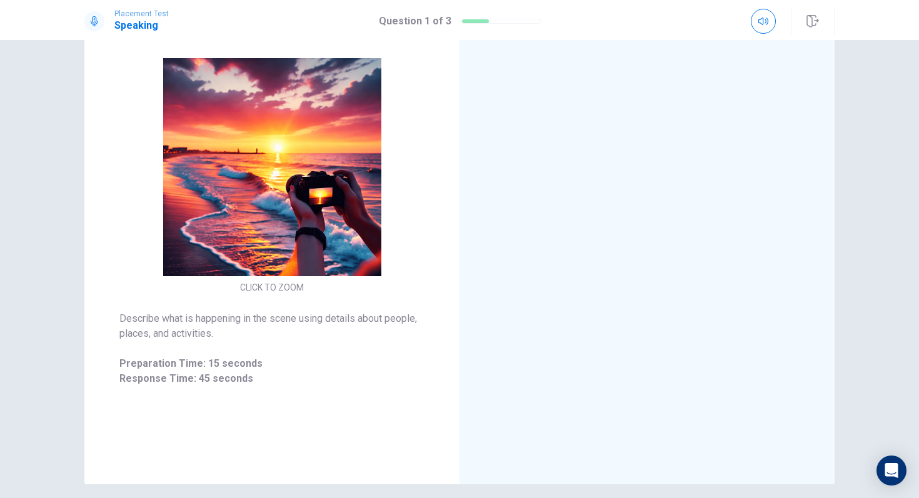
scroll to position [121, 0]
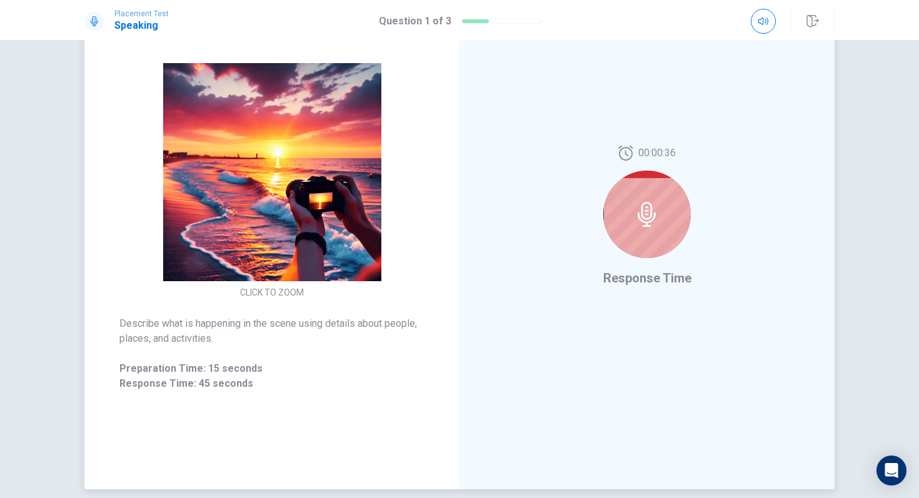
click at [645, 220] on icon at bounding box center [647, 214] width 25 height 25
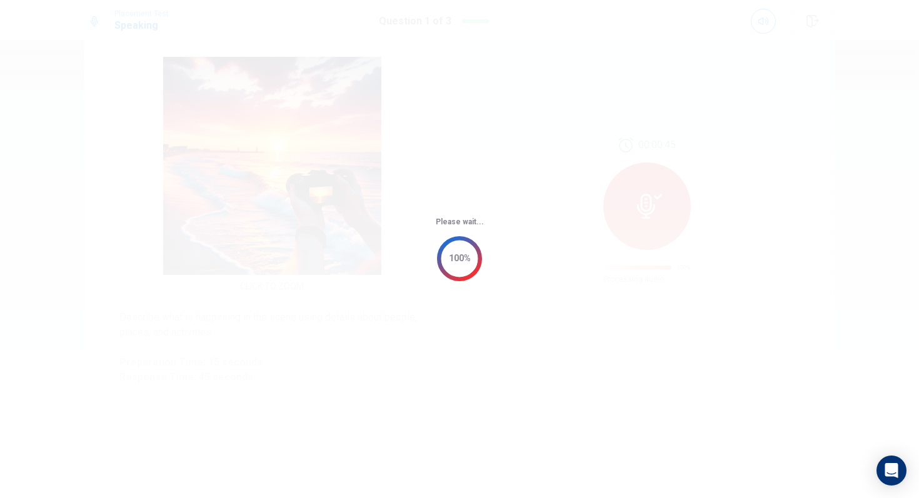
scroll to position [0, 0]
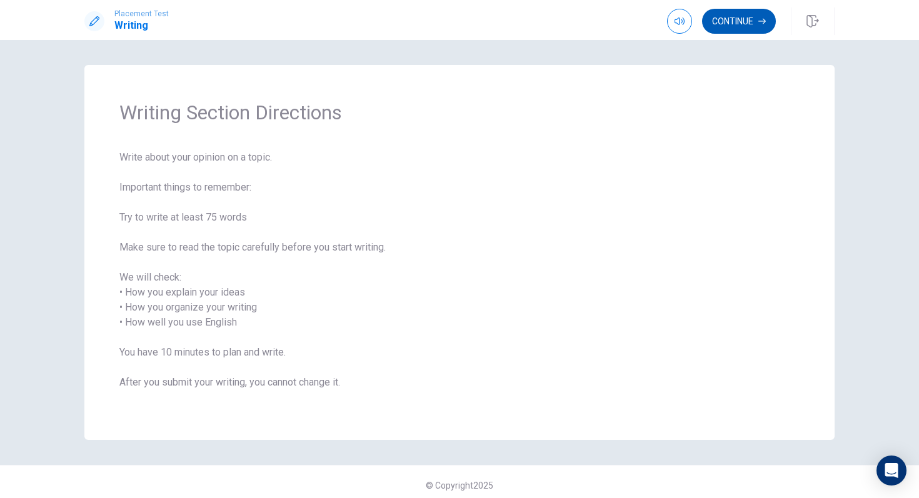
click at [747, 19] on button "Continue" at bounding box center [739, 21] width 74 height 25
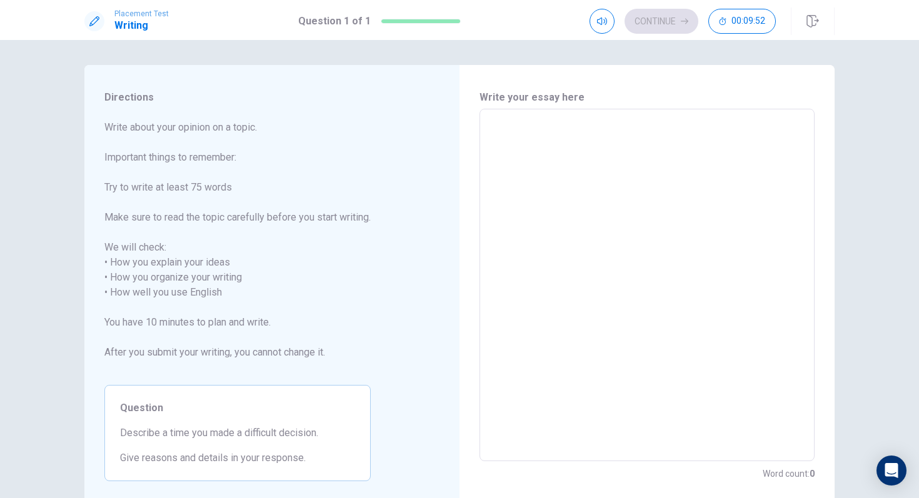
click at [580, 235] on textarea at bounding box center [647, 285] width 318 height 332
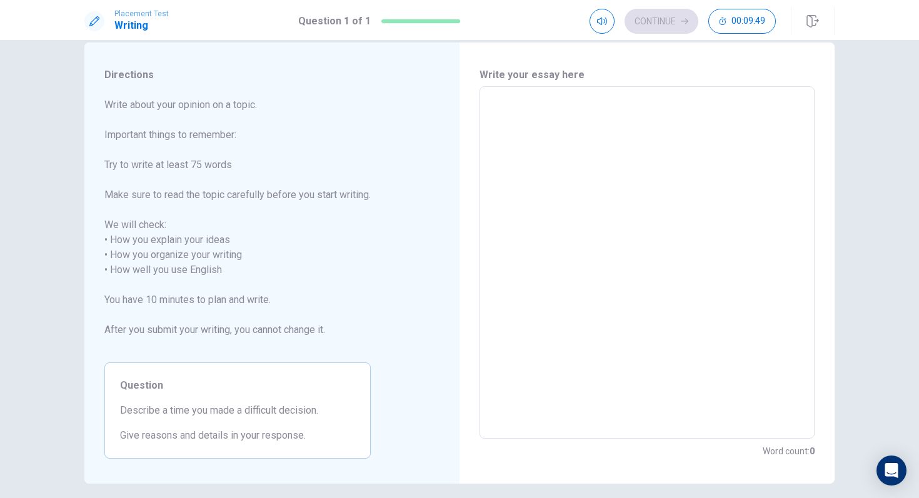
scroll to position [28, 0]
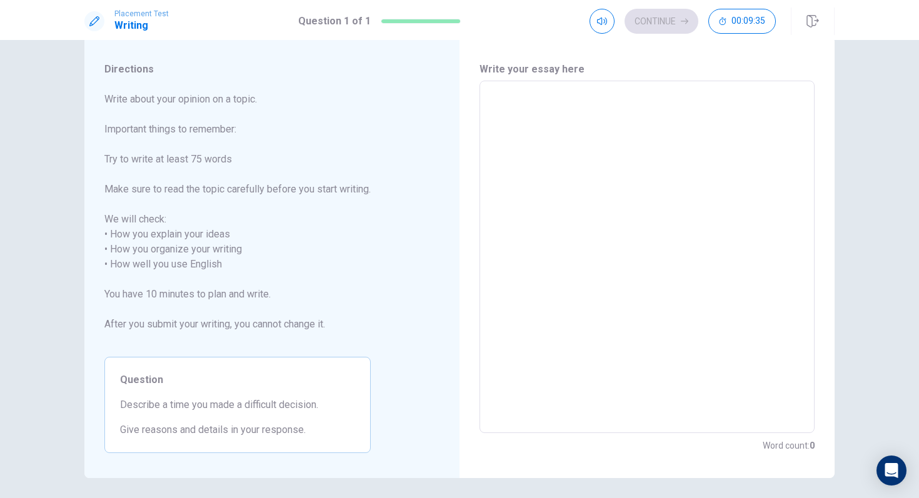
type textarea "m"
type textarea "x"
type textarea "my"
type textarea "x"
type textarea "my"
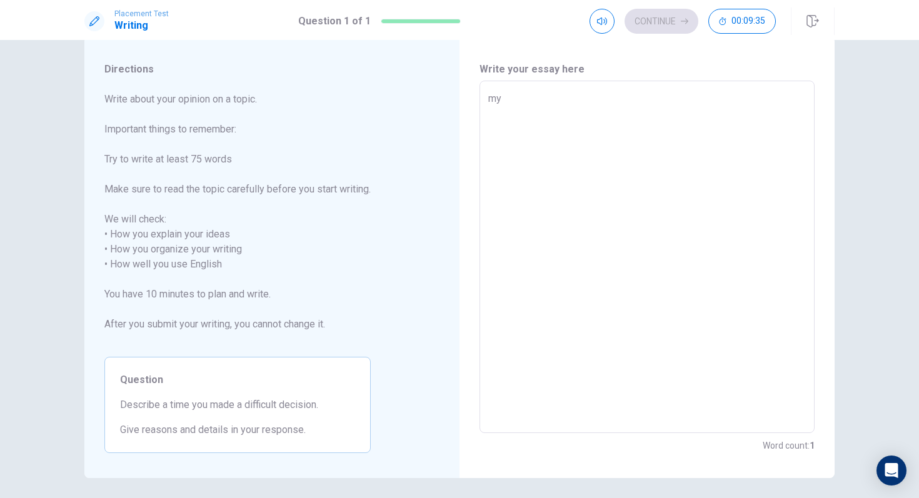
type textarea "x"
type textarea "my"
type textarea "x"
type textarea "m"
type textarea "x"
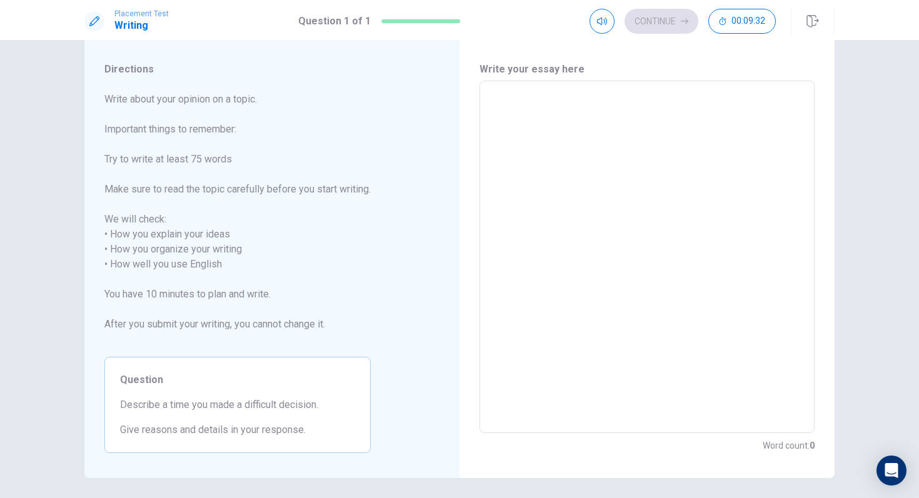
type textarea "M"
type textarea "x"
type textarea "My"
type textarea "x"
type textarea "My"
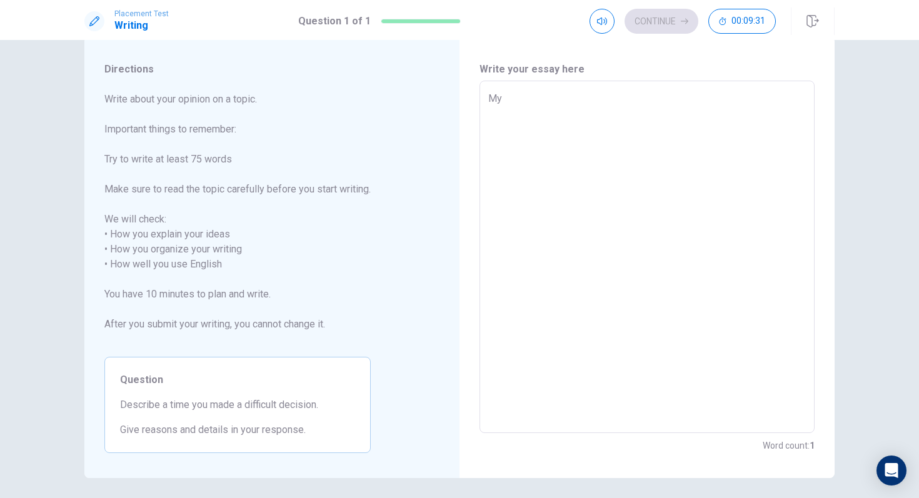
type textarea "x"
type textarea "My n"
type textarea "x"
type textarea "My na"
type textarea "x"
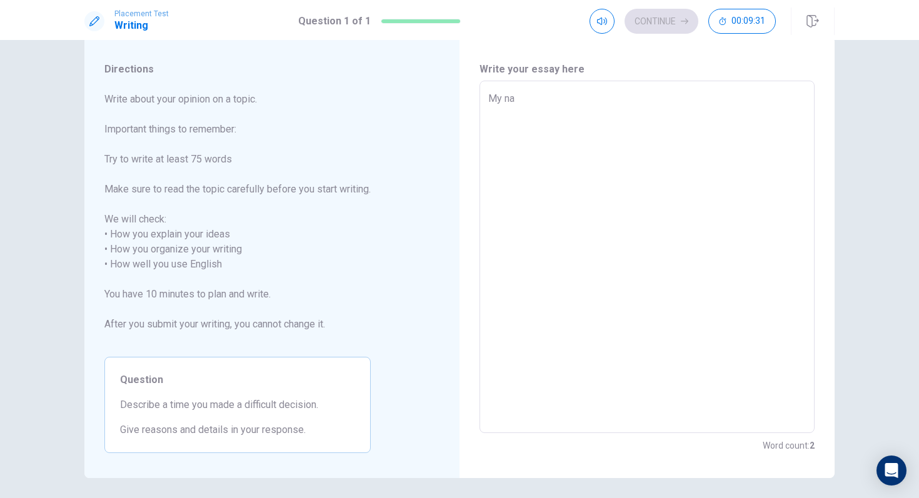
type textarea "My nam"
type textarea "x"
type textarea "My name"
type textarea "x"
type textarea "My name"
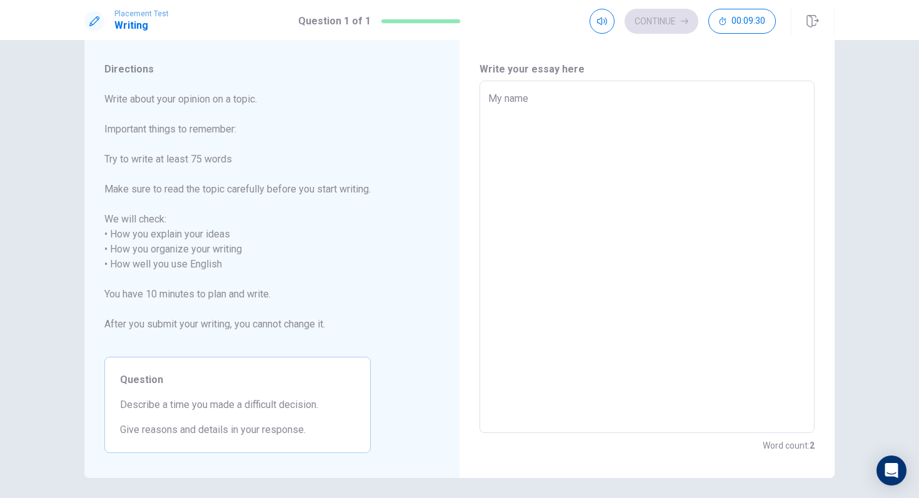
type textarea "x"
type textarea "My name i"
type textarea "x"
type textarea "My name is"
type textarea "x"
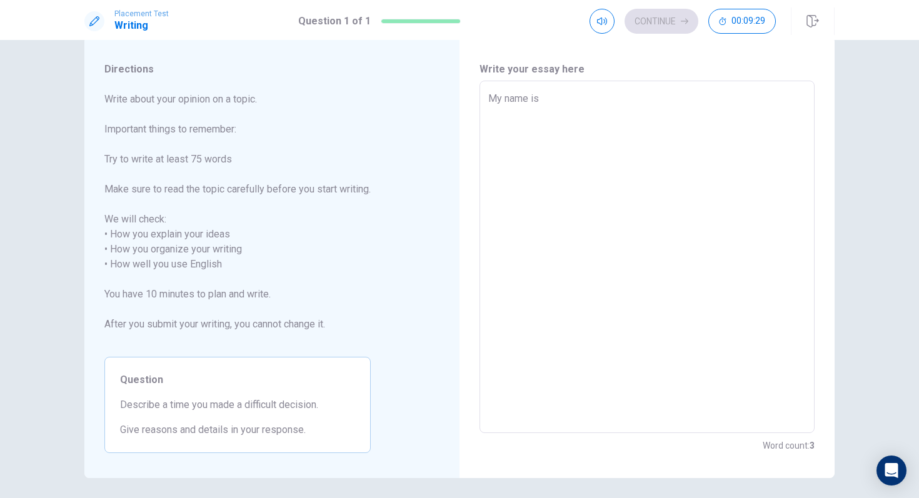
type textarea "My name is"
type textarea "x"
type textarea "My name is E"
type textarea "x"
type textarea "My name is Ev"
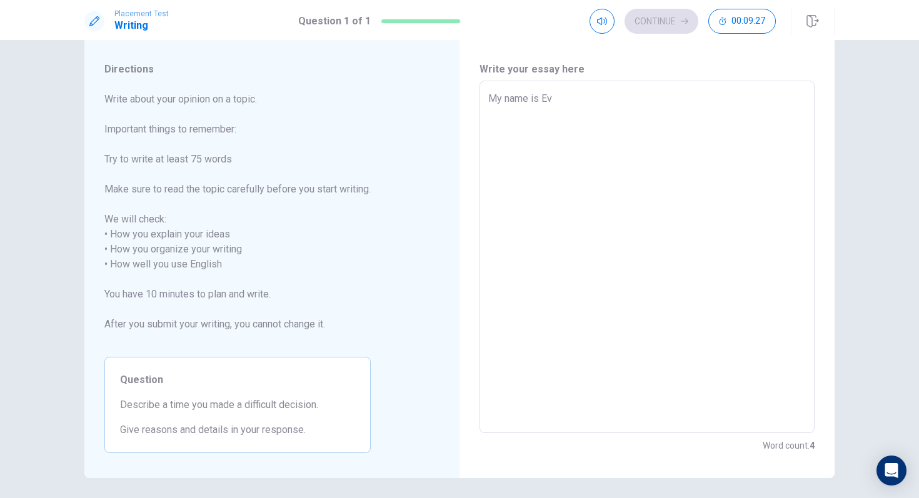
type textarea "x"
type textarea "My name is [PERSON_NAME]"
type textarea "x"
type textarea "My name is [PERSON_NAME]"
type textarea "x"
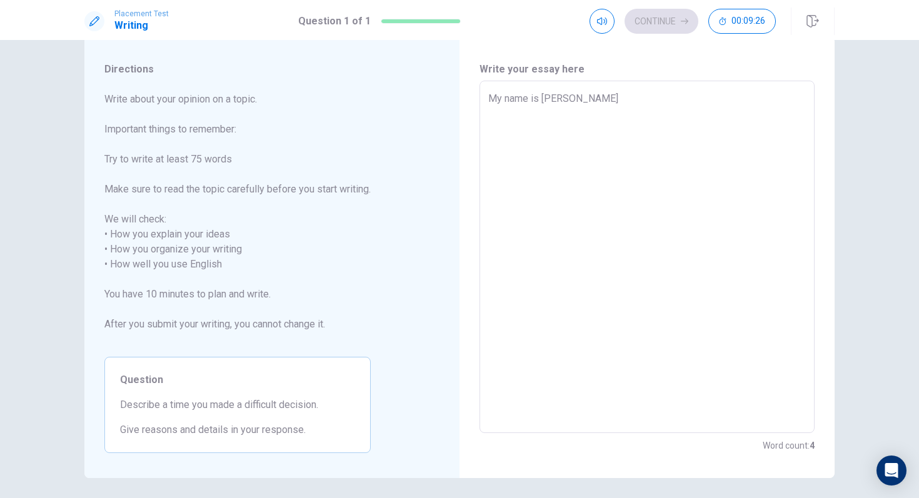
type textarea "My name is [PERSON_NAME]"
type textarea "x"
type textarea "My name is [PERSON_NAME]"
type textarea "x"
type textarea "My name is [PERSON_NAME]"
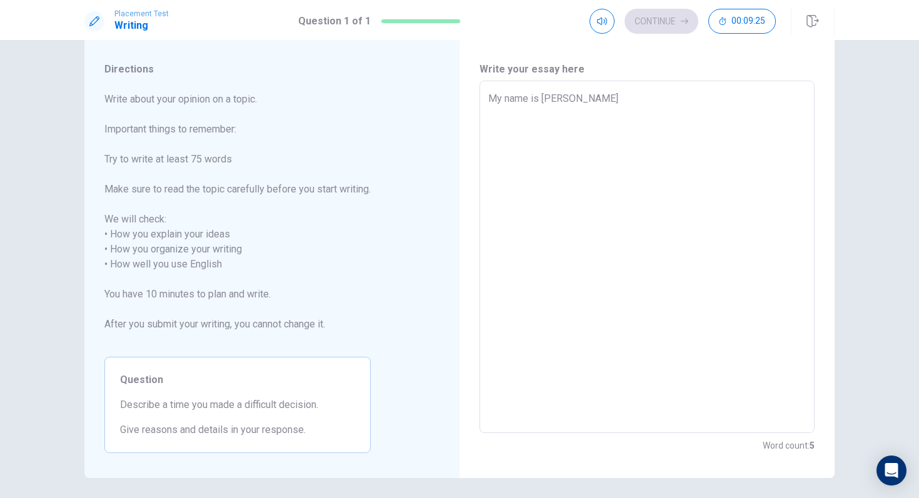
type textarea "x"
type textarea "My name is [PERSON_NAME]"
type textarea "x"
type textarea "My name is [PERSON_NAME]"
type textarea "x"
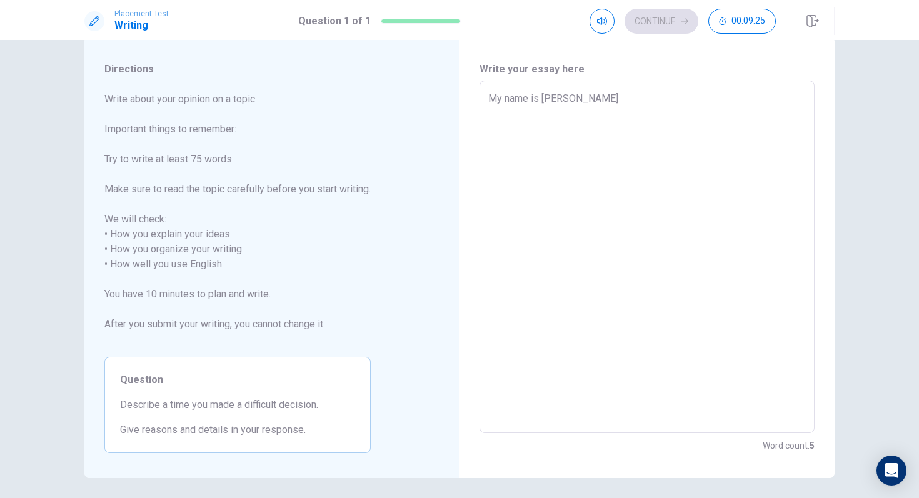
type textarea "My name is [PERSON_NAME]"
type textarea "x"
type textarea "My name is [PERSON_NAME]"
type textarea "x"
type textarea "My name is [PERSON_NAME] a"
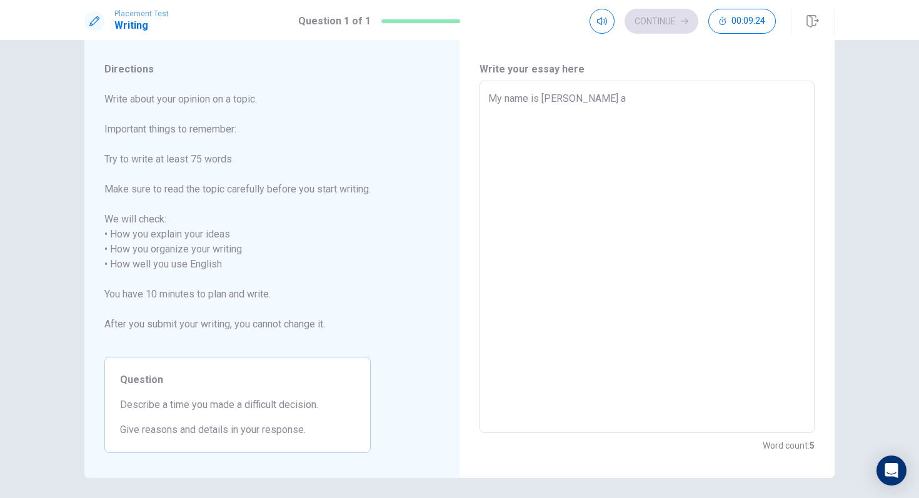
type textarea "x"
type textarea "My name is [PERSON_NAME] an"
type textarea "x"
type textarea "My name is [PERSON_NAME] and"
type textarea "x"
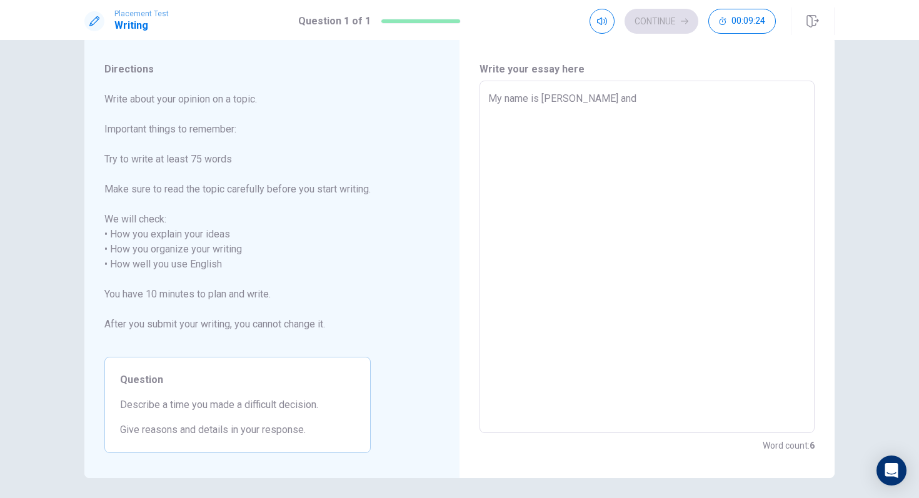
type textarea "My name is [PERSON_NAME] and"
type textarea "x"
type textarea "My name is [PERSON_NAME] and t"
type textarea "x"
type textarea "My name is [PERSON_NAME] and to"
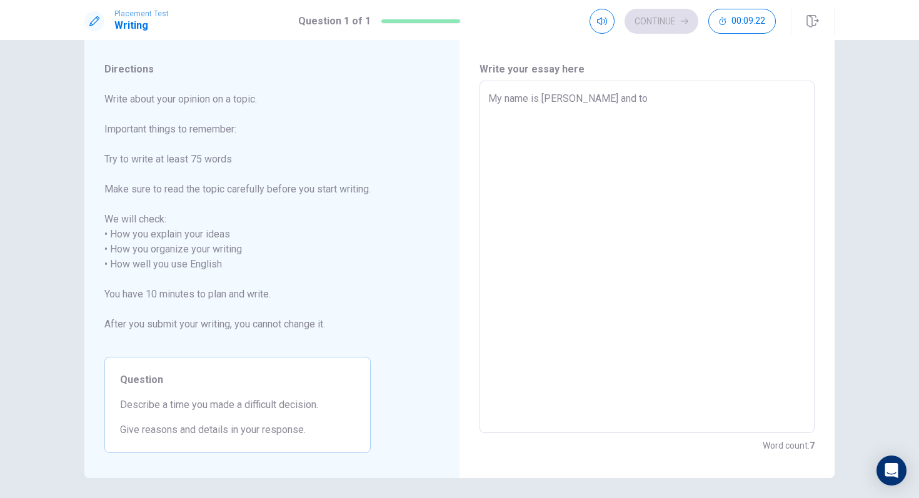
type textarea "x"
type textarea "My name is [PERSON_NAME] and [PERSON_NAME]"
type textarea "x"
type textarea "My name is [PERSON_NAME] and [PERSON_NAME]"
type textarea "x"
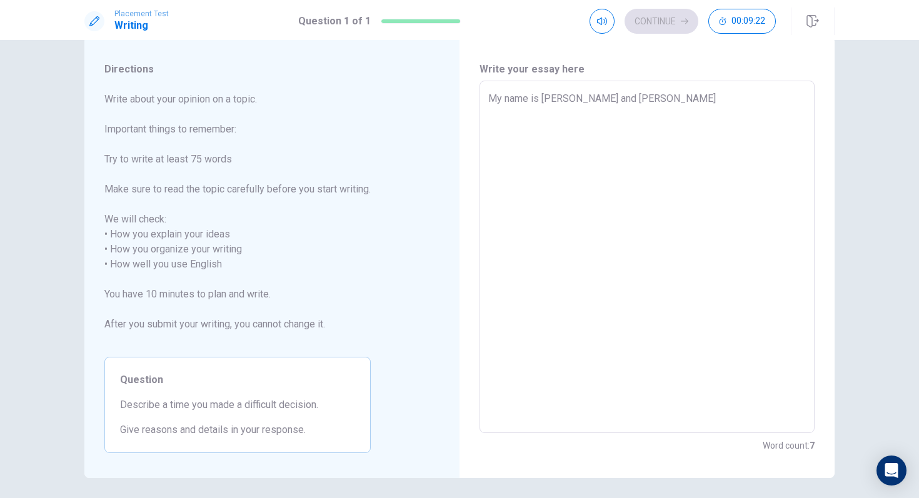
type textarea "My name is [PERSON_NAME] and [DATE]"
type textarea "x"
type textarea "My name is [PERSON_NAME] and [DATE]"
type textarea "x"
type textarea "My name is [PERSON_NAME] and [DATE] i"
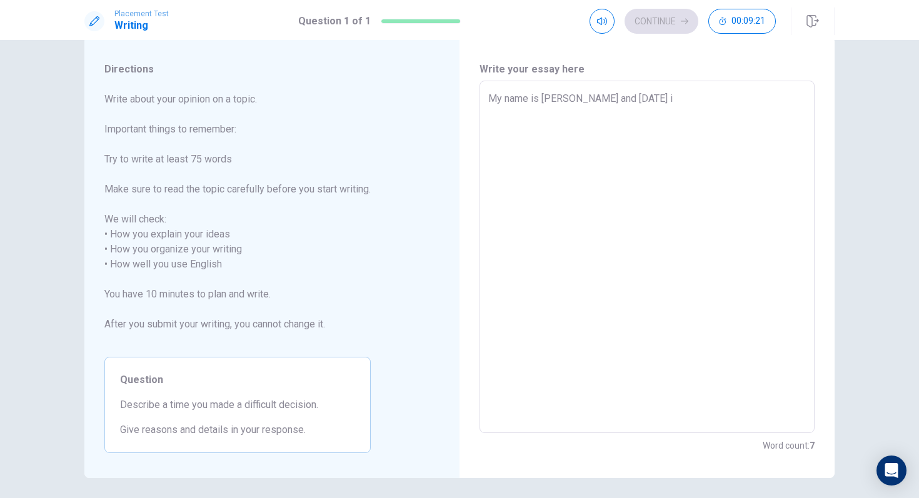
type textarea "x"
type textarea "My name is [PERSON_NAME] and [DATE] i"
type textarea "x"
type textarea "My name is [PERSON_NAME] and [DATE] i w"
type textarea "x"
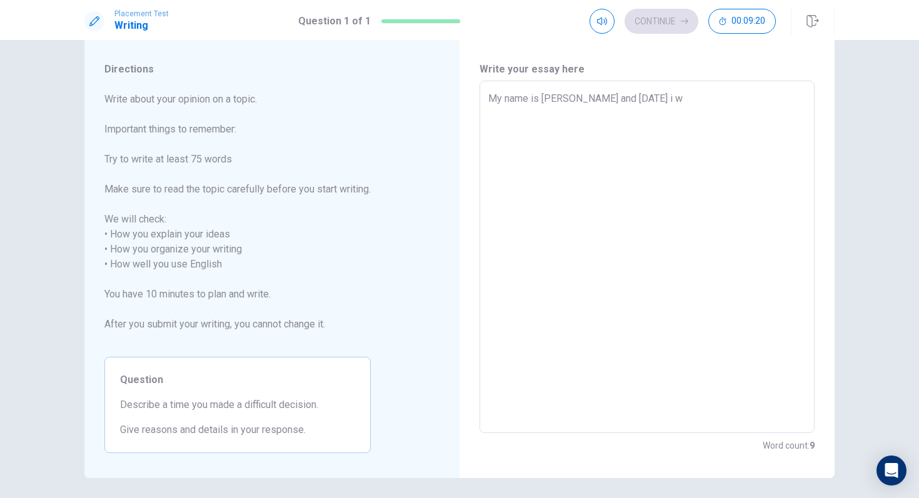
type textarea "My name is [PERSON_NAME] and [DATE] i wa"
type textarea "x"
type textarea "My name is [PERSON_NAME] and [DATE] i wan"
type textarea "x"
type textarea "My name is [PERSON_NAME] and [DATE] i wany"
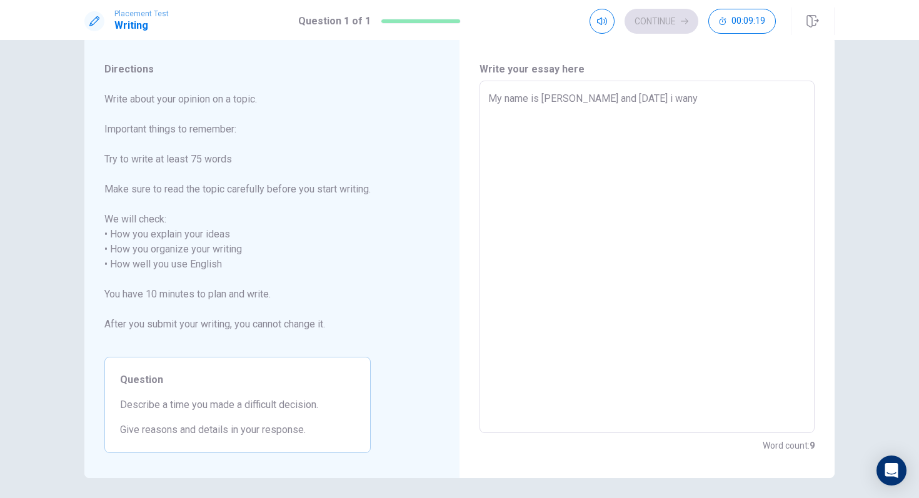
type textarea "x"
type textarea "My name is [PERSON_NAME] and [DATE] i wan"
type textarea "x"
type textarea "My name is [PERSON_NAME] and [DATE] i want"
type textarea "x"
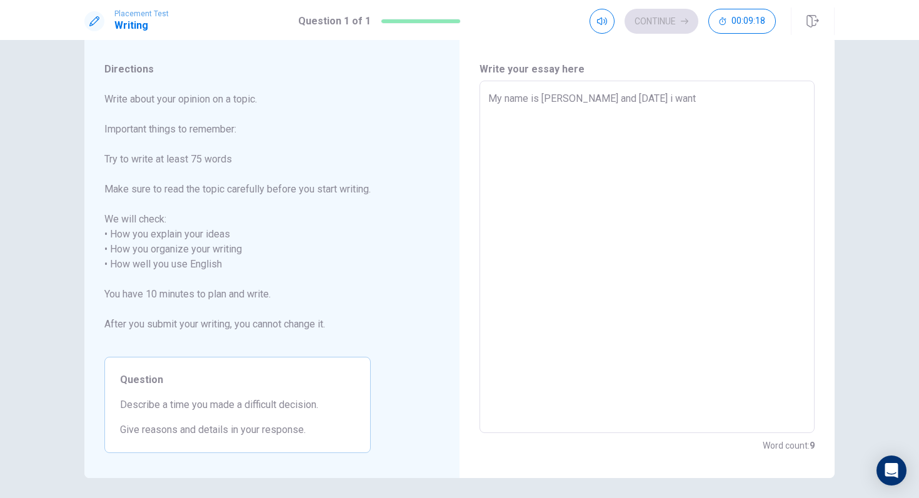
type textarea "My name is [PERSON_NAME] and [DATE] i want"
type textarea "x"
type textarea "My name is [PERSON_NAME] and [DATE] i want t"
type textarea "x"
type textarea "My name is [PERSON_NAME] and [DATE] i want to"
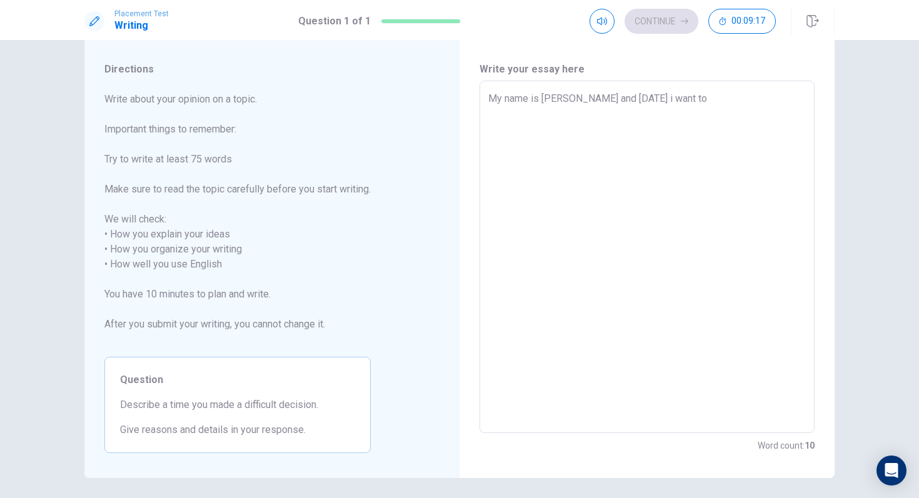
type textarea "x"
type textarea "My name is [PERSON_NAME] and [DATE] i want to"
type textarea "x"
type textarea "My name is [PERSON_NAME] and [DATE] i want to d"
type textarea "x"
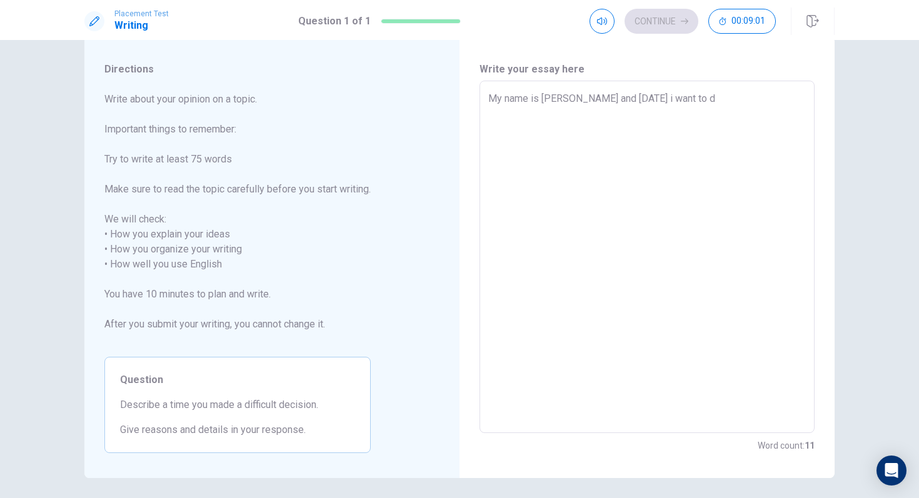
type textarea "My name is [PERSON_NAME] and [DATE] i want to de"
type textarea "x"
type textarea "My name is [PERSON_NAME] and [DATE] i want to des"
type textarea "x"
type textarea "My name is [PERSON_NAME] and [DATE] i want to desc"
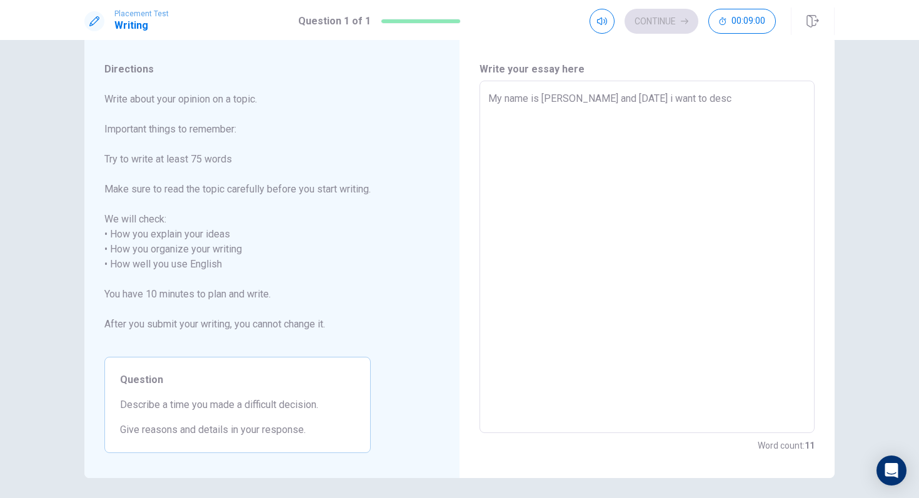
type textarea "x"
type textarea "My name is [PERSON_NAME] and [DATE] i want to descr"
type textarea "x"
type textarea "My name is [PERSON_NAME] and [DATE] i want to descri"
type textarea "x"
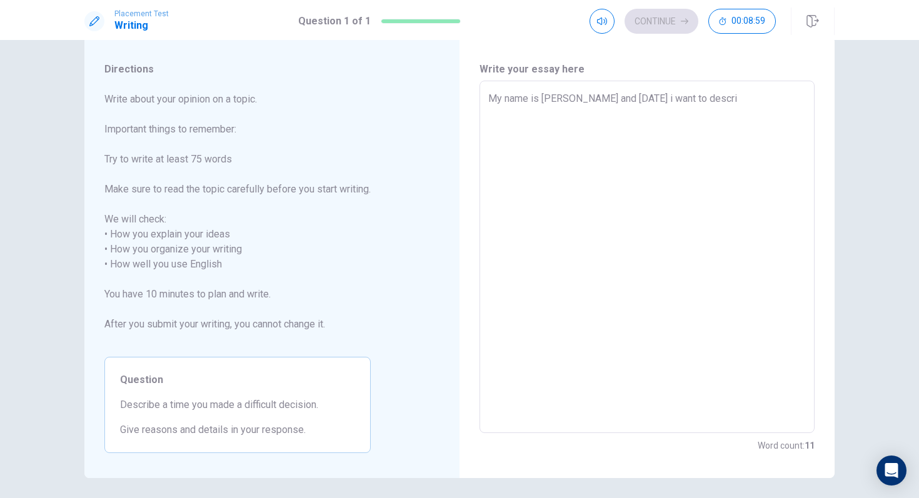
type textarea "My name is [PERSON_NAME] and [DATE] i want to describ"
type textarea "x"
type textarea "My name is [PERSON_NAME] and [DATE] i want to describe"
type textarea "x"
type textarea "My name is [PERSON_NAME] and [DATE] i want to describes"
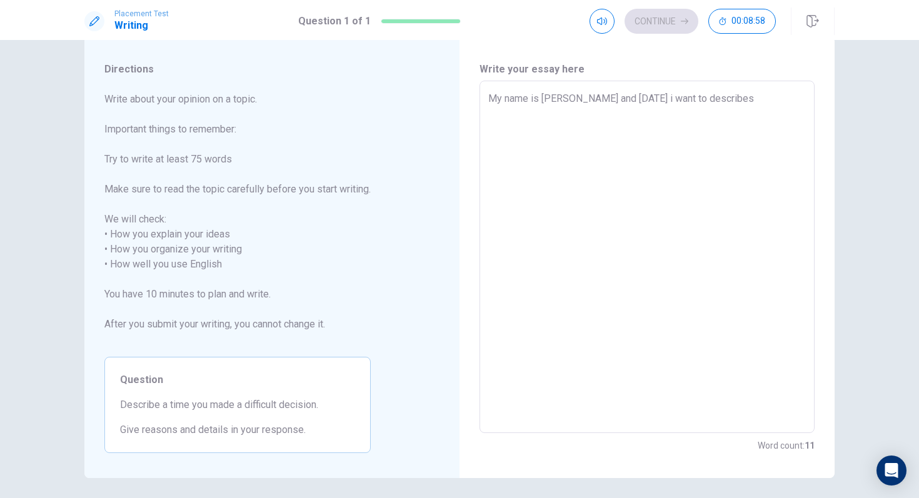
type textarea "x"
type textarea "My name is [PERSON_NAME] and [DATE] i want to describes"
type textarea "x"
type textarea "My name is [PERSON_NAME] and [DATE] i want to describes a"
type textarea "x"
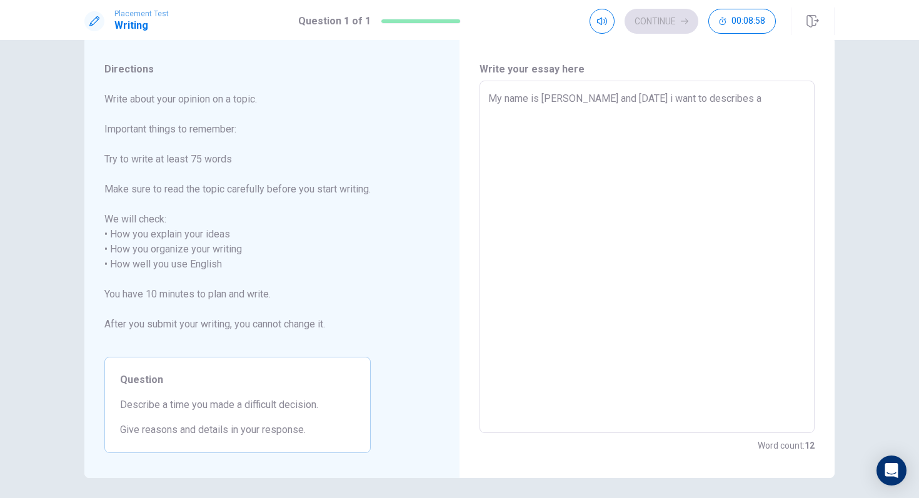
type textarea "My name is [PERSON_NAME] and [DATE] i want to describes a"
type textarea "x"
type textarea "My name is [PERSON_NAME] and [DATE] i want to describes a m"
type textarea "x"
type textarea "My name is [PERSON_NAME] and [DATE] i want to describes a mo"
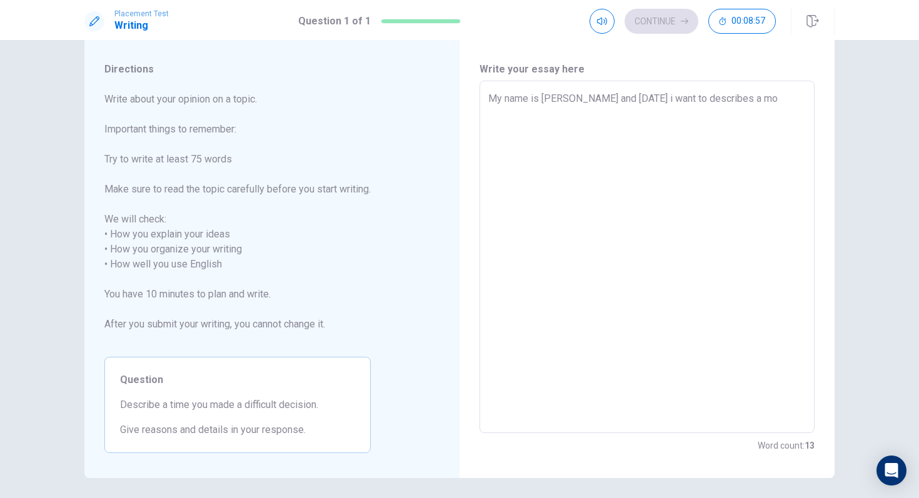
type textarea "x"
type textarea "My name is [PERSON_NAME] and [DATE] i want to describes a mom"
type textarea "x"
type textarea "My name is [PERSON_NAME] and [DATE] i want to describes a mome"
type textarea "x"
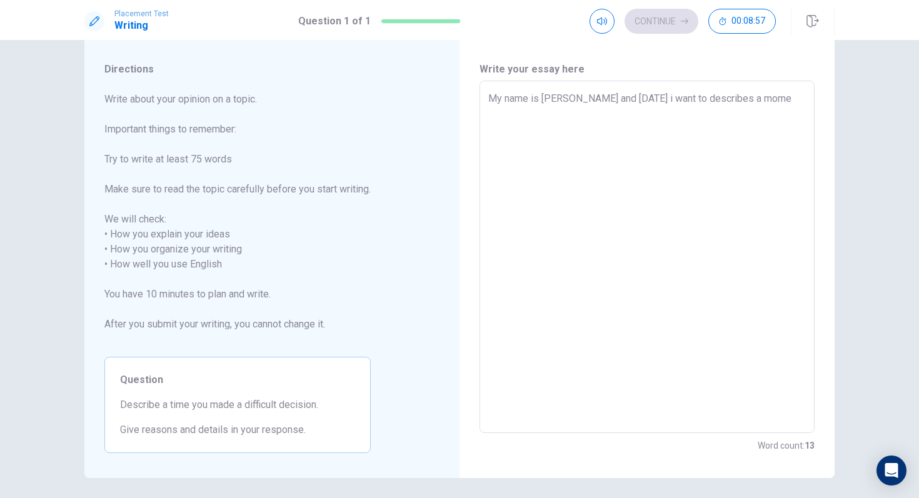
type textarea "My name is [PERSON_NAME] and [DATE] i want to describes a momen"
type textarea "x"
type textarea "My name is [PERSON_NAME] and [DATE] i want to describes a moment"
type textarea "x"
type textarea "My name is [PERSON_NAME] and [DATE] i want to describes a moment"
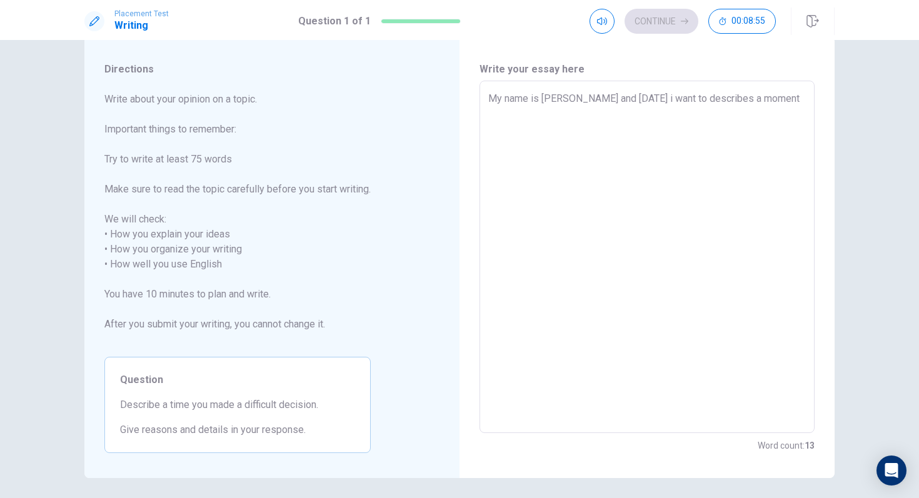
type textarea "x"
type textarea "My name is [PERSON_NAME] and [DATE] i want to describes a moment t"
type textarea "x"
type textarea "My name is [PERSON_NAME] and [DATE] i want to describes a moment th"
type textarea "x"
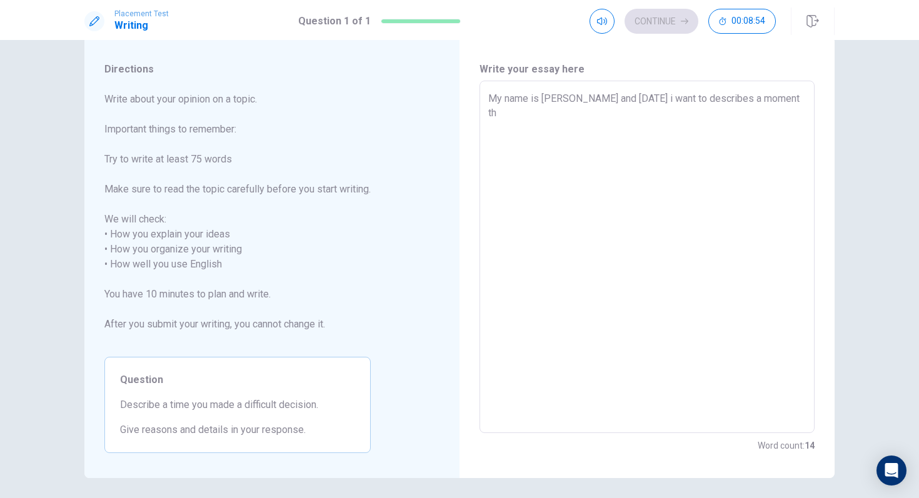
type textarea "My name is [PERSON_NAME] and [DATE] i want to describes a moment tha"
type textarea "x"
type textarea "My name is [PERSON_NAME] and [DATE] i want to describes a moment that"
type textarea "x"
type textarea "My name is [PERSON_NAME] and [DATE] i want to describes a moment that"
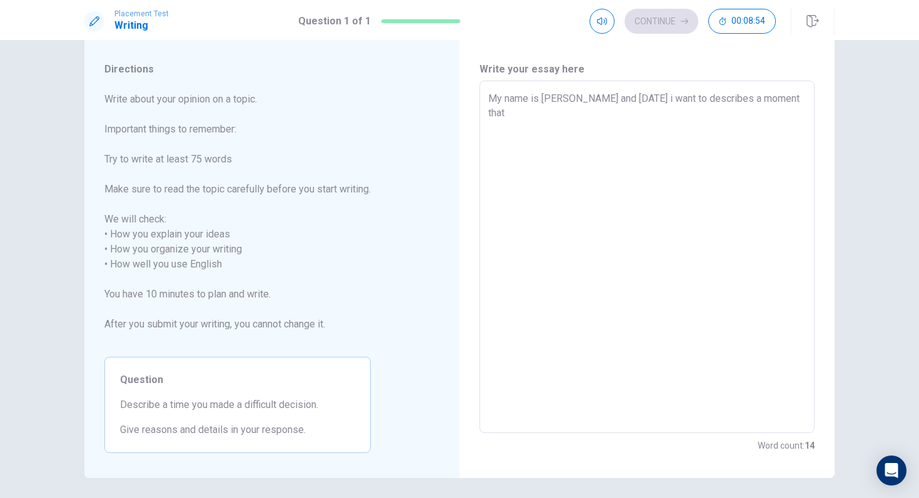
type textarea "x"
type textarea "My name is [PERSON_NAME] and [DATE] i want to describes a moment that i"
type textarea "x"
type textarea "My name is [PERSON_NAME] and [DATE] i want to describes a moment that i"
type textarea "x"
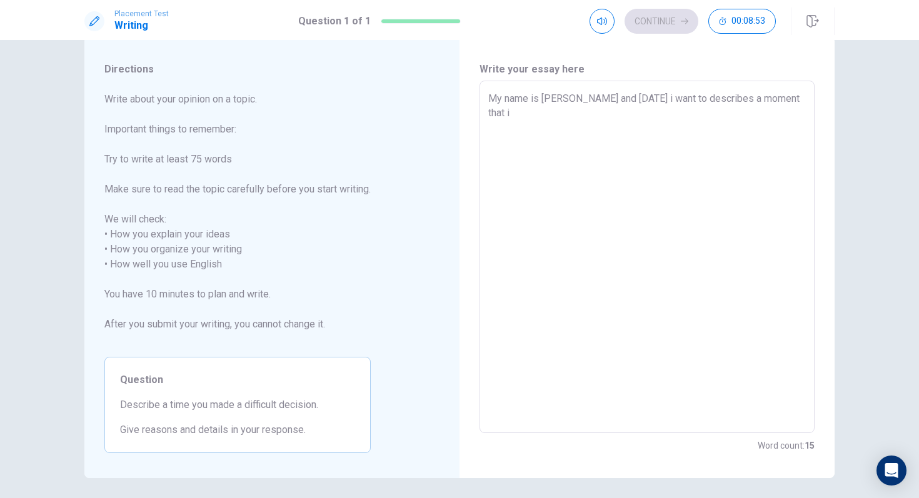
type textarea "My name is [PERSON_NAME] and [DATE] i want to describes a moment that i m"
type textarea "x"
type textarea "My name is [PERSON_NAME] and [DATE] i want to describes a moment that i ma"
type textarea "x"
type textarea "My name is [PERSON_NAME] and [DATE] i want to describes a moment that i mak"
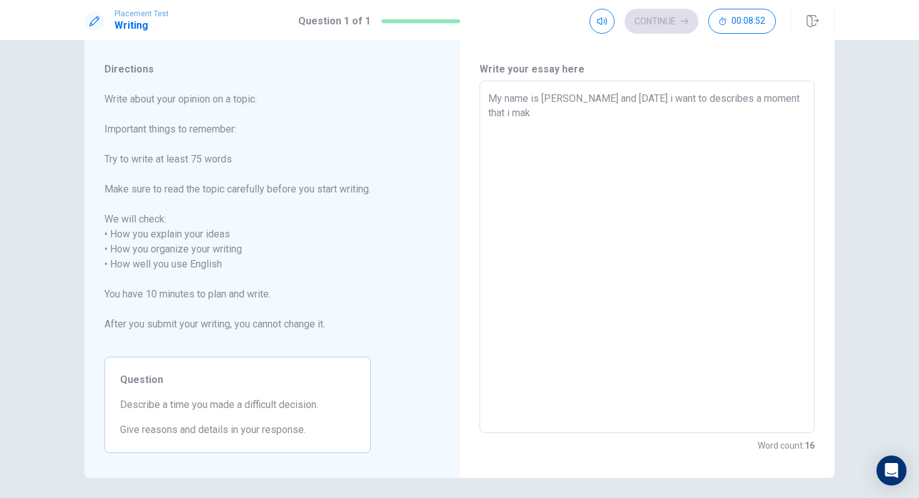
type textarea "x"
type textarea "My name is [PERSON_NAME] and [DATE] i want to describes a moment that i make"
type textarea "x"
type textarea "My name is [PERSON_NAME] and [DATE] i want to describes a moment that i make"
type textarea "x"
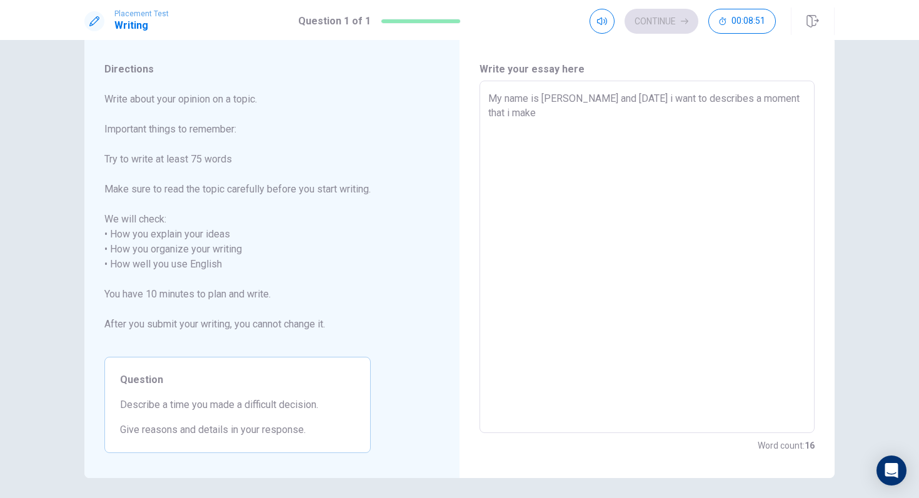
type textarea "My name is [PERSON_NAME] and [DATE] i want to describes a moment that i make a"
type textarea "x"
type textarea "My name is [PERSON_NAME] and [DATE] i want to describes a moment that i make a"
type textarea "x"
type textarea "My name is [PERSON_NAME] and [DATE] i want to describes a moment that i make a d"
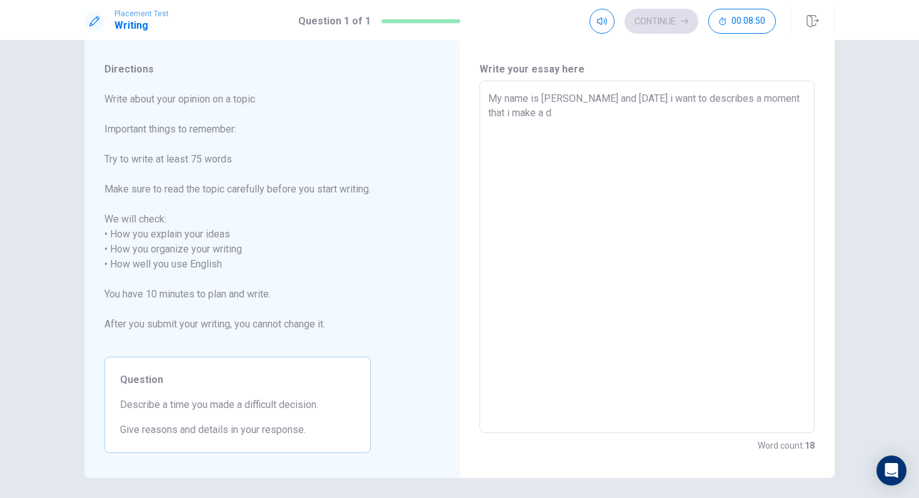
type textarea "x"
type textarea "My name is [PERSON_NAME] and [DATE] i want to describes a moment that i make a …"
type textarea "x"
type textarea "My name is [PERSON_NAME] and [DATE] i want to describes a moment that i make a …"
type textarea "x"
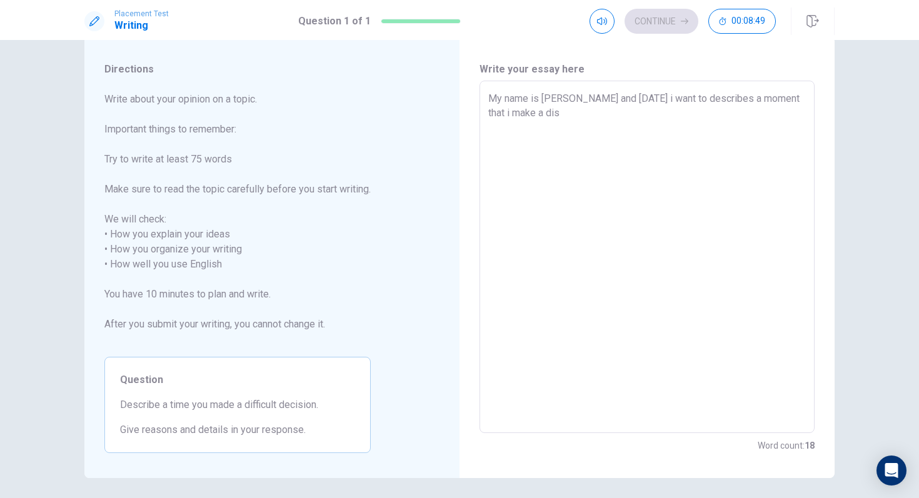
type textarea "My name is [PERSON_NAME] and [DATE] i want to describes a moment that i make a …"
type textarea "x"
type textarea "My name is [PERSON_NAME] and [DATE] i want to describes a moment that i make a …"
type textarea "x"
type textarea "My name is [PERSON_NAME] and [DATE] i want to describes a moment that i make a …"
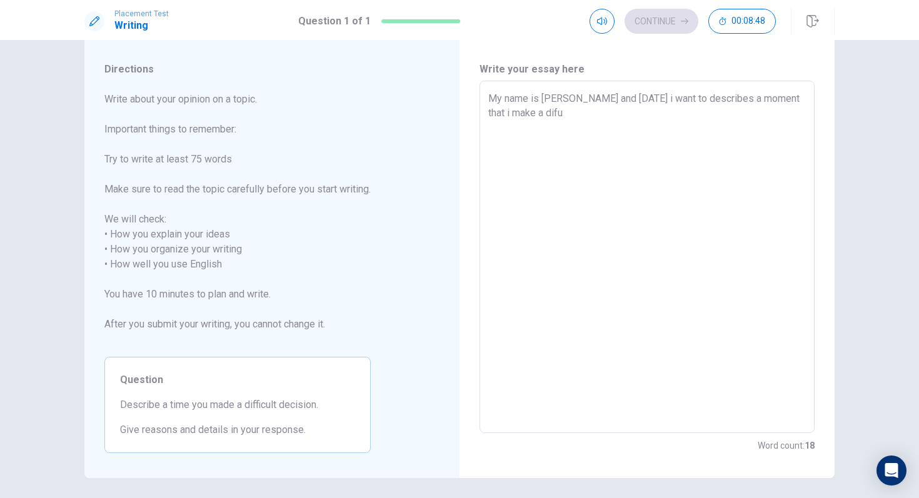
type textarea "x"
type textarea "My name is [PERSON_NAME] and [DATE] i want to describes a moment that i make a …"
type textarea "x"
type textarea "My name is [PERSON_NAME] and [DATE] i want to describes a moment that i make a …"
type textarea "x"
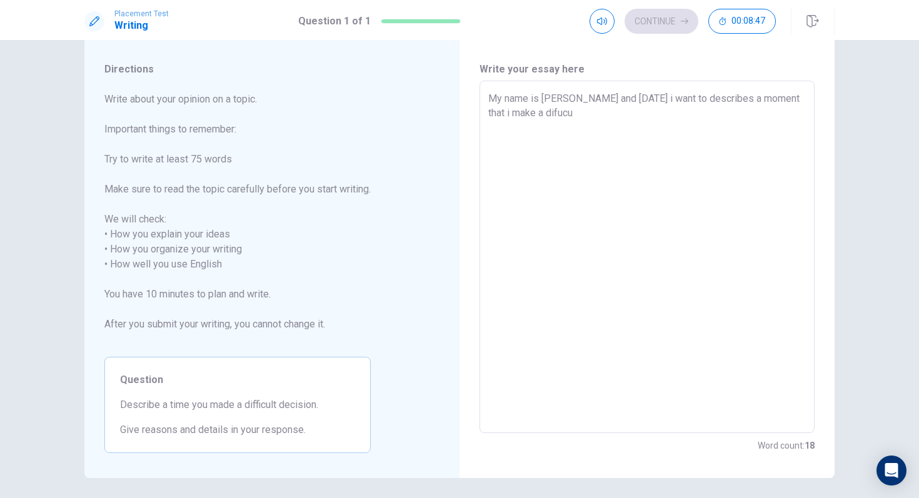
type textarea "My name is [PERSON_NAME] and [DATE] i want to describes a moment that i make a …"
type textarea "x"
type textarea "My name is [PERSON_NAME] and [DATE] i want to describes a moment that i make a …"
type textarea "x"
type textarea "My name is [PERSON_NAME] and [DATE] i want to describes a moment that i make a …"
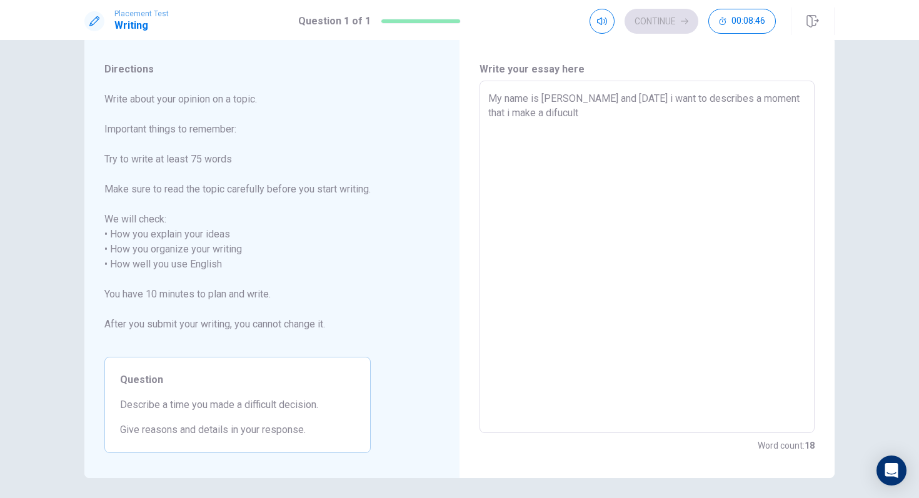
type textarea "x"
type textarea "My name is [PERSON_NAME] and [DATE] i want to describes a moment that i make a …"
type textarea "x"
type textarea "My name is [PERSON_NAME] and [DATE] i want to describes a moment that i make a …"
type textarea "x"
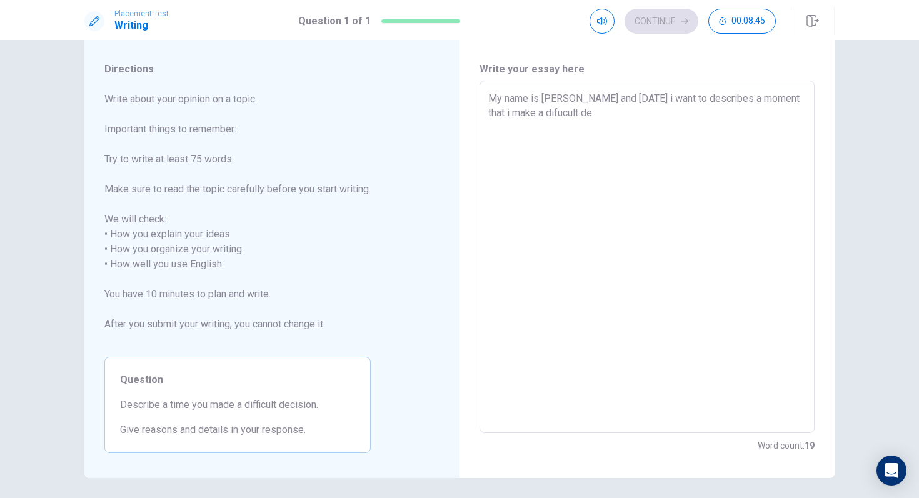
type textarea "My name is [PERSON_NAME] and [DATE] i want to describes a moment that i make a …"
type textarea "x"
type textarea "My name is [PERSON_NAME] and [DATE] i want to describes a moment that i make a …"
type textarea "x"
type textarea "My name is [PERSON_NAME] and [DATE] i want to describes a moment that i make a …"
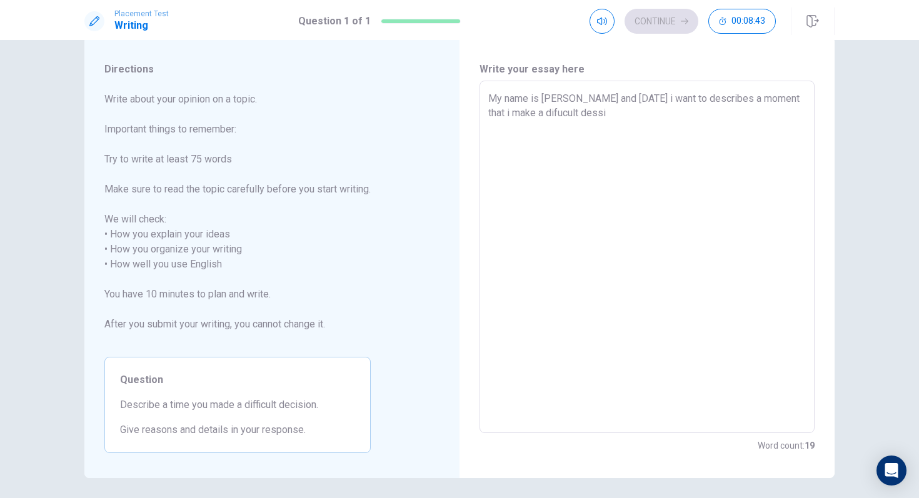
type textarea "x"
type textarea "My name is [PERSON_NAME] and [DATE] i want to describes a moment that i make a …"
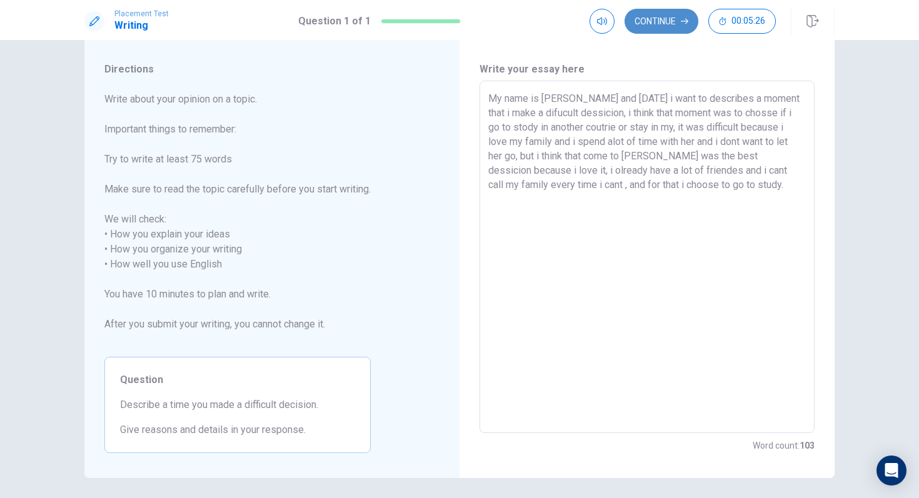
click at [674, 24] on button "Continue" at bounding box center [662, 21] width 74 height 25
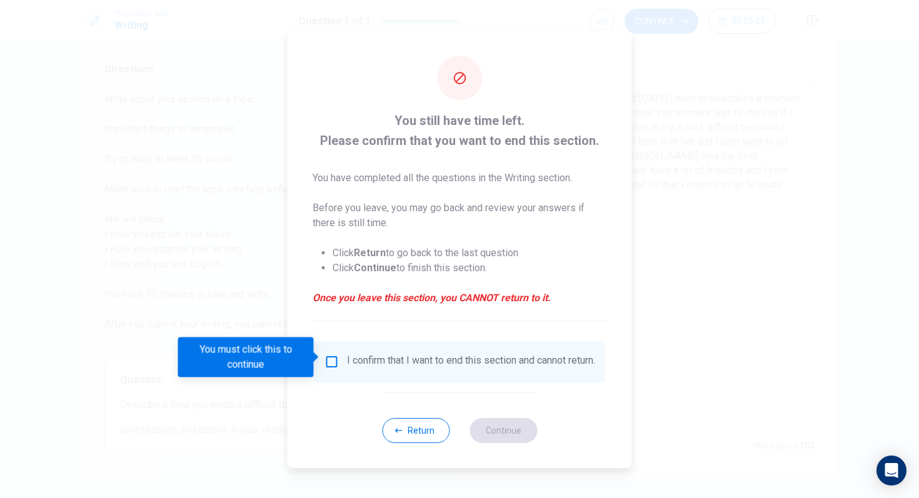
click at [330, 355] on input "You must click this to continue" at bounding box center [332, 362] width 15 height 15
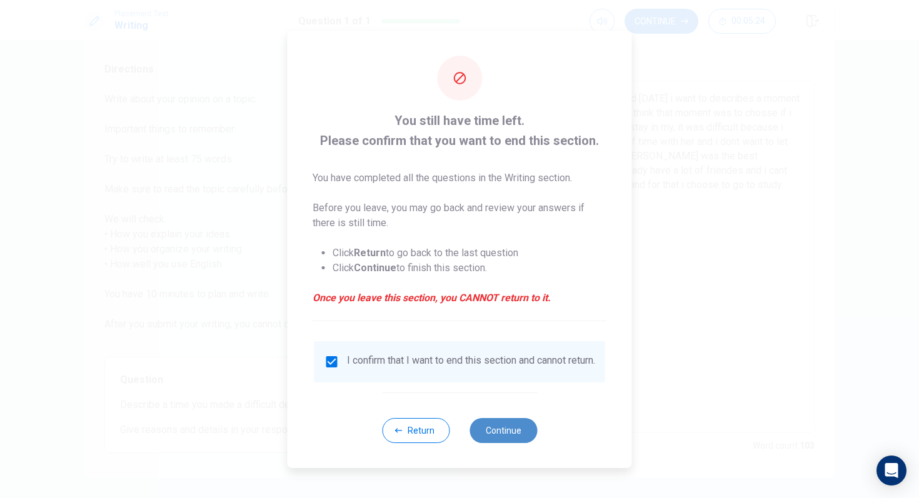
click at [507, 436] on button "Continue" at bounding box center [504, 430] width 68 height 25
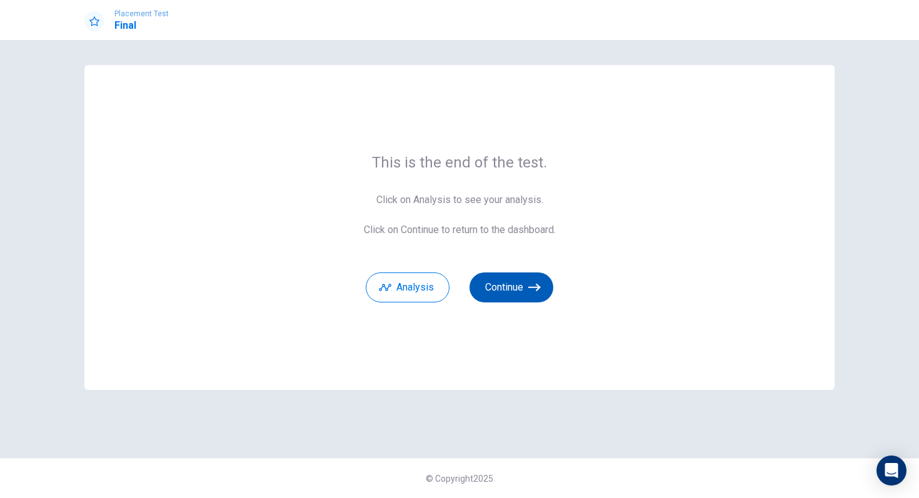
click at [523, 286] on button "Continue" at bounding box center [512, 288] width 84 height 30
